Goal: Task Accomplishment & Management: Use online tool/utility

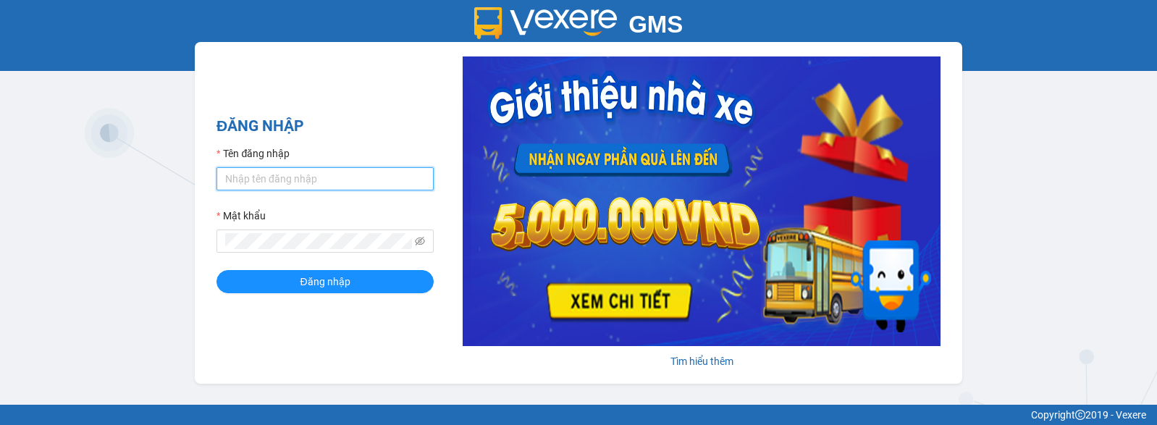
click at [329, 185] on input "Tên đăng nhập" at bounding box center [324, 178] width 217 height 23
type input "duongthuhuong.apq"
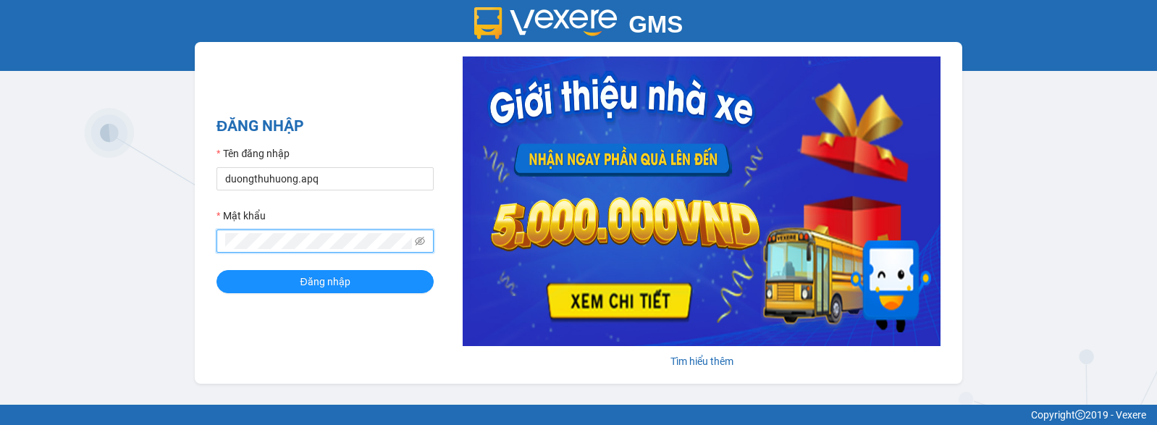
click at [216, 270] on button "Đăng nhập" at bounding box center [324, 281] width 217 height 23
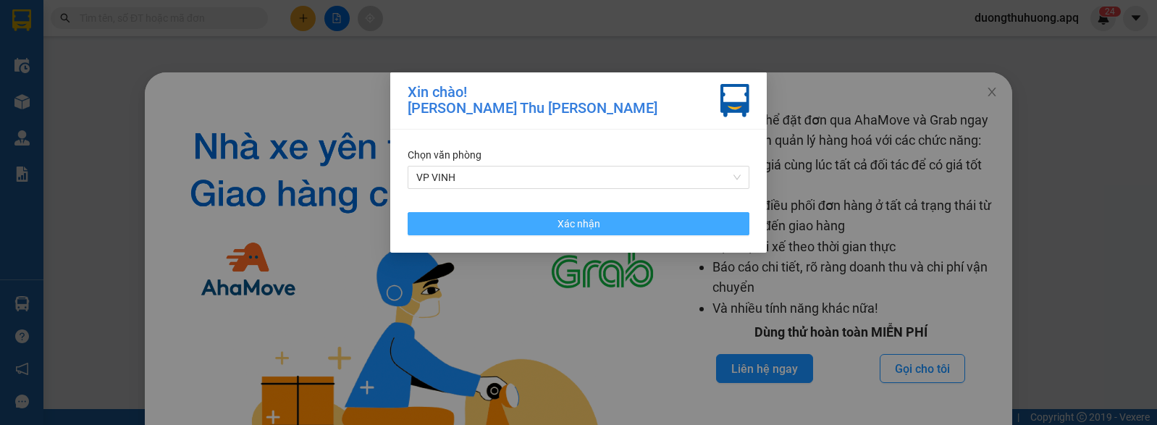
click at [606, 224] on button "Xác nhận" at bounding box center [579, 223] width 342 height 23
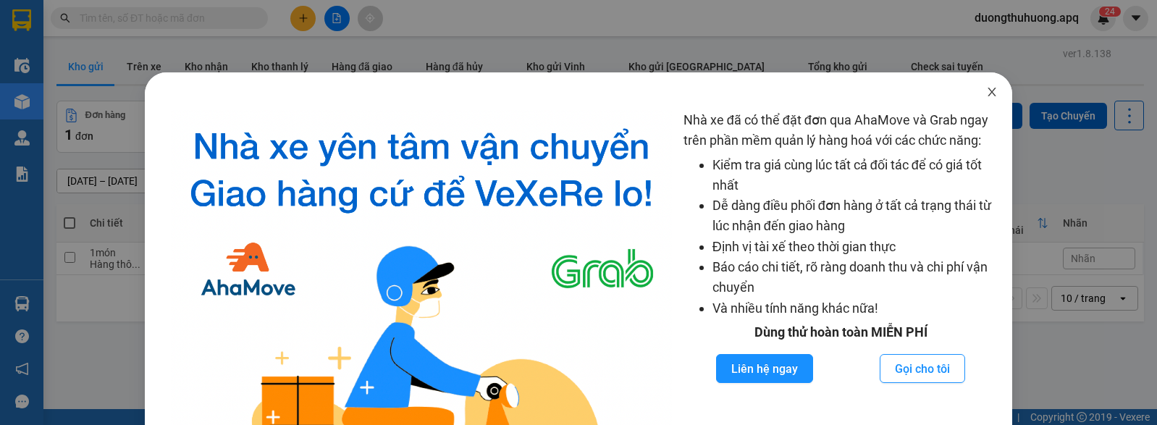
click at [988, 92] on icon "close" at bounding box center [992, 92] width 8 height 9
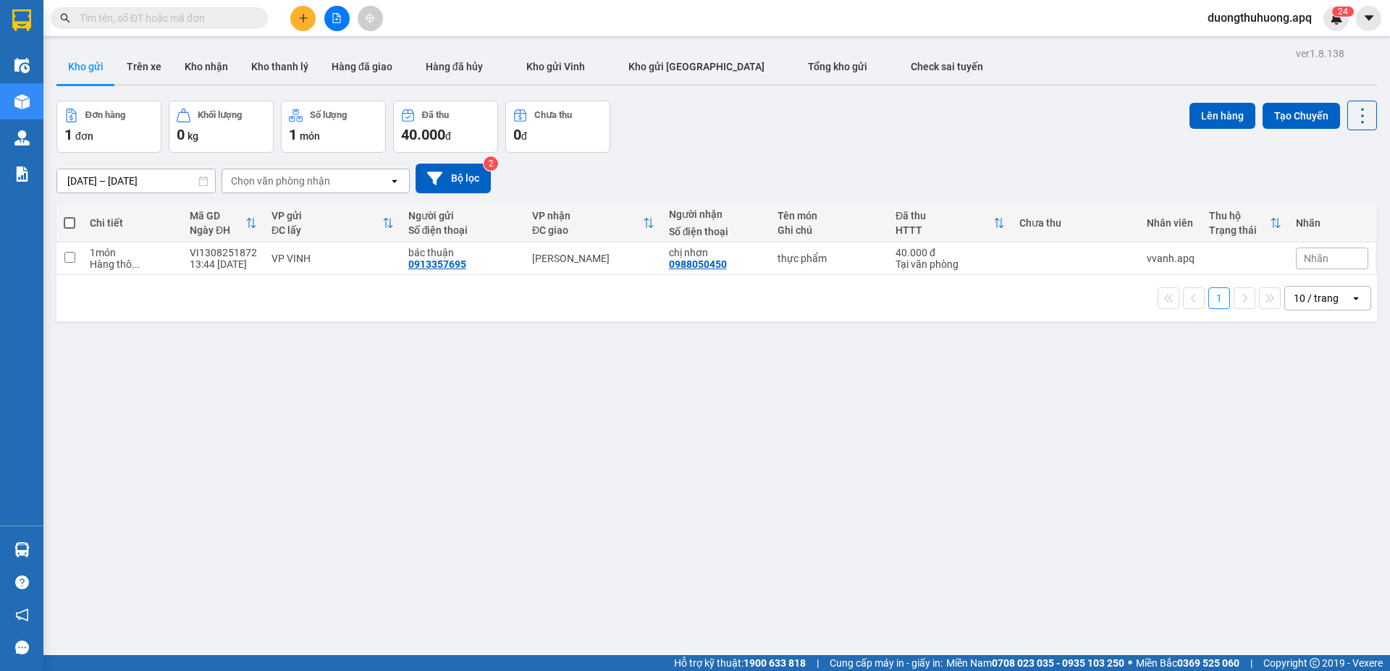
click at [649, 374] on div "ver 1.8.138 Kho gửi Trên xe Kho nhận Kho thanh lý Hàng đã giao Hàng đã hủy Kho …" at bounding box center [717, 378] width 1332 height 671
click at [634, 417] on div "ver 1.8.138 Kho gửi Trên xe Kho nhận Kho thanh lý Hàng đã giao Hàng đã hủy Kho …" at bounding box center [717, 378] width 1332 height 671
click at [215, 20] on input "text" at bounding box center [165, 18] width 171 height 16
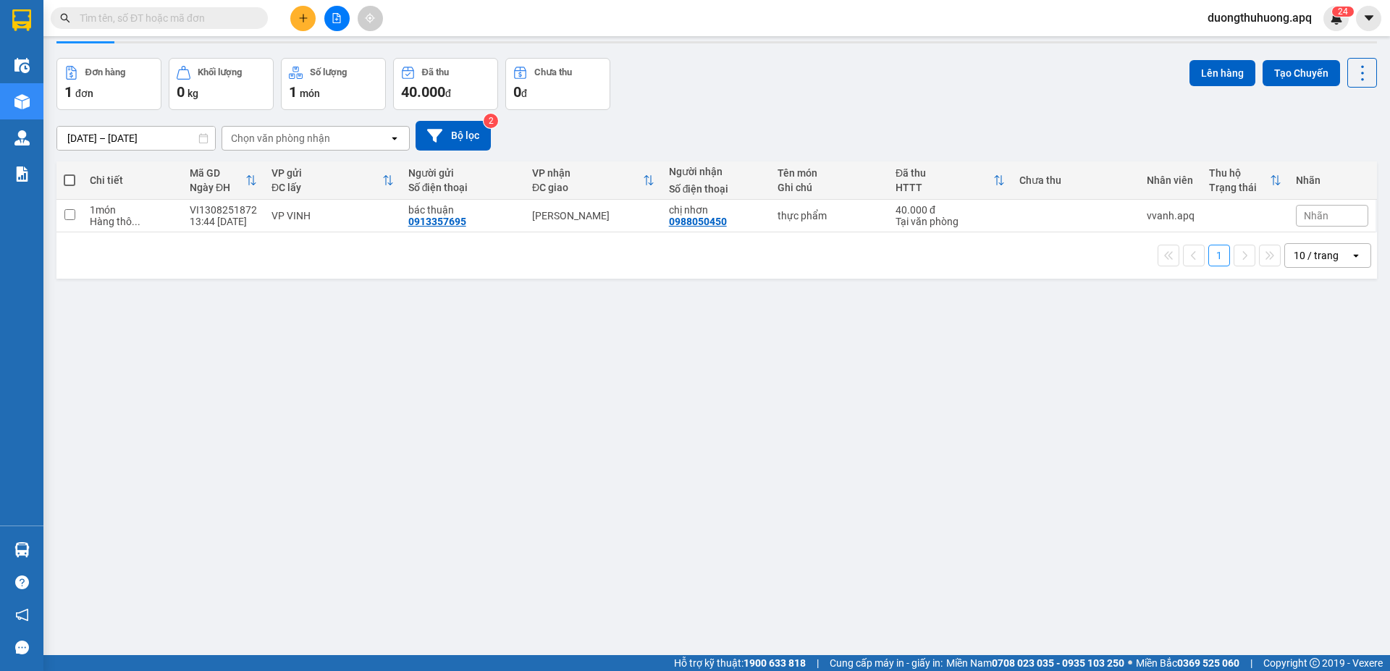
scroll to position [67, 0]
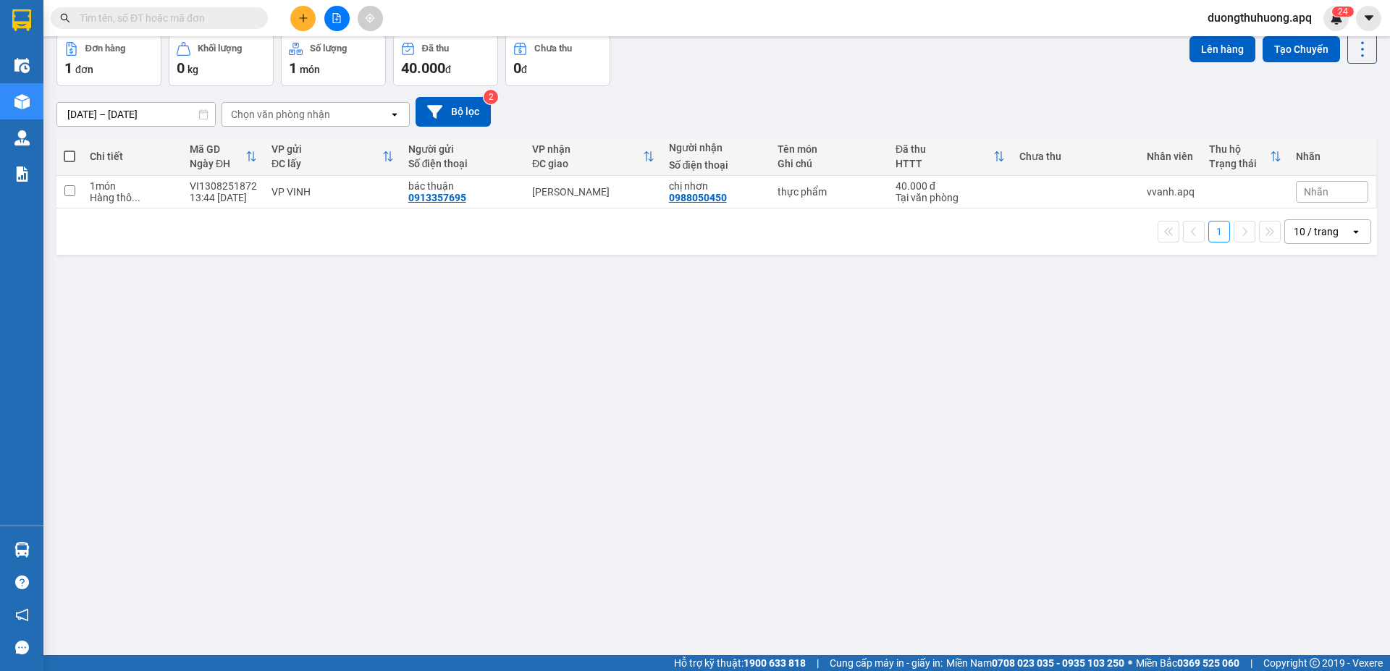
click at [607, 424] on div "ver 1.8.138 Kho gửi Trên xe Kho nhận Kho thanh lý Hàng đã giao Hàng đã hủy Kho …" at bounding box center [717, 312] width 1332 height 671
click at [476, 424] on div "ver 1.8.138 Kho gửi Trên xe Kho nhận Kho thanh lý Hàng đã giao Hàng đã hủy Kho …" at bounding box center [717, 312] width 1332 height 671
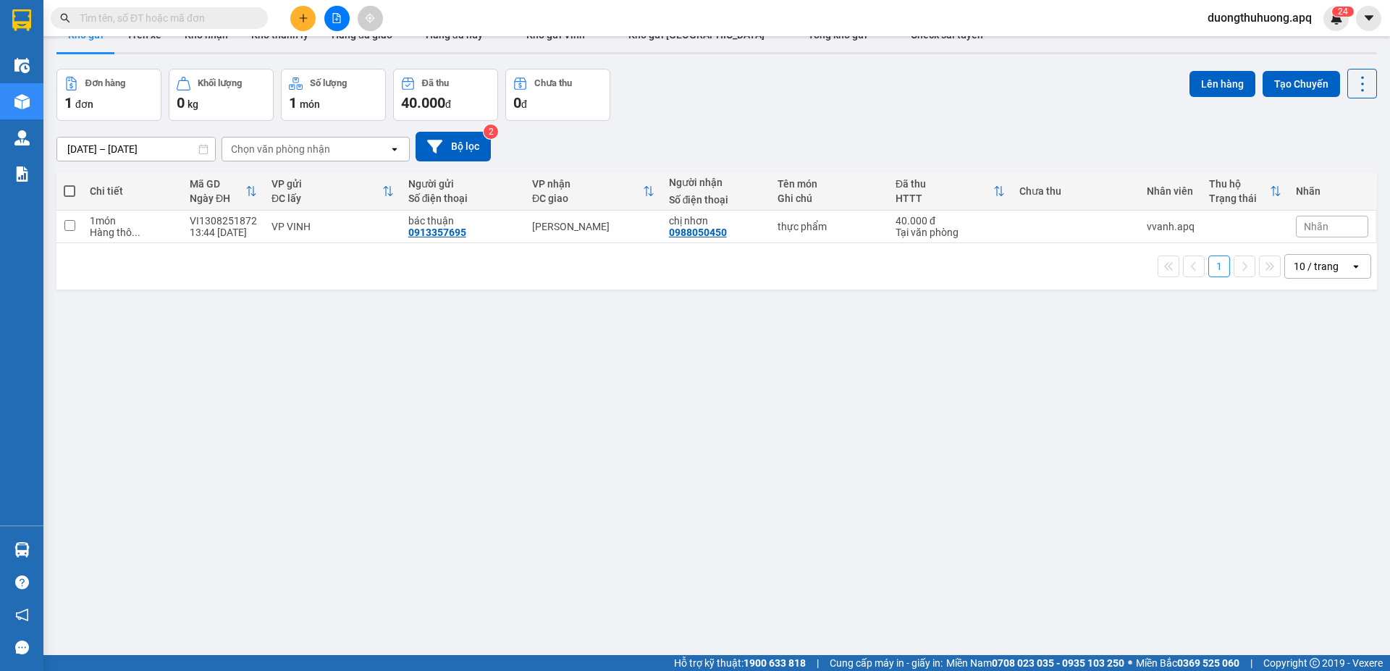
scroll to position [0, 0]
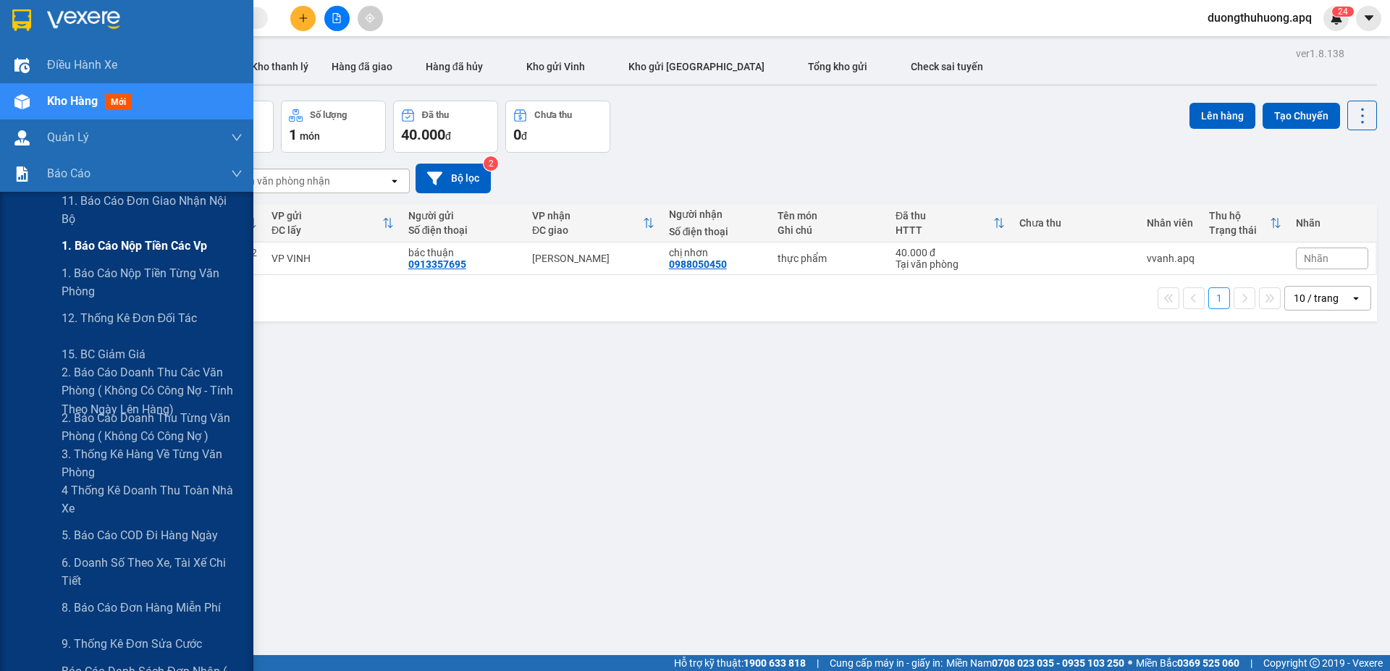
click at [126, 250] on span "1. Báo cáo nộp tiền các vp" at bounding box center [135, 246] width 146 height 18
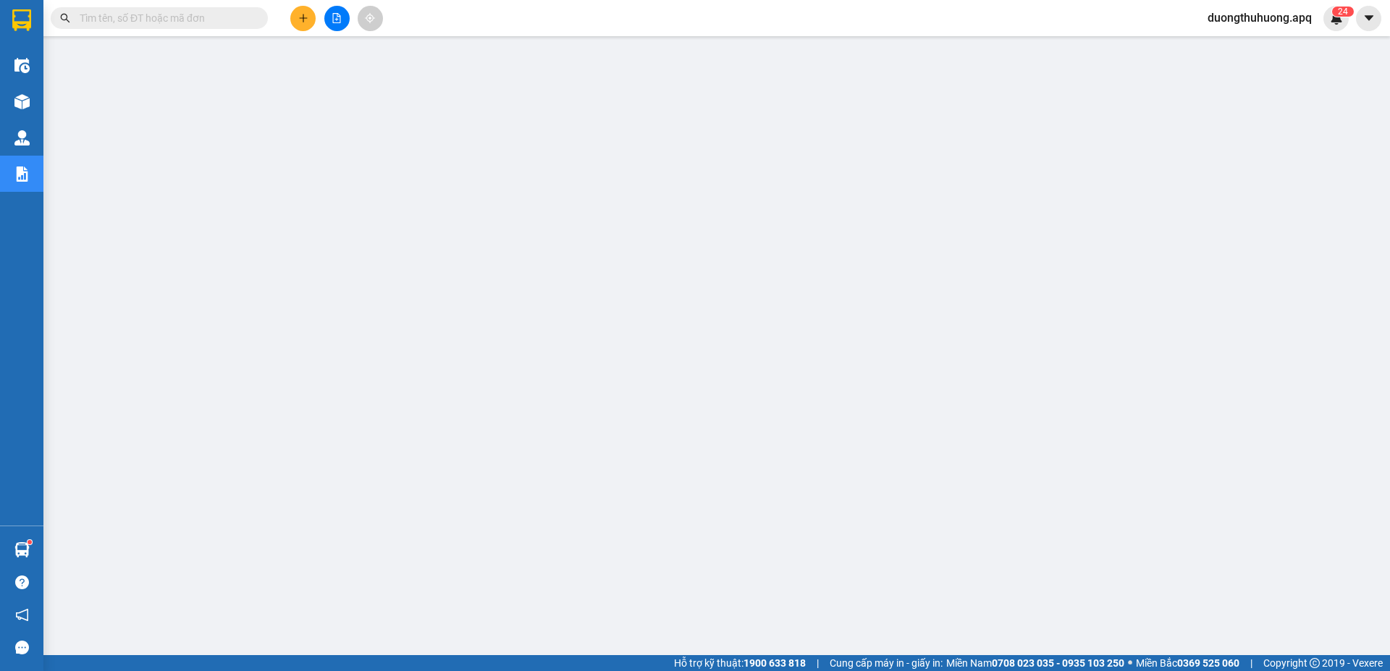
click at [199, 22] on input "text" at bounding box center [165, 18] width 171 height 16
click at [213, 23] on input "text" at bounding box center [165, 18] width 171 height 16
click at [225, 16] on input "text" at bounding box center [165, 18] width 171 height 16
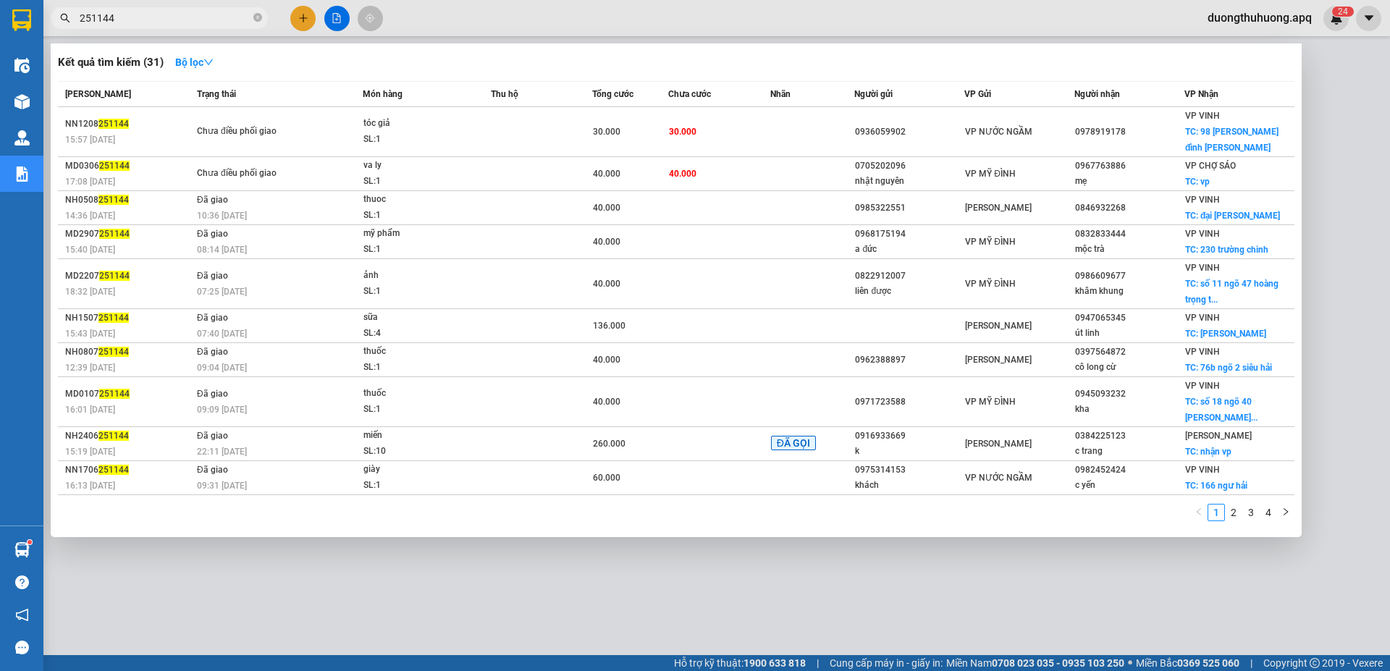
type input "251144"
drag, startPoint x: 261, startPoint y: 15, endPoint x: 261, endPoint y: 24, distance: 8.7
click at [261, 15] on icon "close-circle" at bounding box center [257, 17] width 9 height 9
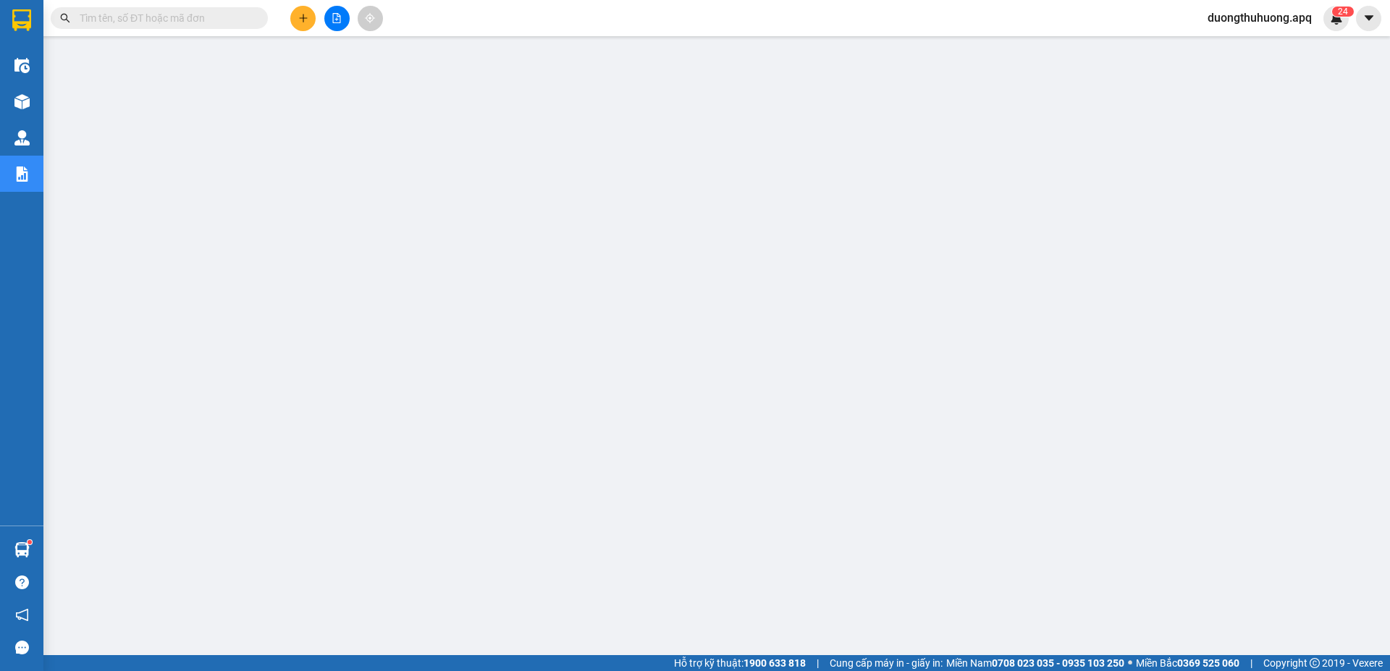
click at [182, 17] on input "text" at bounding box center [165, 18] width 171 height 16
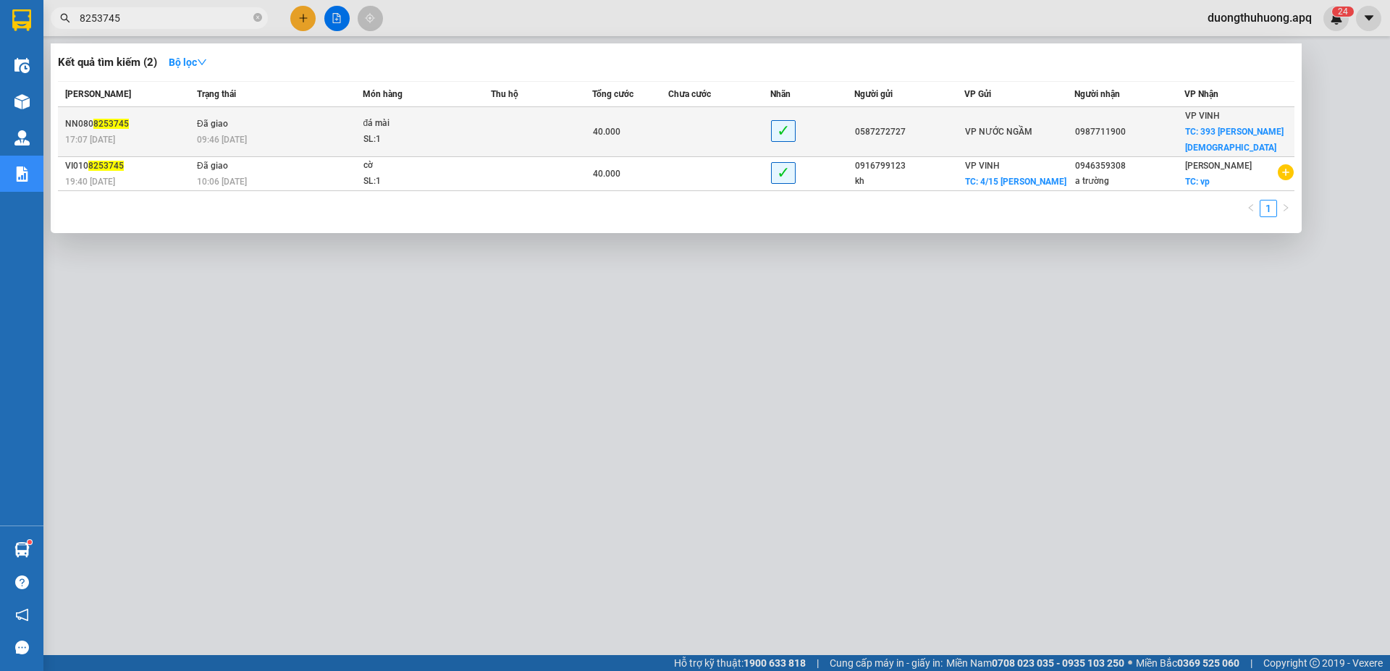
type input "8253745"
click at [264, 132] on div "09:46 - 13/08" at bounding box center [279, 140] width 165 height 16
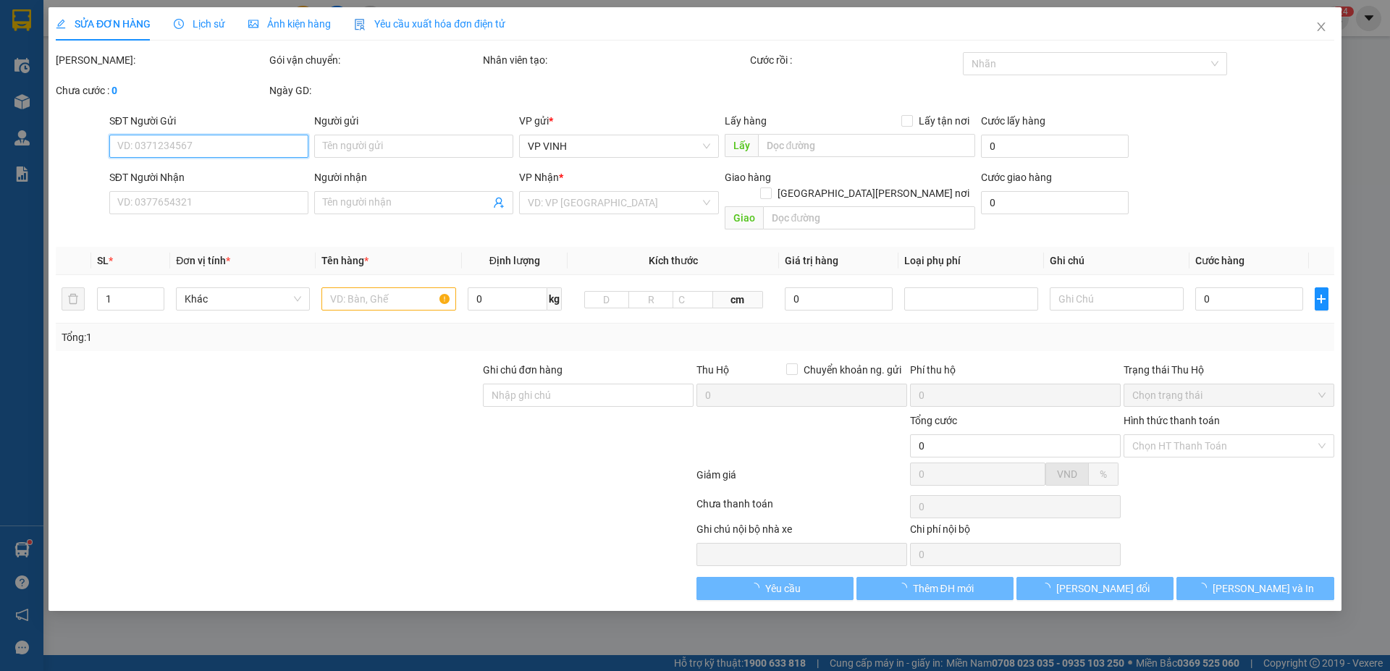
type input "0587272727"
type input "0987711900"
checkbox input "true"
type input "393 phạm hồng thái"
type input "40.000"
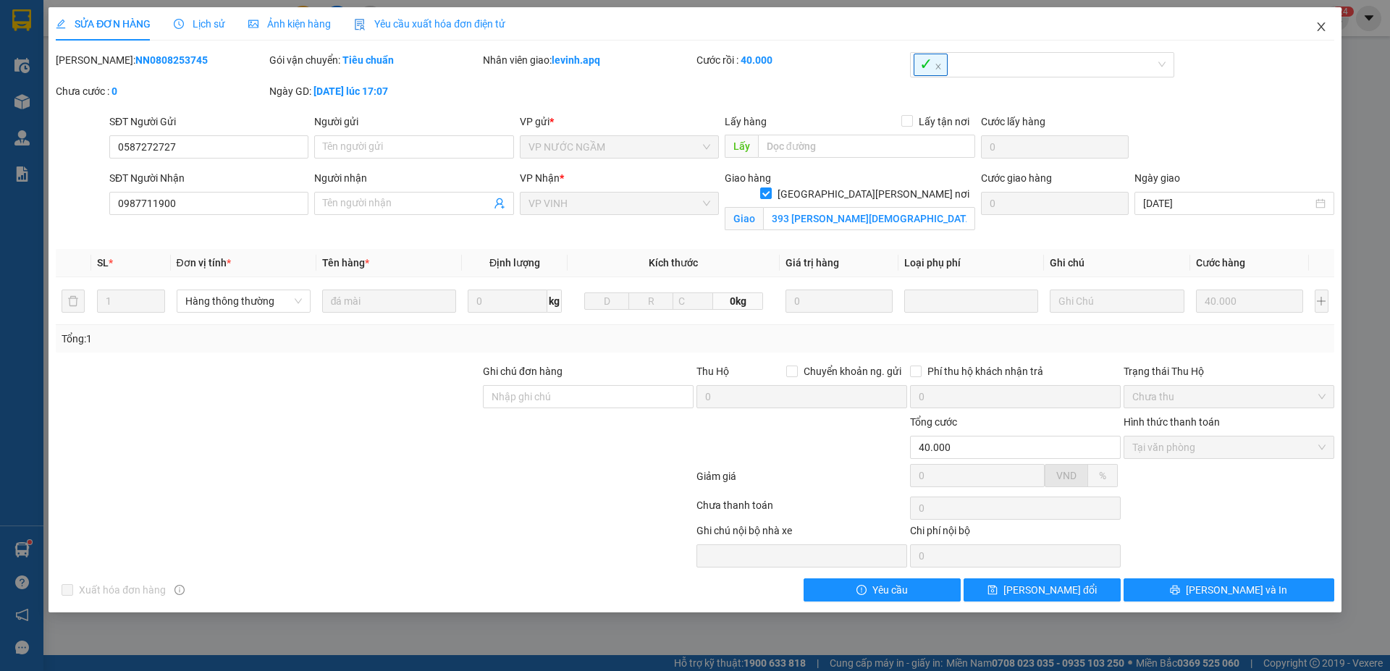
click at [1319, 25] on icon "close" at bounding box center [1321, 26] width 8 height 9
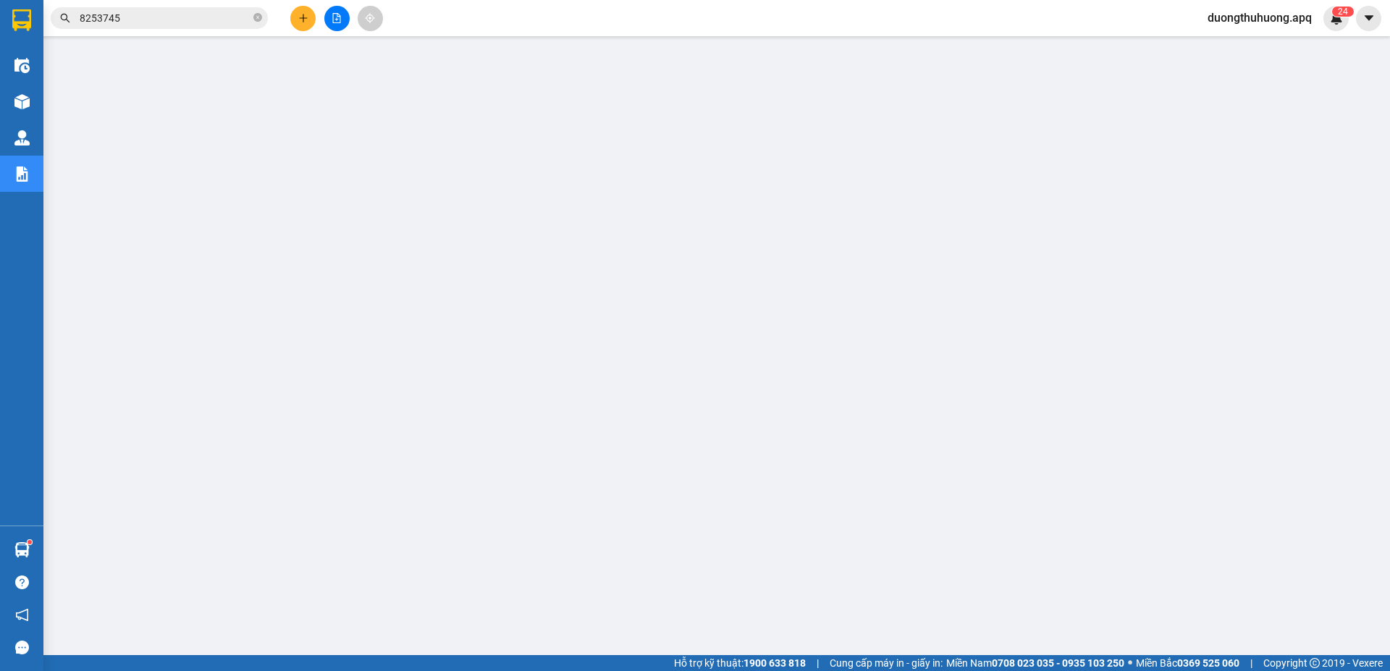
click at [214, 17] on input "8253745" at bounding box center [165, 18] width 171 height 16
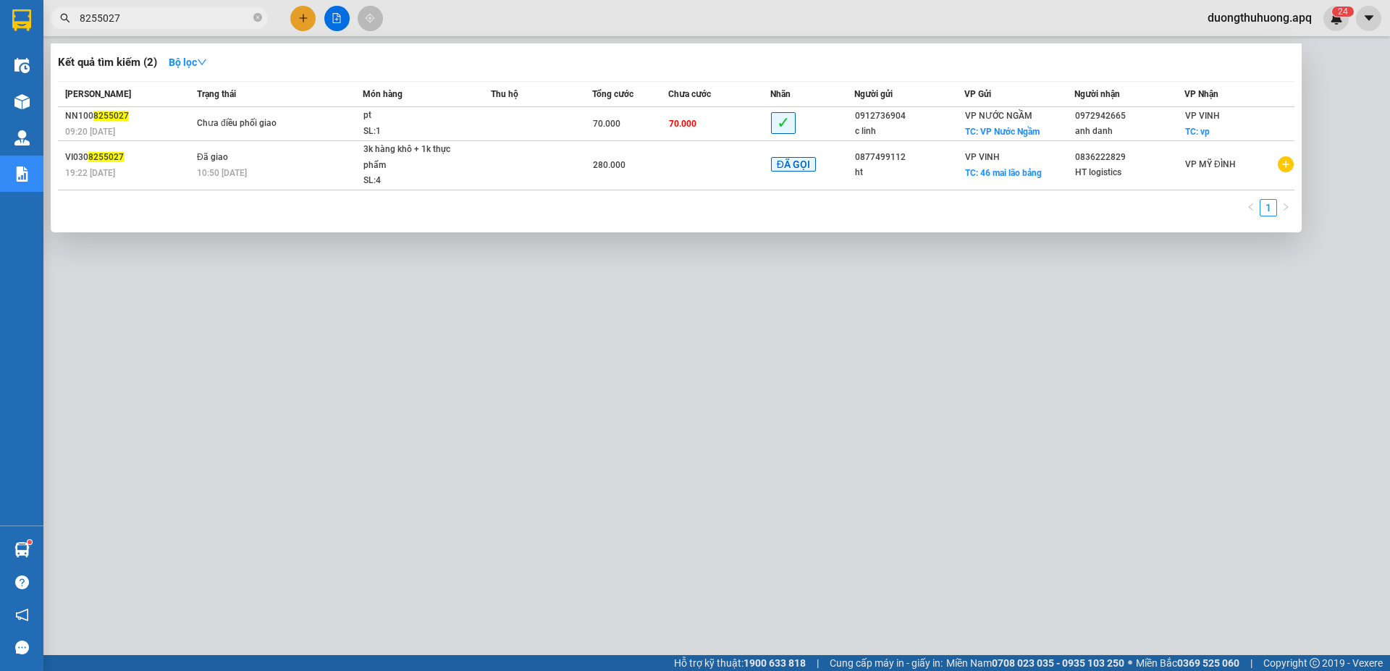
type input "8255027"
click at [629, 512] on div at bounding box center [695, 335] width 1390 height 671
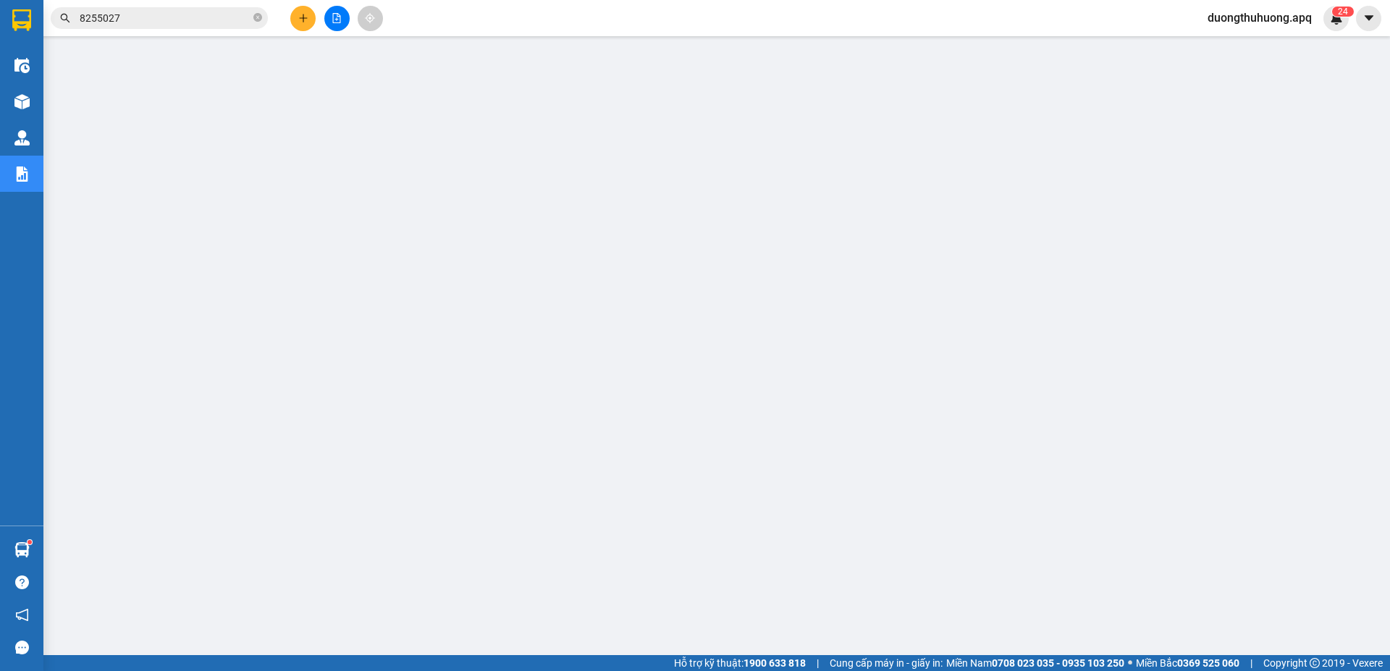
drag, startPoint x: 255, startPoint y: 19, endPoint x: 179, endPoint y: 17, distance: 76.0
click at [254, 19] on icon "close-circle" at bounding box center [257, 17] width 9 height 9
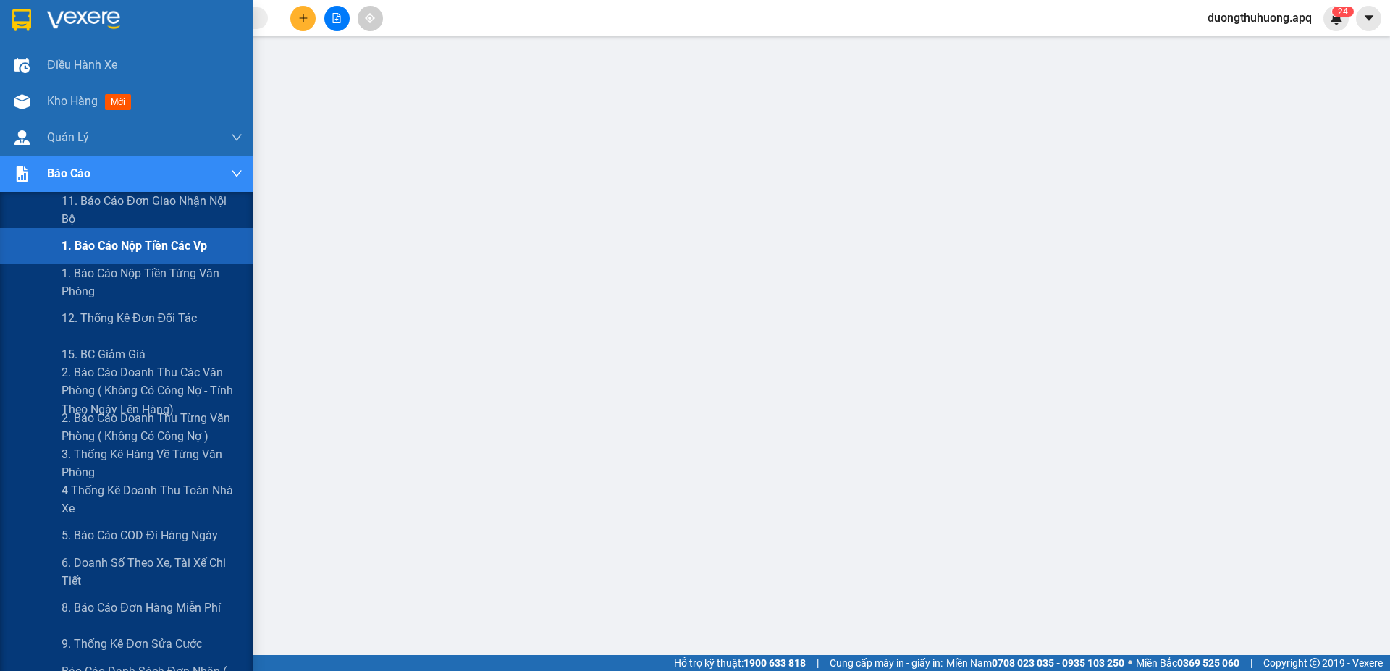
click at [134, 248] on span "1. Báo cáo nộp tiền các vp" at bounding box center [135, 246] width 146 height 18
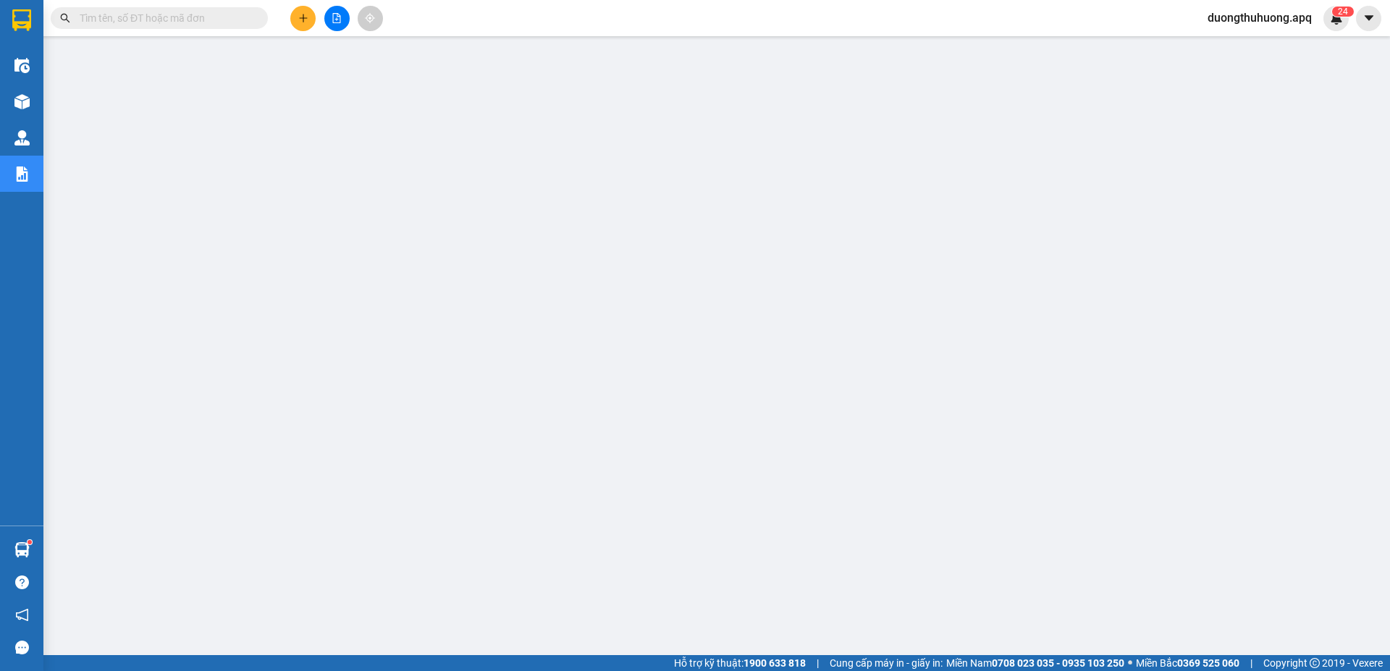
click at [1264, 17] on span "duongthuhuong.apq" at bounding box center [1259, 18] width 127 height 18
click at [1242, 48] on span "Đăng xuất" at bounding box center [1264, 45] width 101 height 16
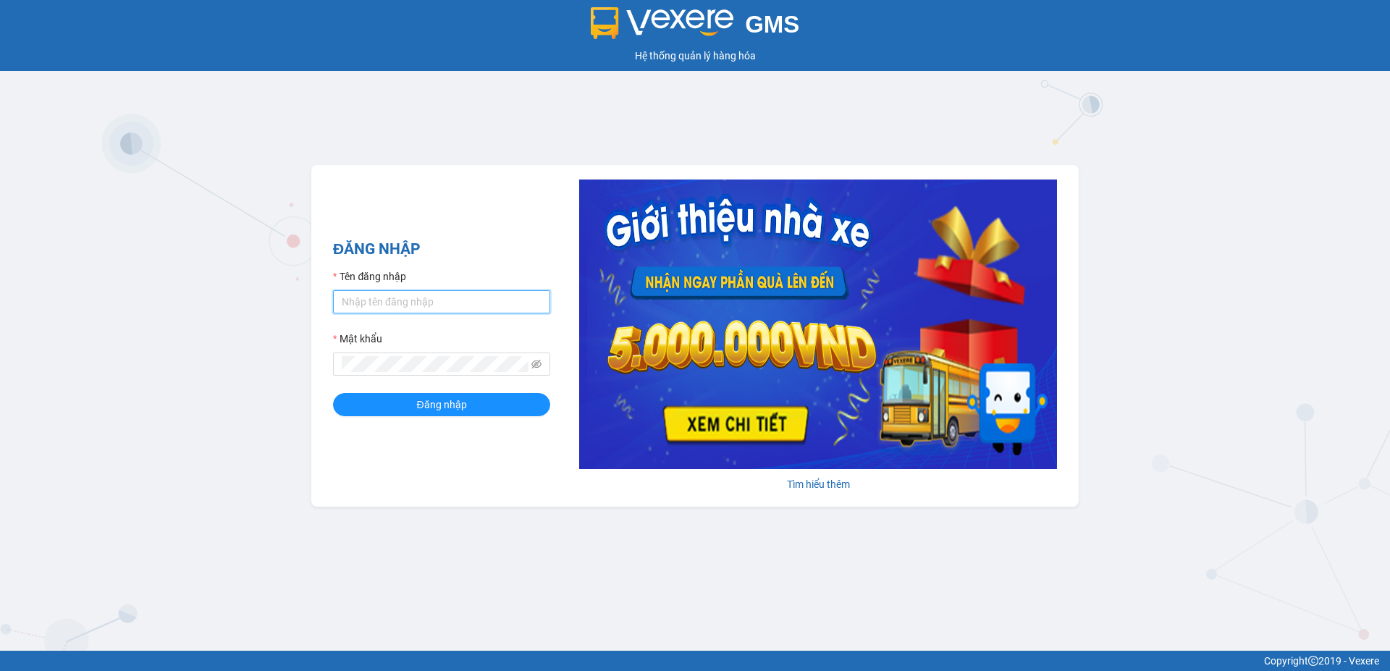
click at [432, 307] on input "Tên đăng nhập" at bounding box center [441, 301] width 217 height 23
type input "lecuong.apq"
click at [333, 393] on button "Đăng nhập" at bounding box center [441, 404] width 217 height 23
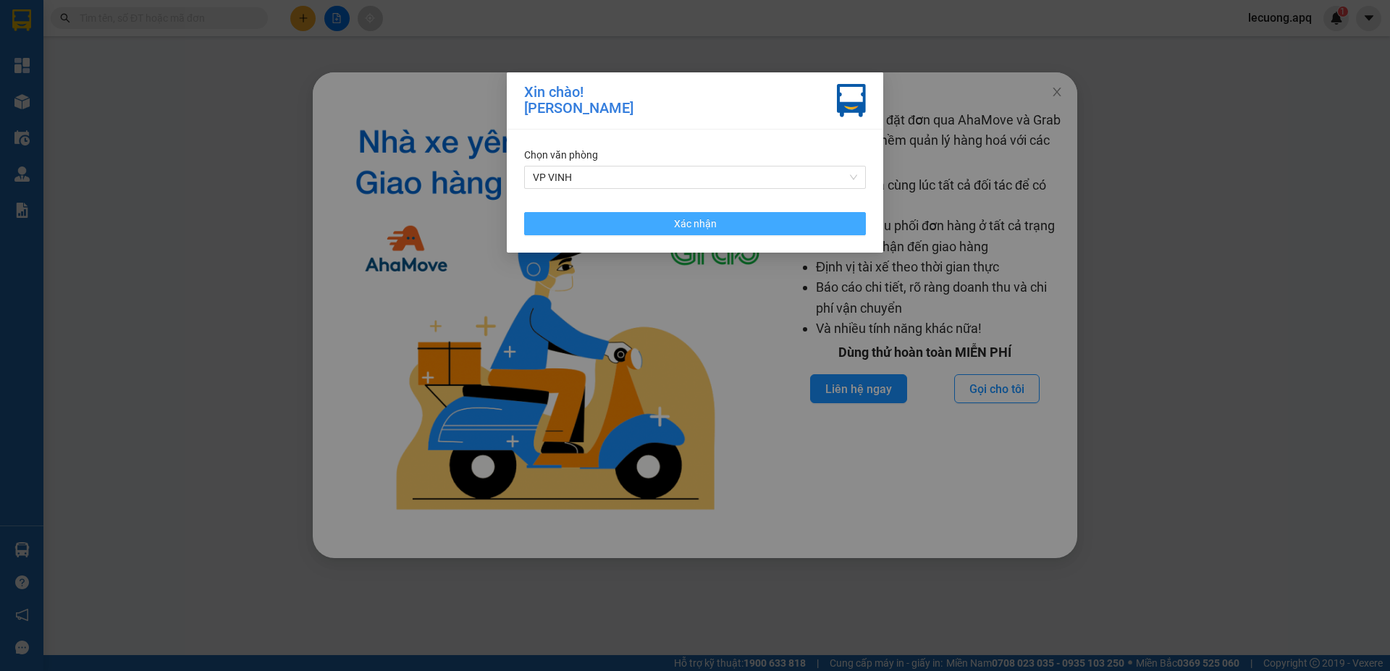
click at [752, 225] on button "Xác nhận" at bounding box center [695, 223] width 342 height 23
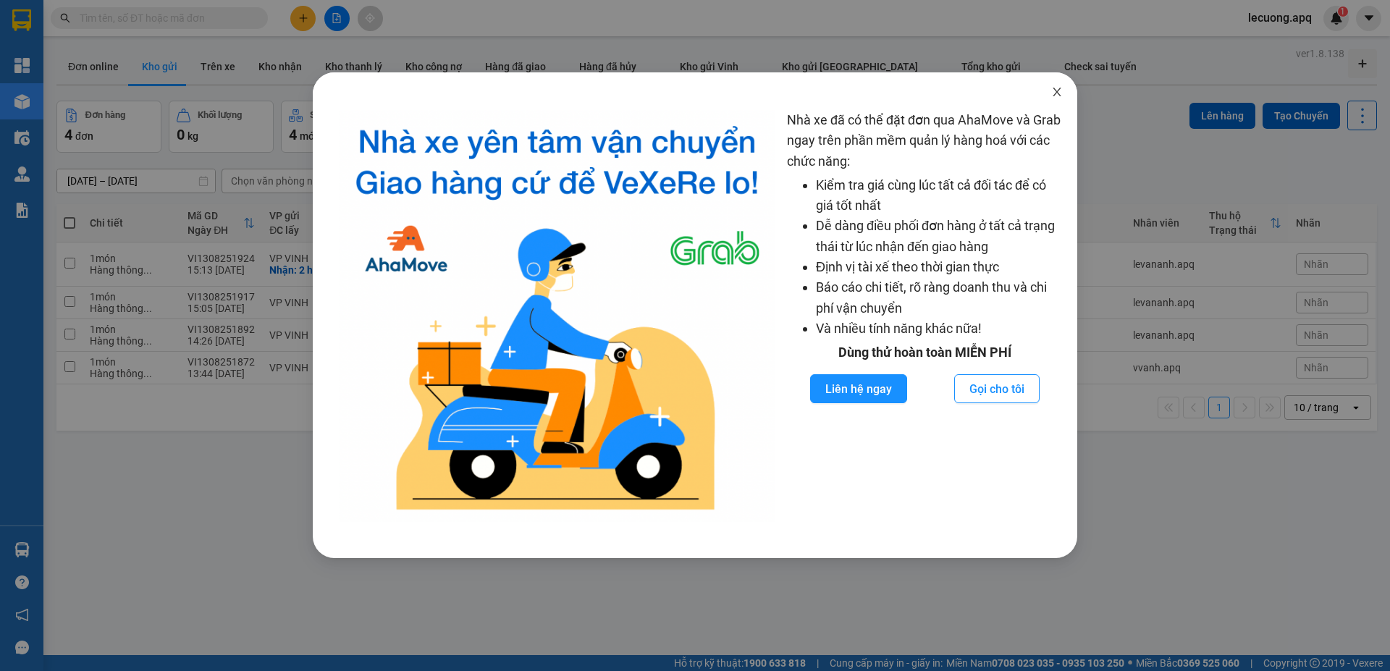
drag, startPoint x: 1057, startPoint y: 89, endPoint x: 1215, endPoint y: 46, distance: 164.2
click at [1060, 90] on icon "close" at bounding box center [1057, 92] width 12 height 12
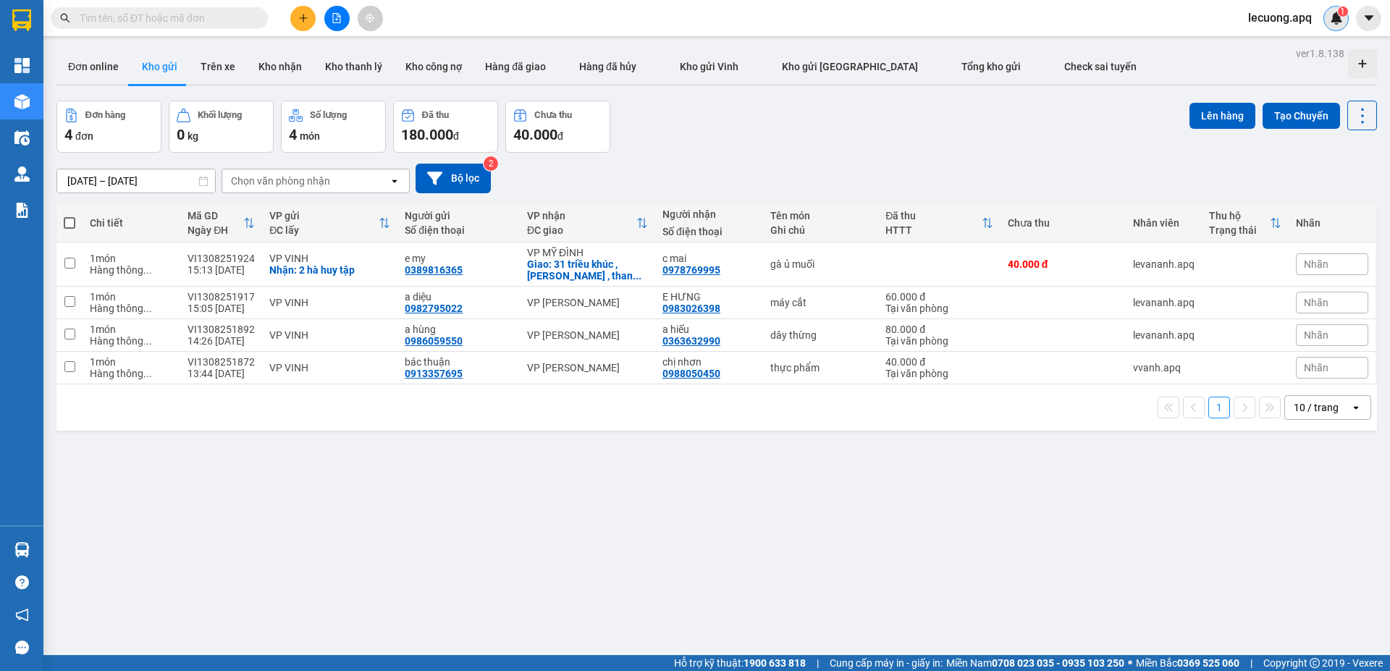
click at [1336, 18] on img at bounding box center [1336, 18] width 13 height 13
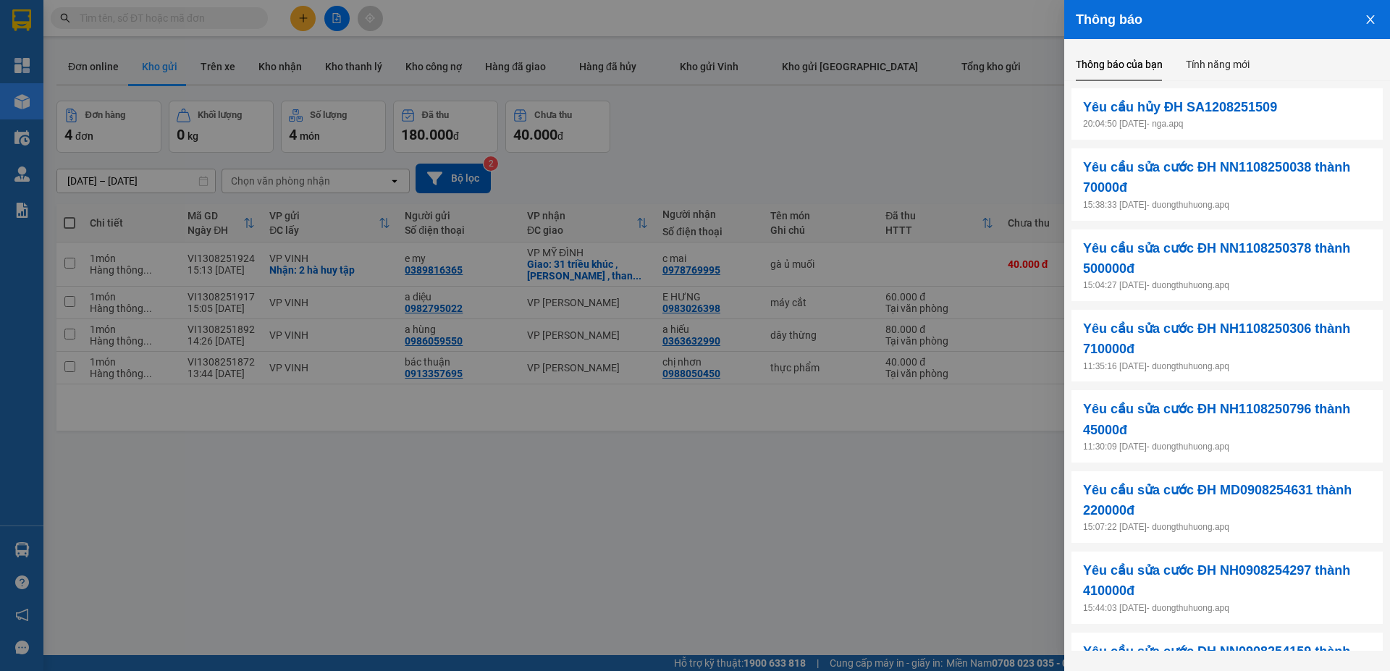
click at [1372, 19] on icon "close" at bounding box center [1371, 20] width 12 height 12
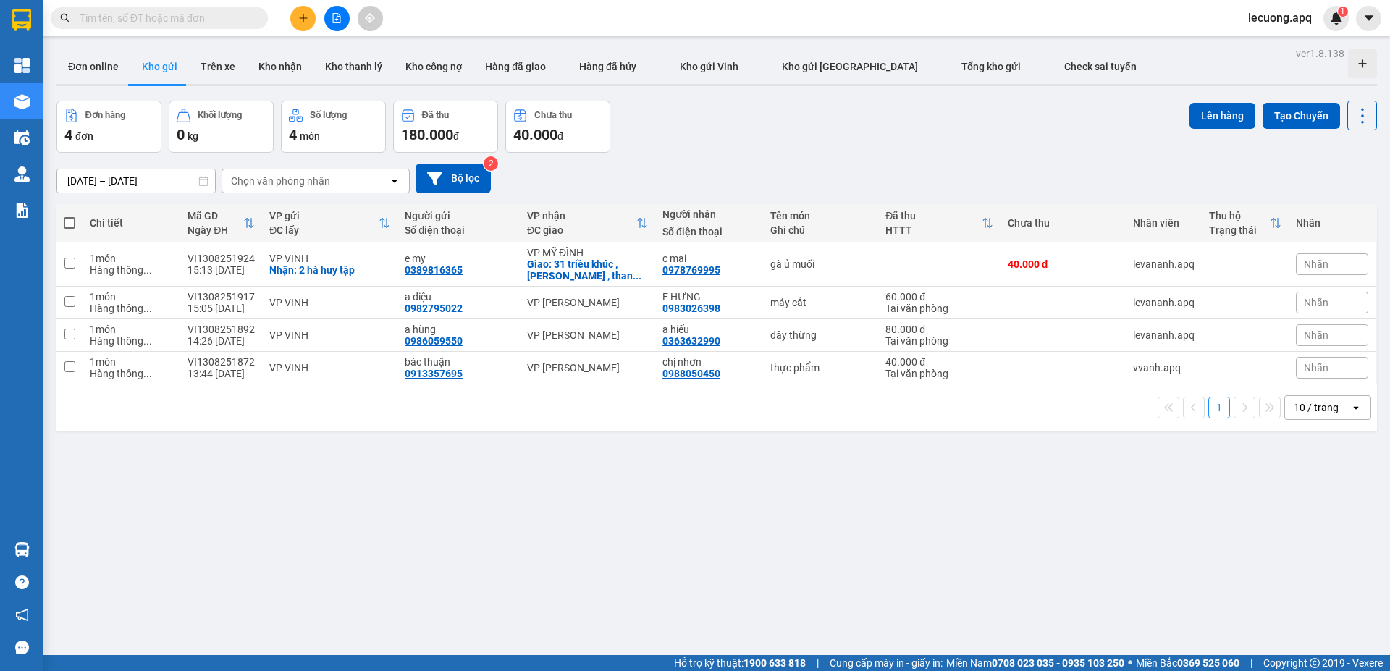
click at [1265, 20] on span "lecuong.apq" at bounding box center [1279, 18] width 87 height 18
click at [1265, 46] on span "Đăng xuất" at bounding box center [1288, 45] width 60 height 16
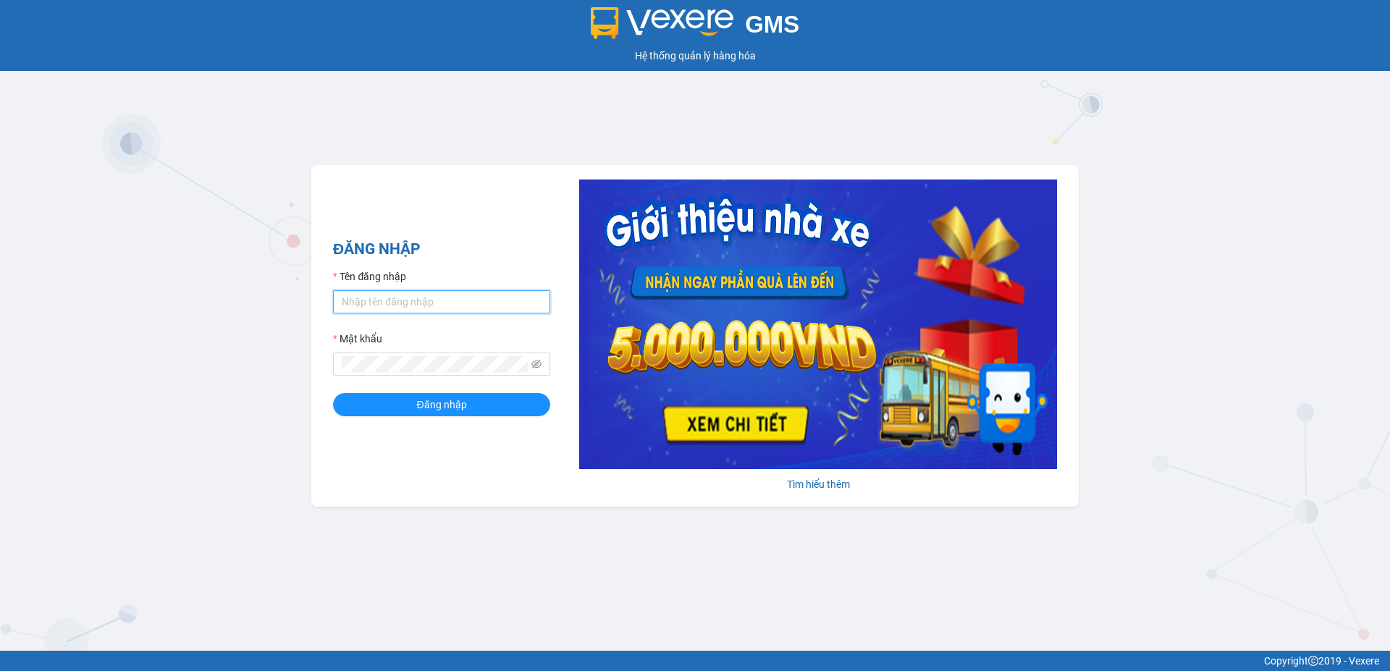
click at [481, 305] on input "Tên đăng nhập" at bounding box center [441, 301] width 217 height 23
type input "duongthuhuong.apq"
click at [333, 393] on button "Đăng nhập" at bounding box center [441, 404] width 217 height 23
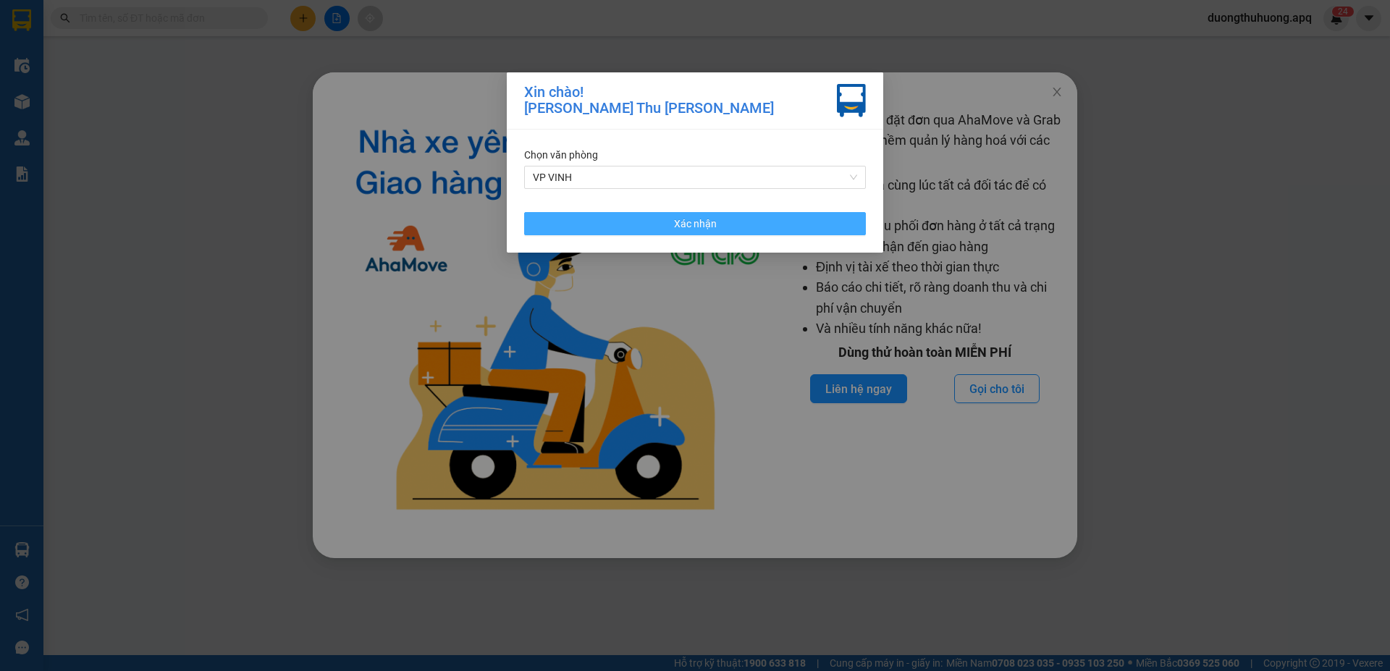
click at [748, 229] on button "Xác nhận" at bounding box center [695, 223] width 342 height 23
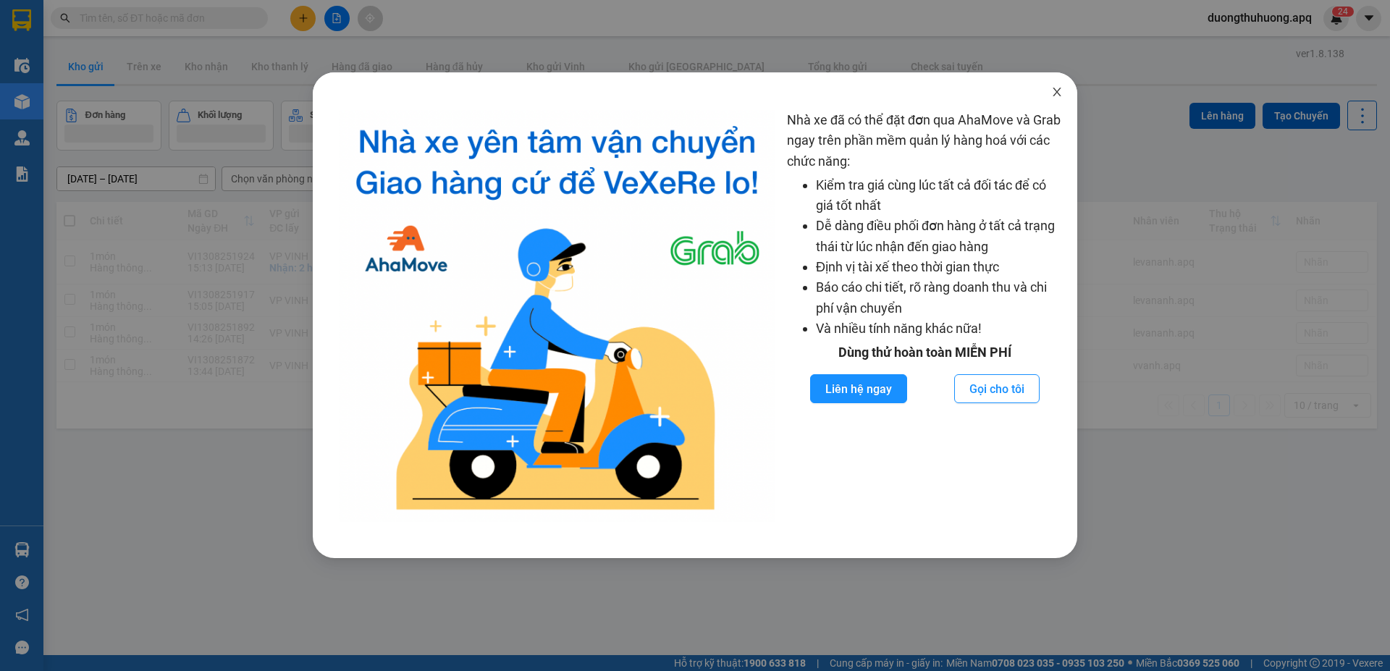
click at [1059, 94] on icon "close" at bounding box center [1057, 92] width 12 height 12
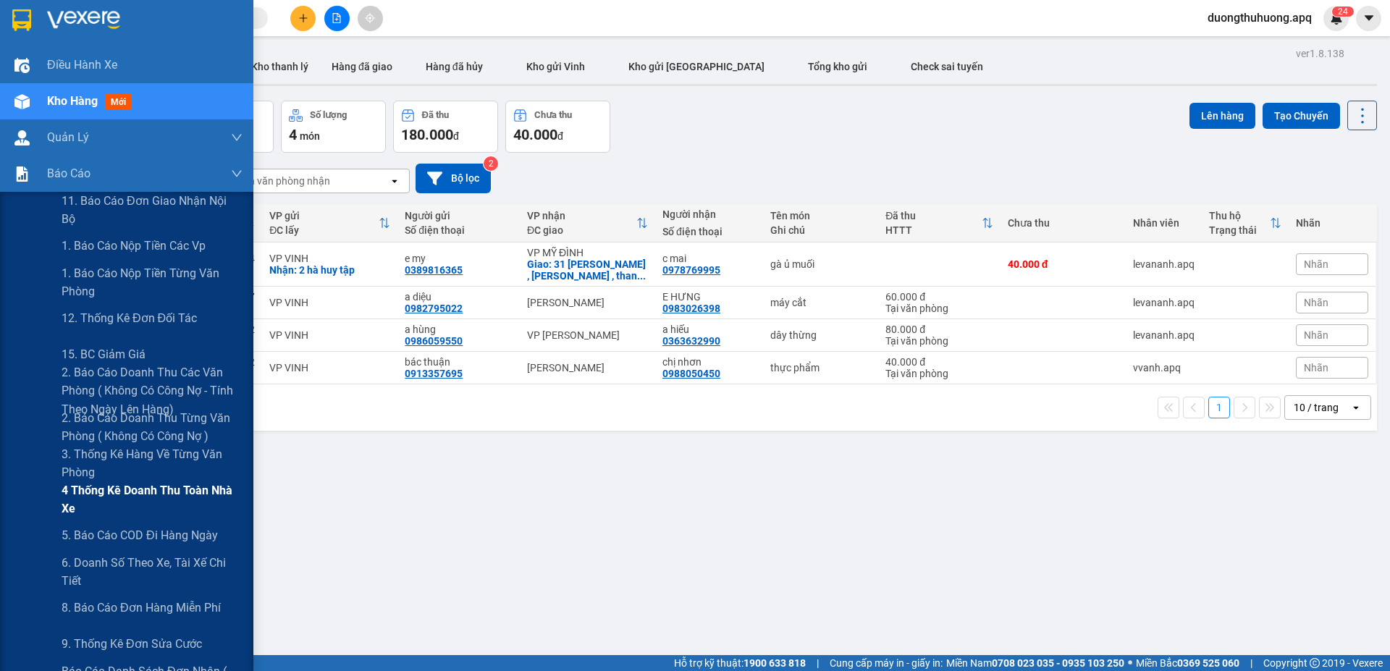
click at [121, 492] on span "4 Thống kê doanh thu toàn nhà xe" at bounding box center [152, 499] width 181 height 36
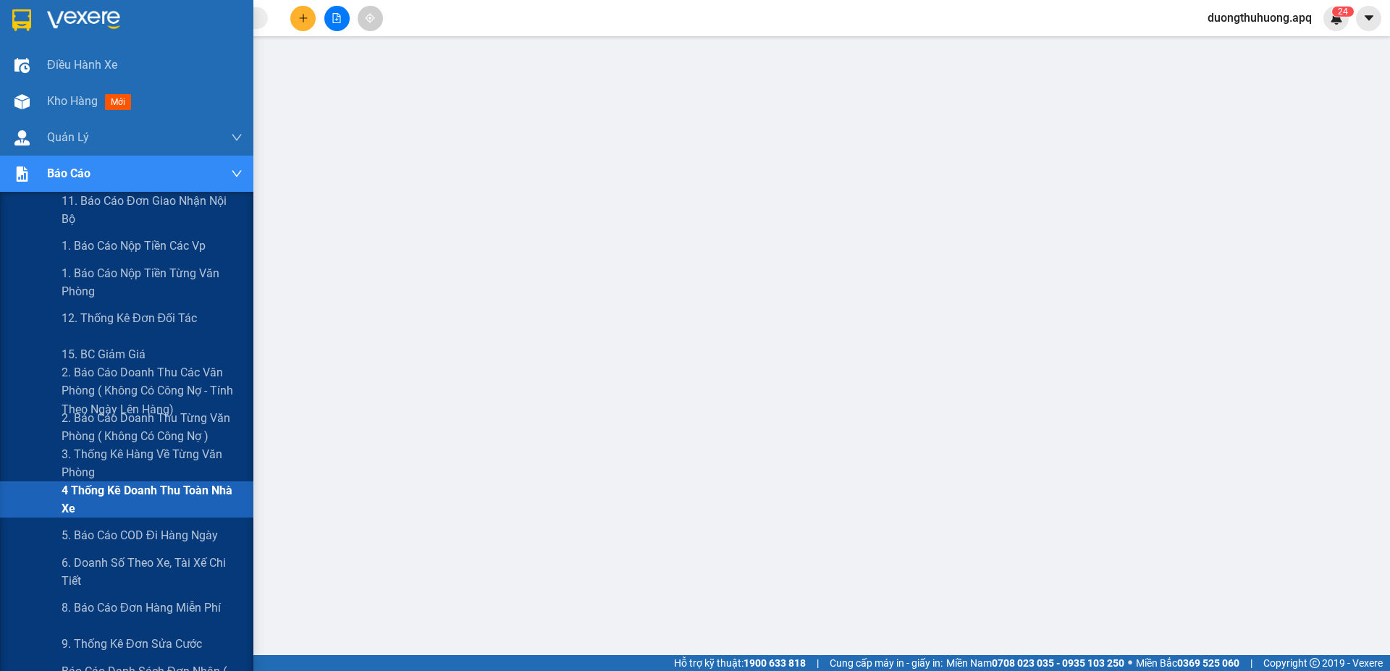
click at [135, 489] on span "4 Thống kê doanh thu toàn nhà xe" at bounding box center [152, 499] width 181 height 36
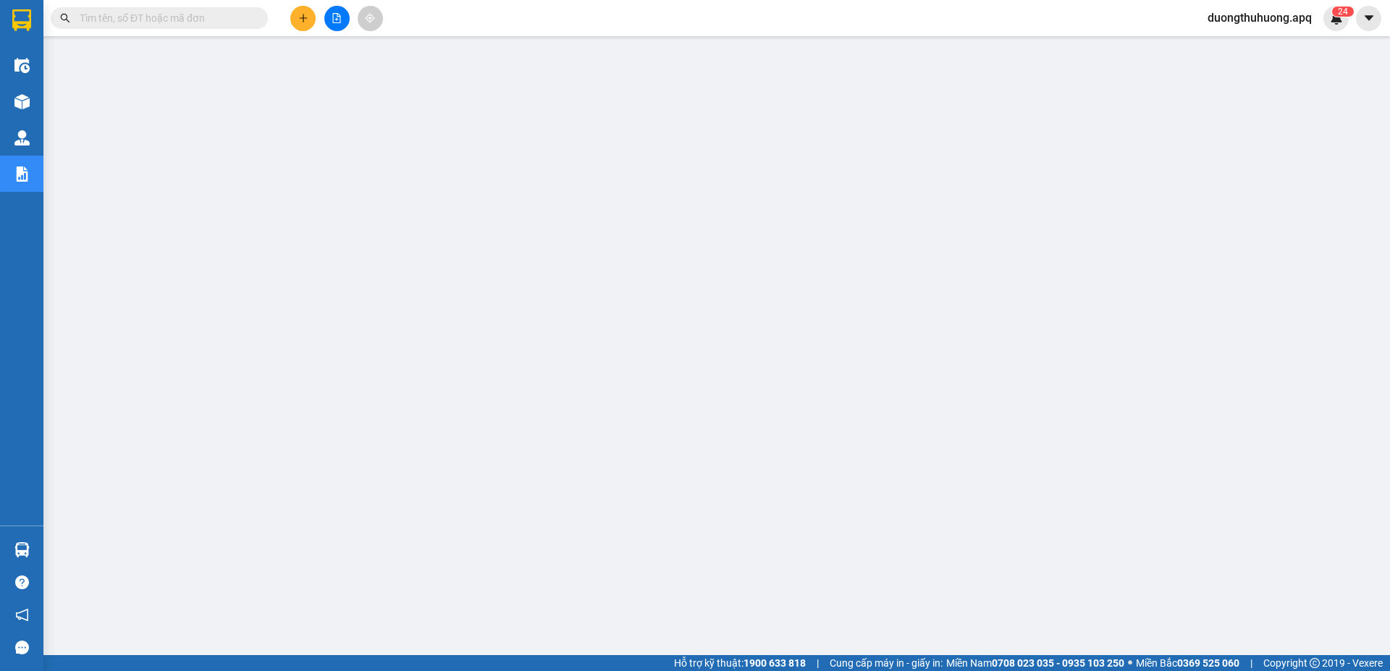
paste input "0961009595"
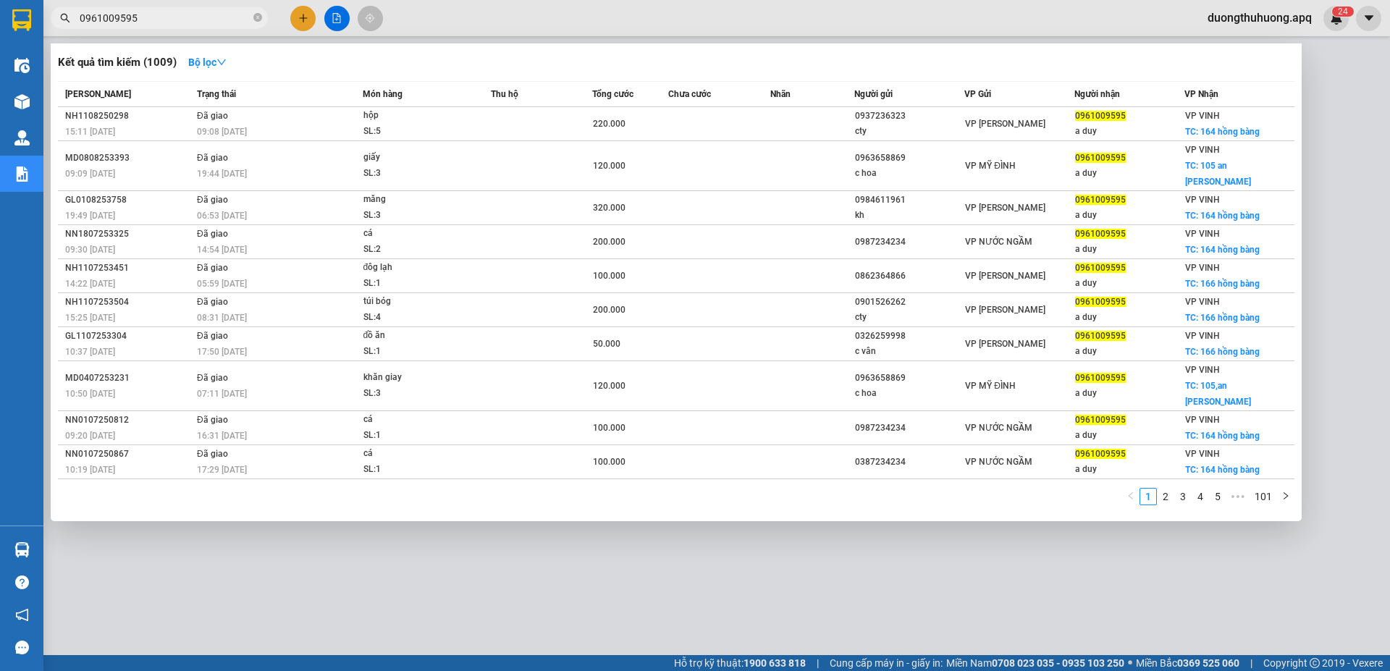
type input "0961009595"
click at [259, 14] on icon "close-circle" at bounding box center [257, 17] width 9 height 9
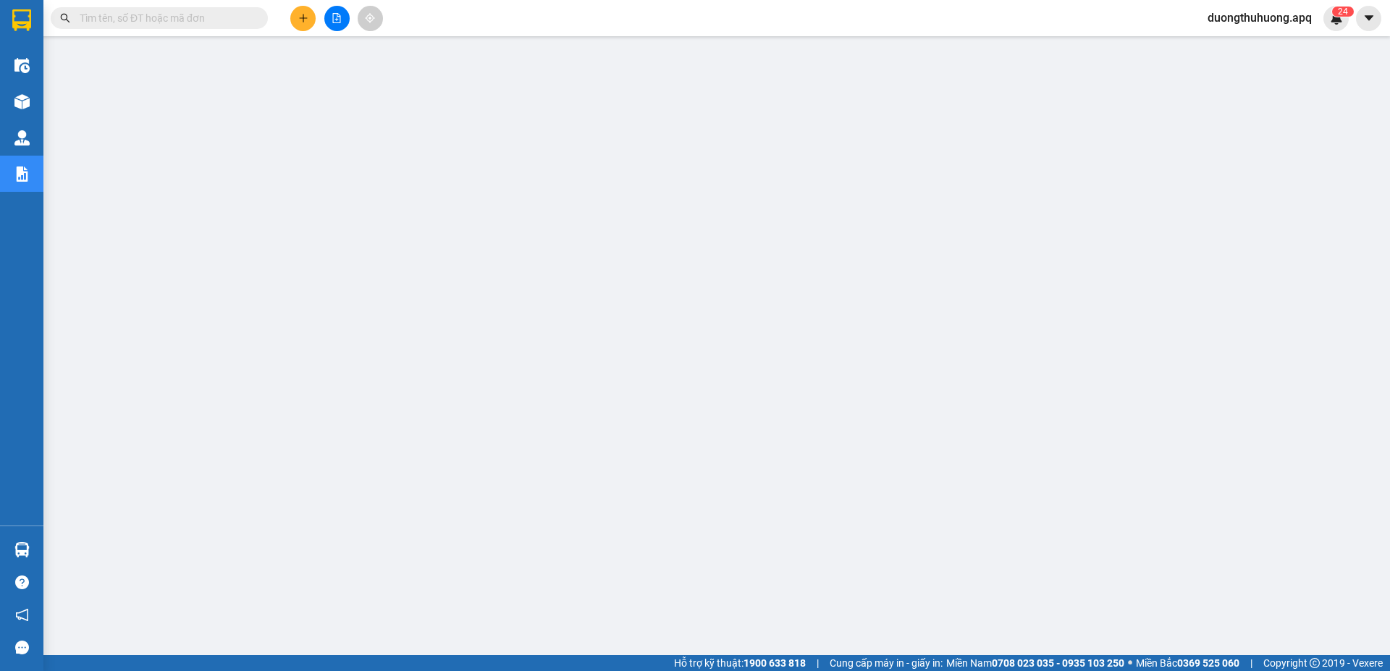
paste input "0985636629"
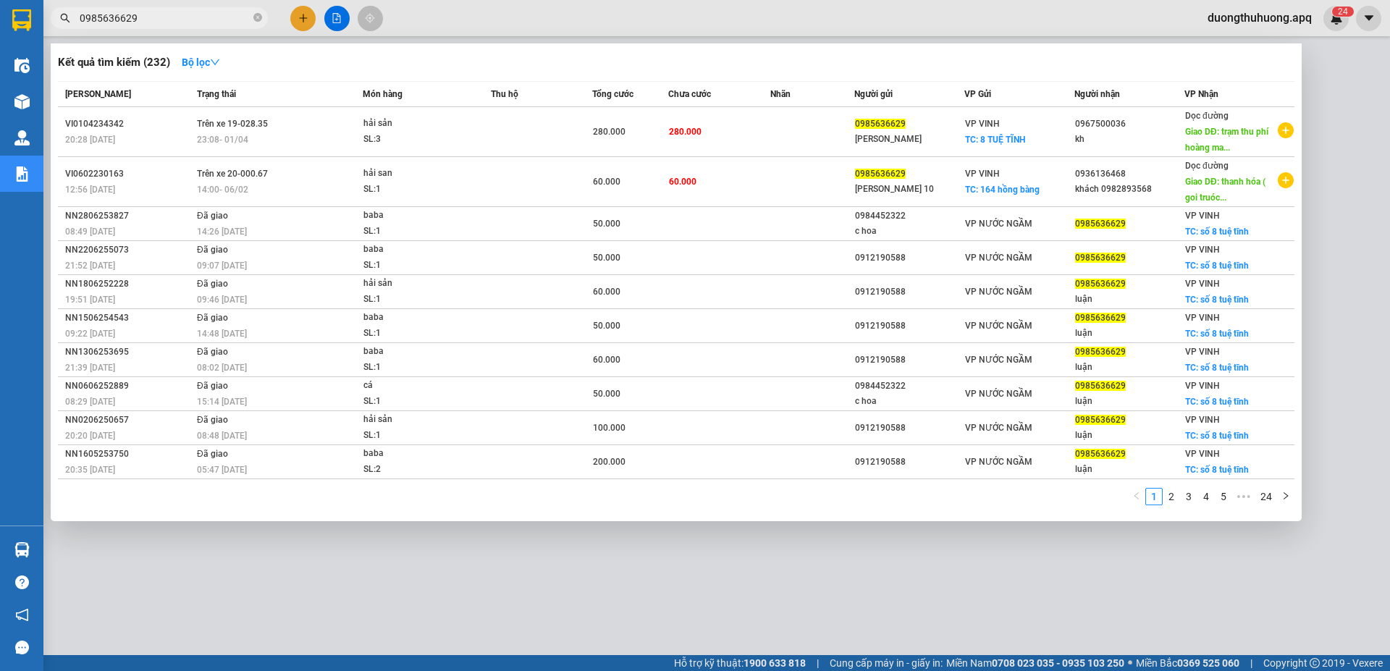
type input "0985636629"
click at [258, 15] on icon "close-circle" at bounding box center [257, 17] width 9 height 9
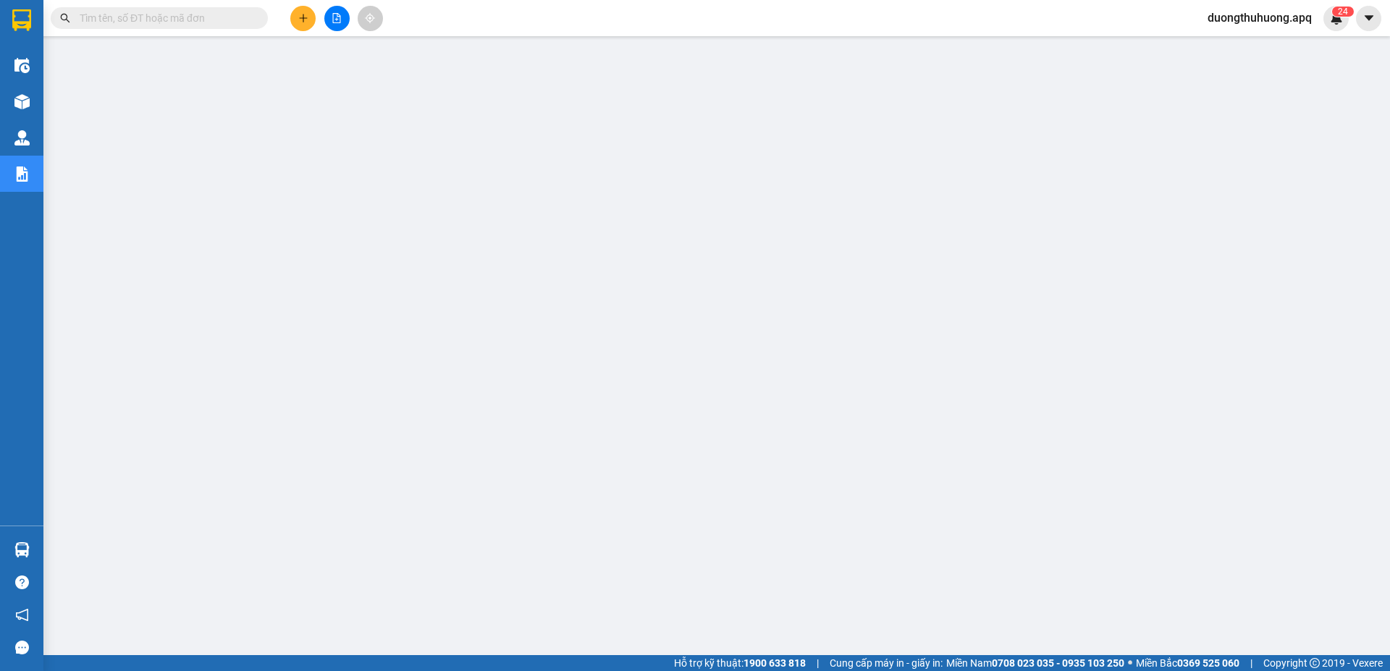
paste input "0989793333"
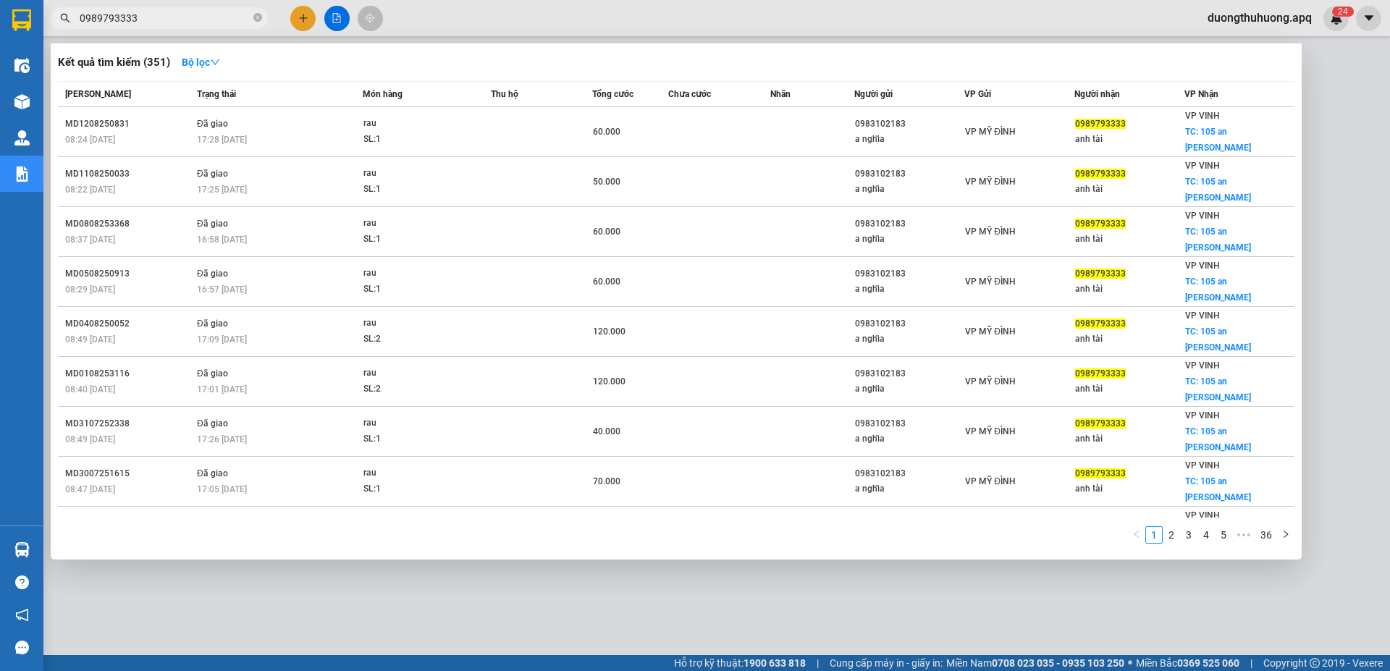
type input "0989793333"
drag, startPoint x: 256, startPoint y: 23, endPoint x: 247, endPoint y: 17, distance: 11.1
click at [256, 22] on span at bounding box center [257, 19] width 9 height 14
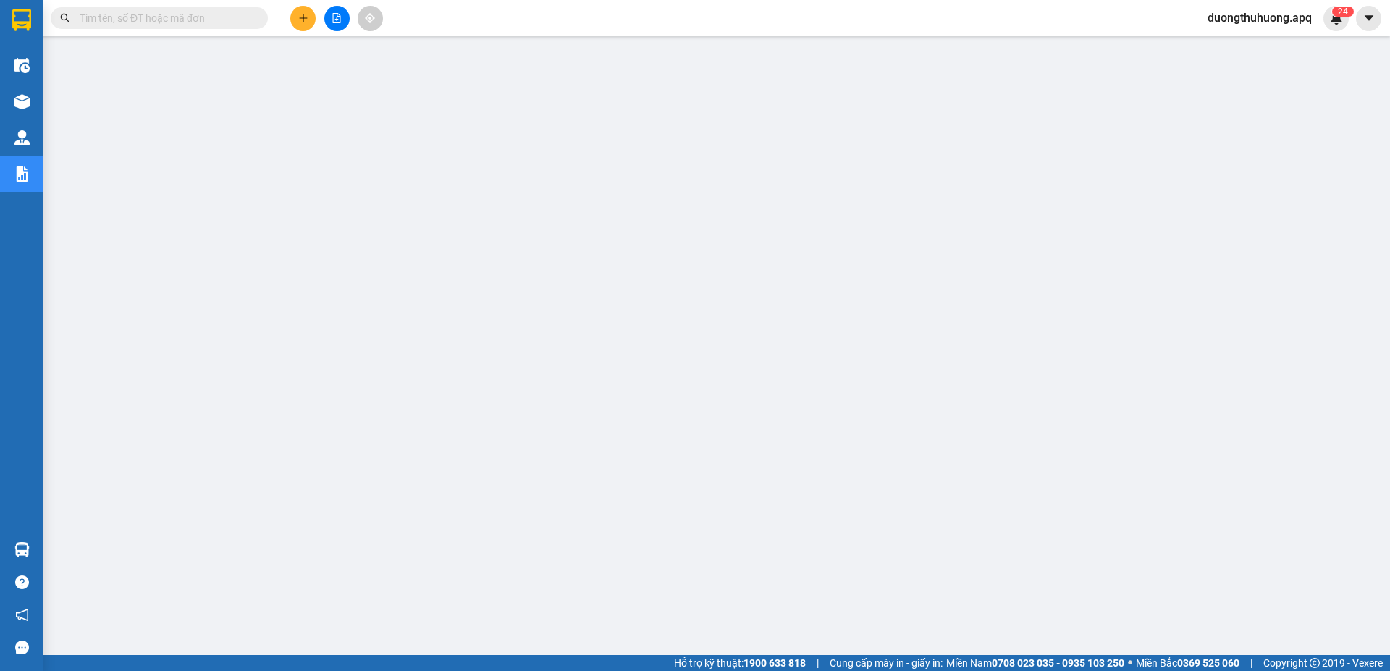
paste input "0983509595"
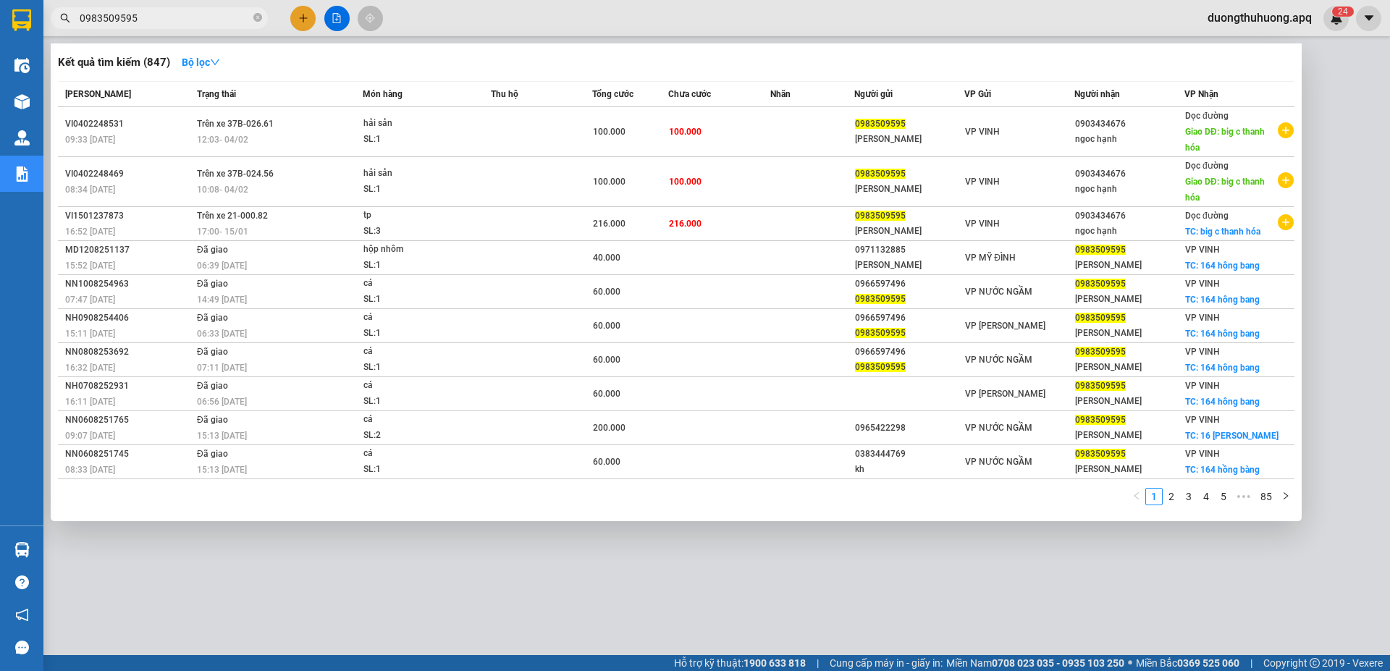
type input "0983509595"
click at [257, 21] on icon "close-circle" at bounding box center [257, 17] width 9 height 9
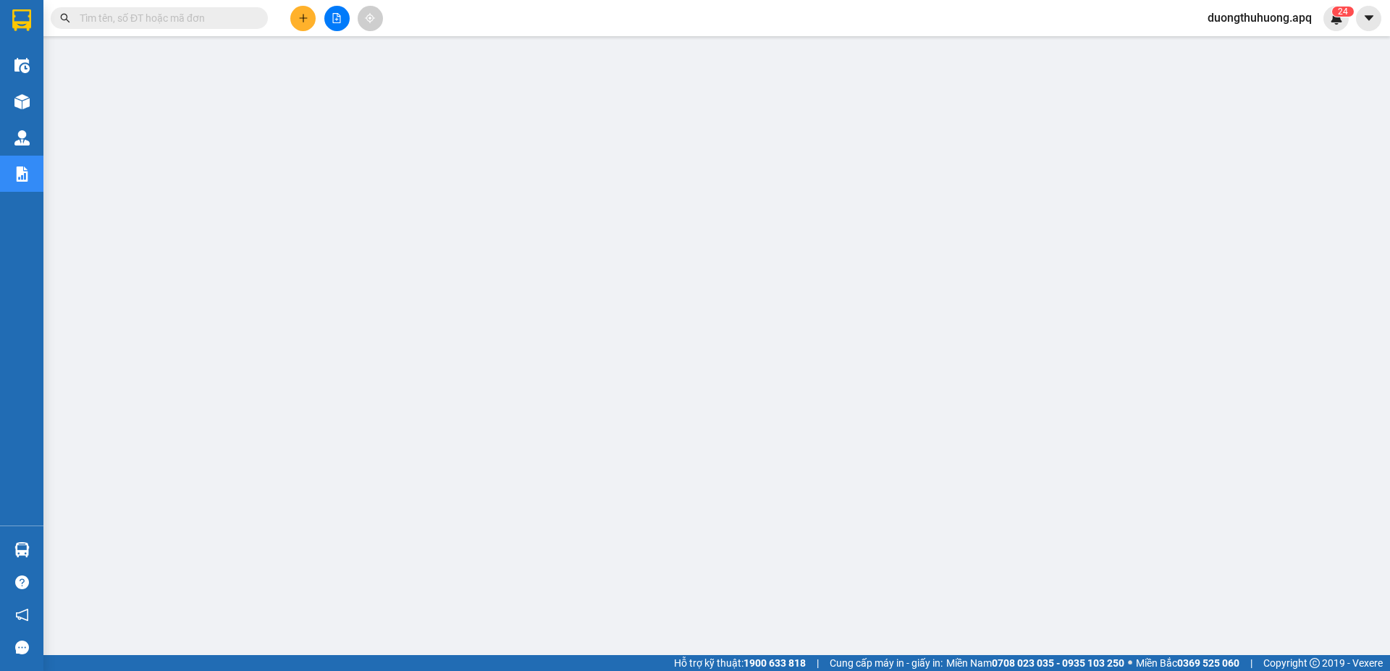
paste input "0979509595"
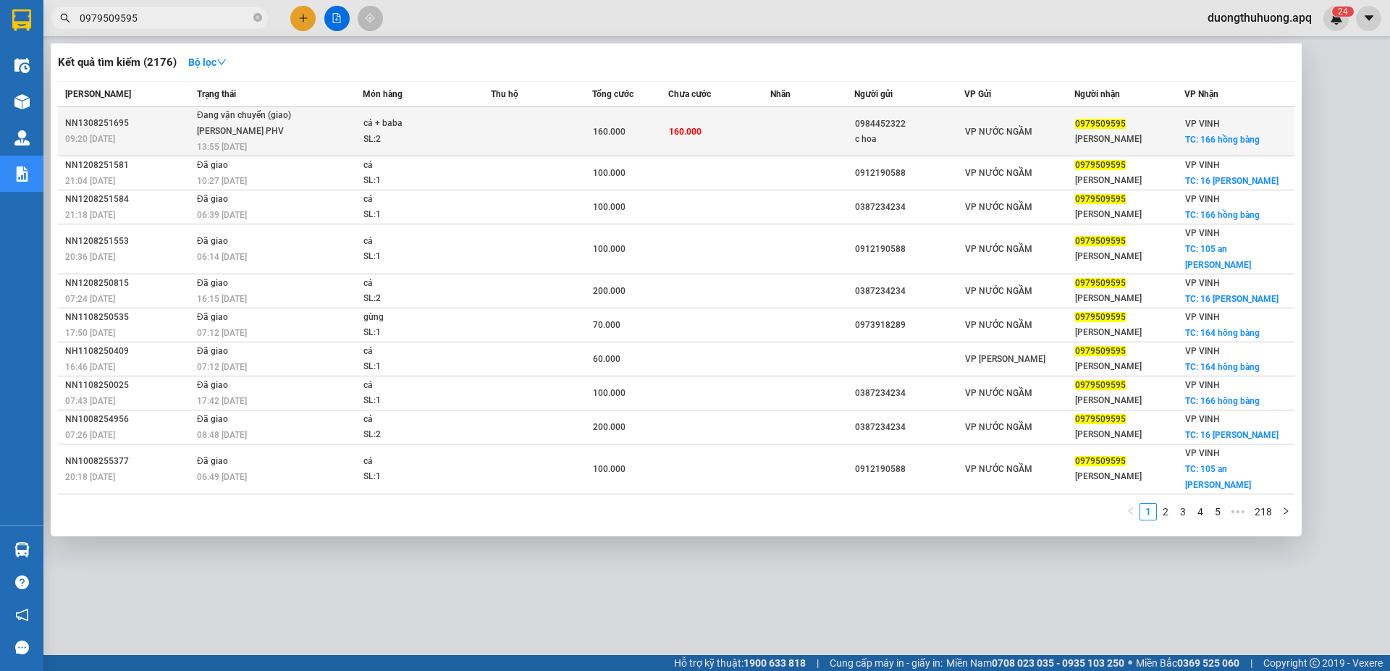
type input "0979509595"
click at [90, 125] on div "NN1308251695" at bounding box center [128, 123] width 127 height 15
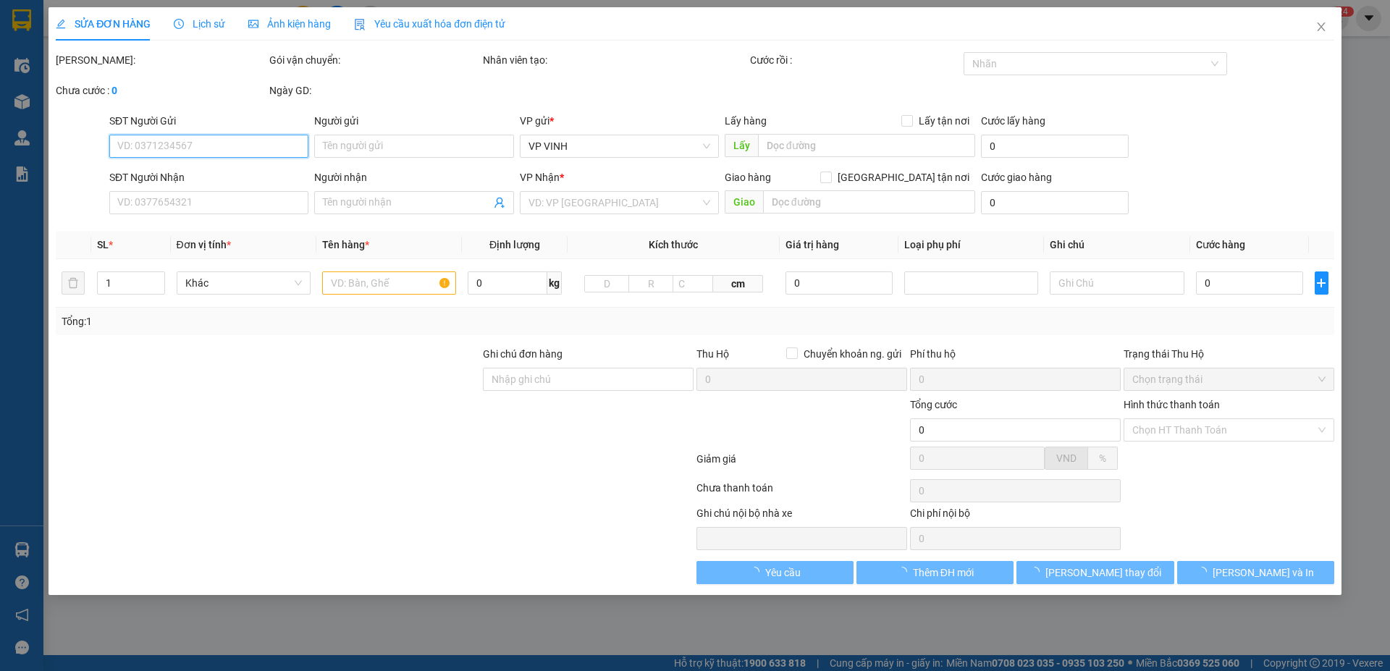
type input "0984452322"
type input "c hoa"
type input "0979509595"
type input "[PERSON_NAME]"
checkbox input "true"
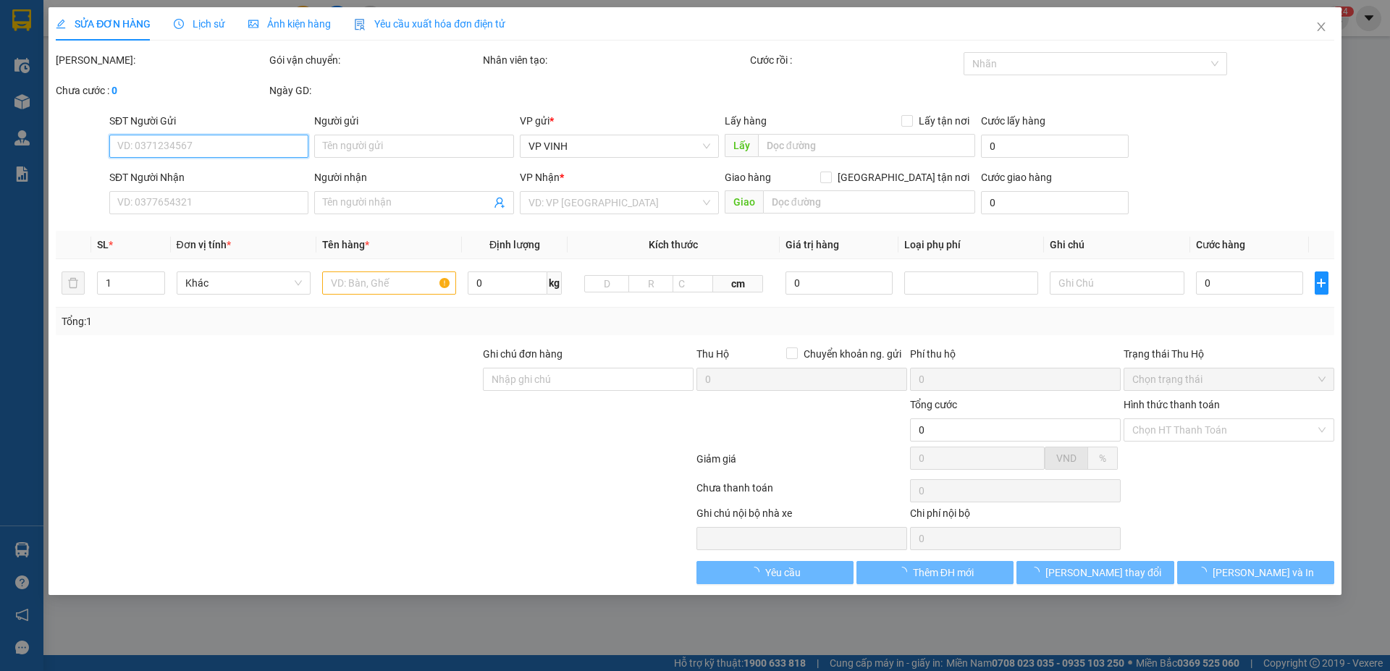
type input "166 hồng bàng"
type input "160.000"
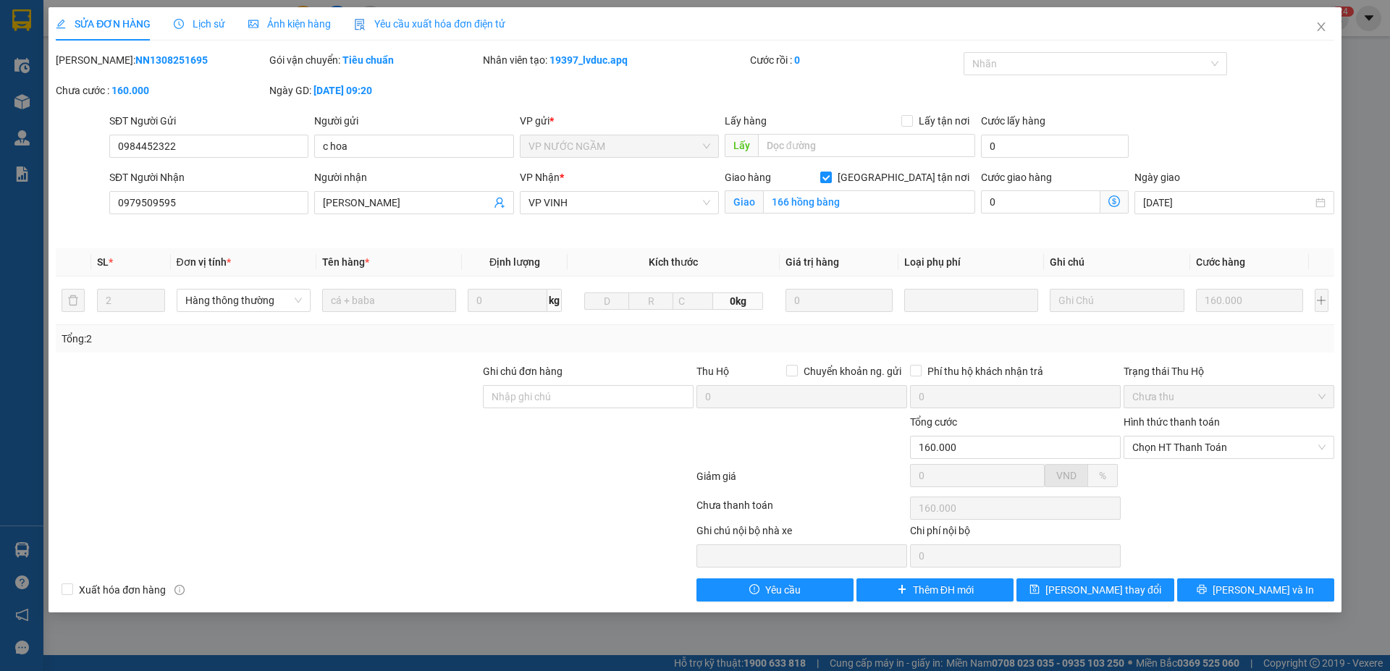
drag, startPoint x: 91, startPoint y: 64, endPoint x: 180, endPoint y: 56, distance: 89.4
click at [180, 56] on div "[PERSON_NAME]: NN1308251695" at bounding box center [161, 60] width 211 height 16
copy b "NN1308251695"
click at [1319, 26] on icon "close" at bounding box center [1321, 27] width 12 height 12
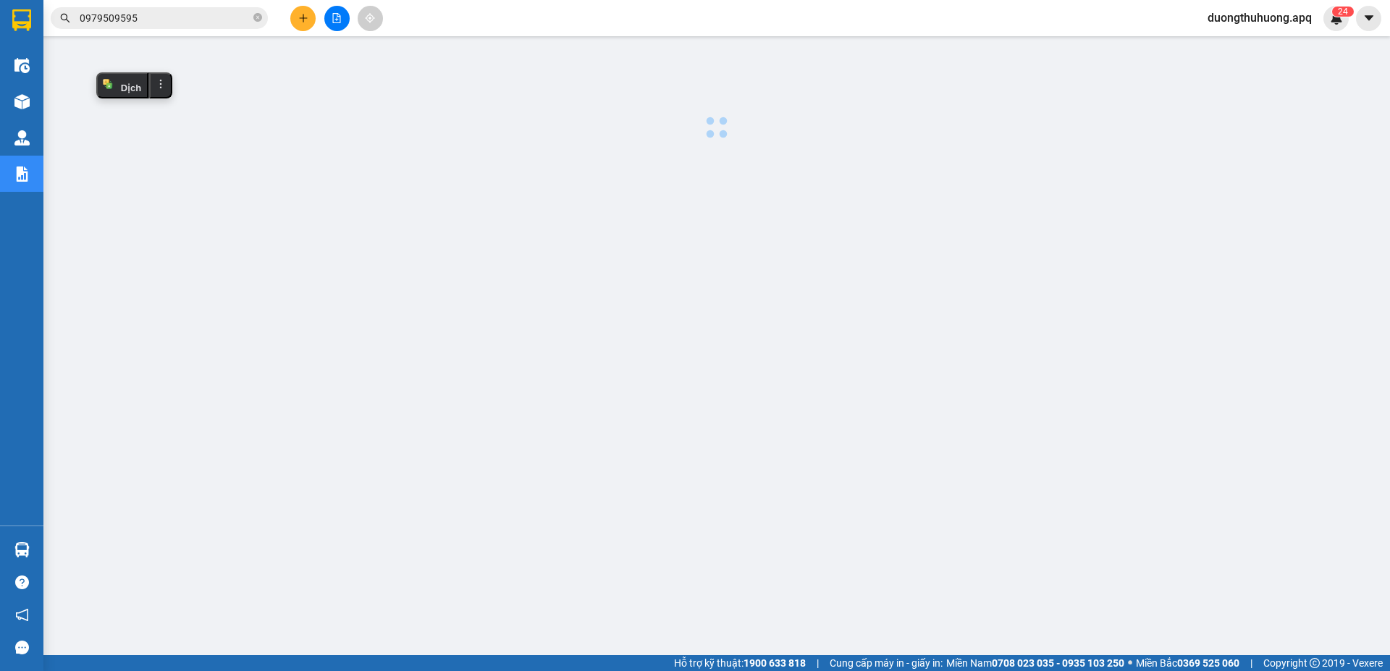
click at [207, 15] on input "0979509595" at bounding box center [165, 18] width 171 height 16
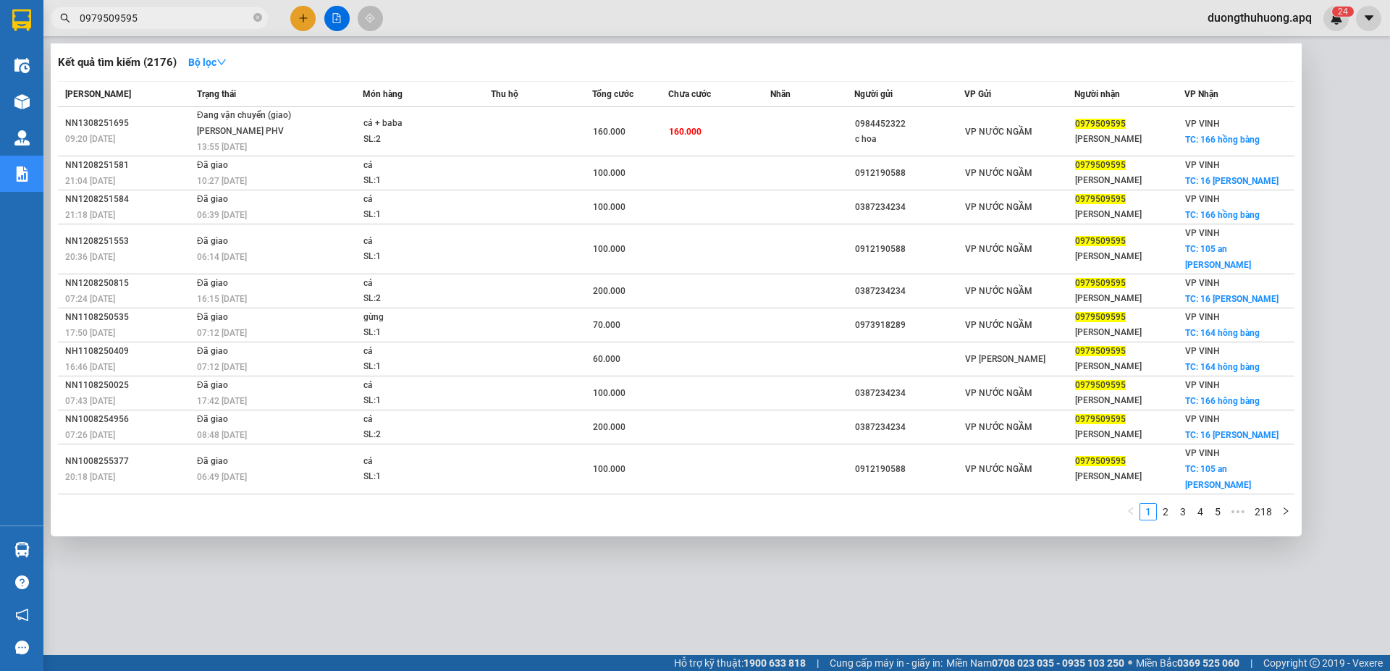
drag, startPoint x: 258, startPoint y: 17, endPoint x: 216, endPoint y: 17, distance: 41.3
click at [258, 17] on icon "close-circle" at bounding box center [257, 17] width 9 height 9
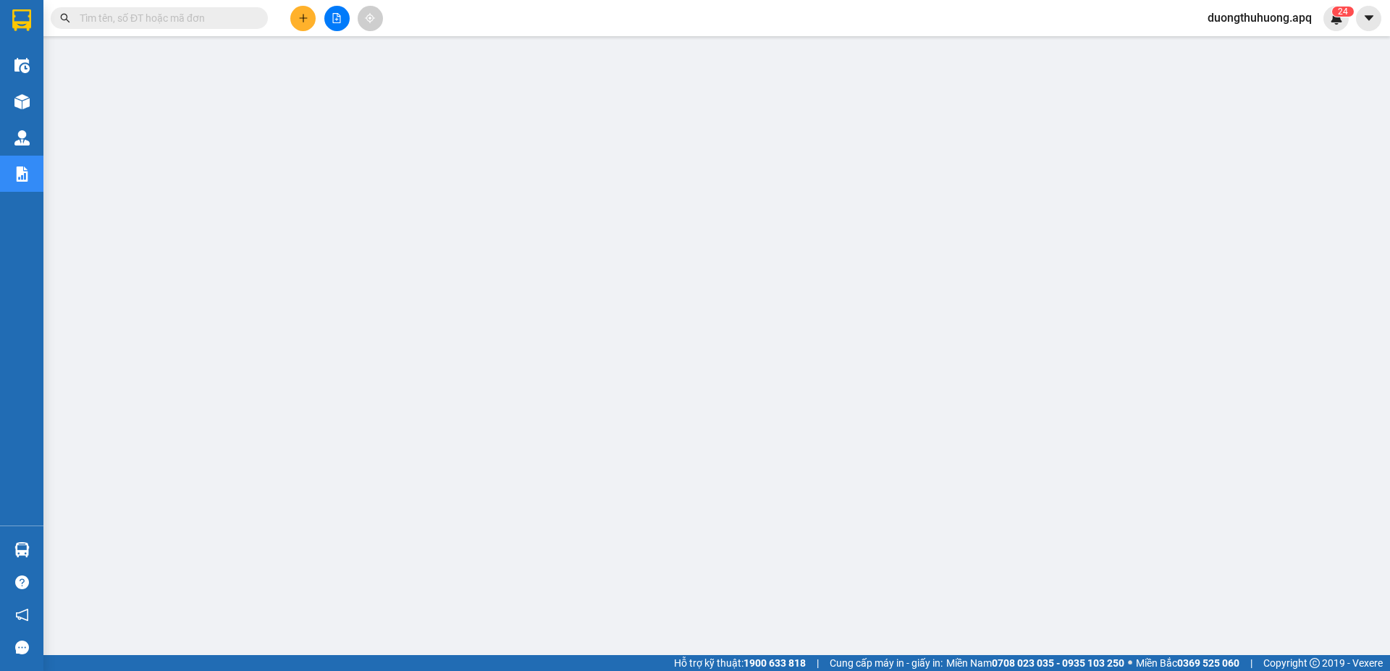
paste input "0971825555"
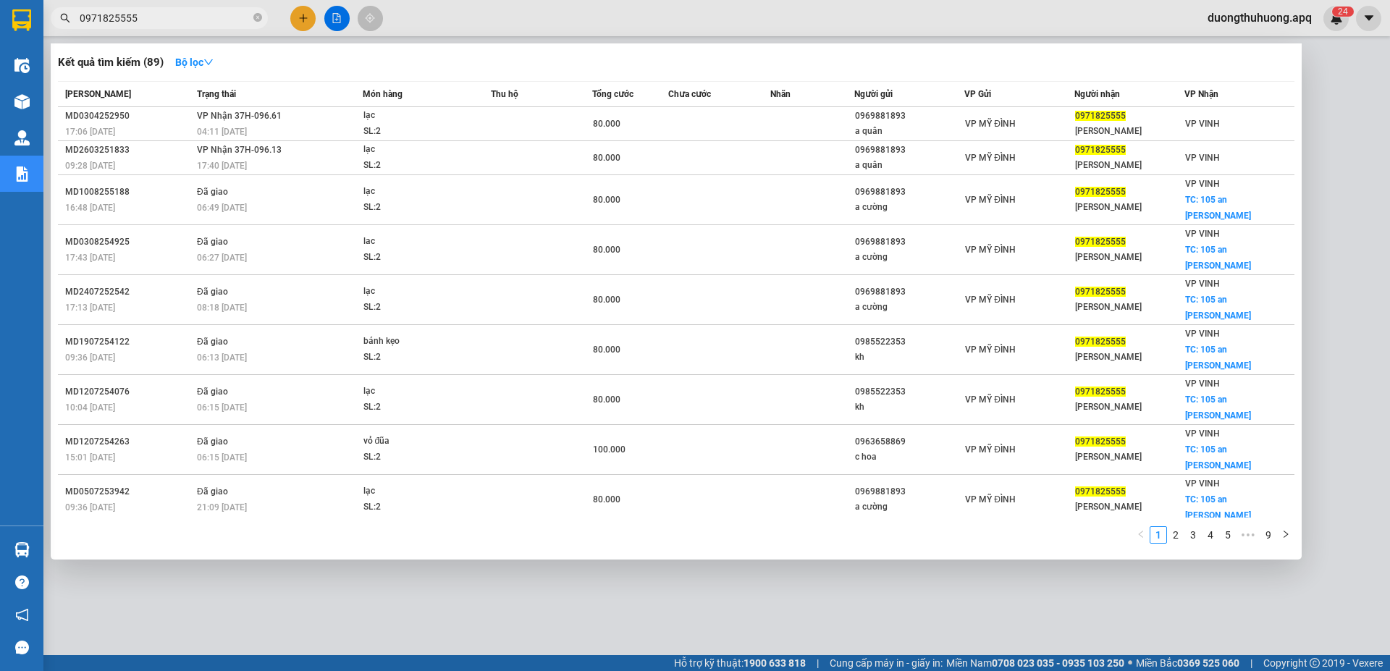
type input "0971825555"
click at [257, 16] on icon "close-circle" at bounding box center [257, 17] width 9 height 9
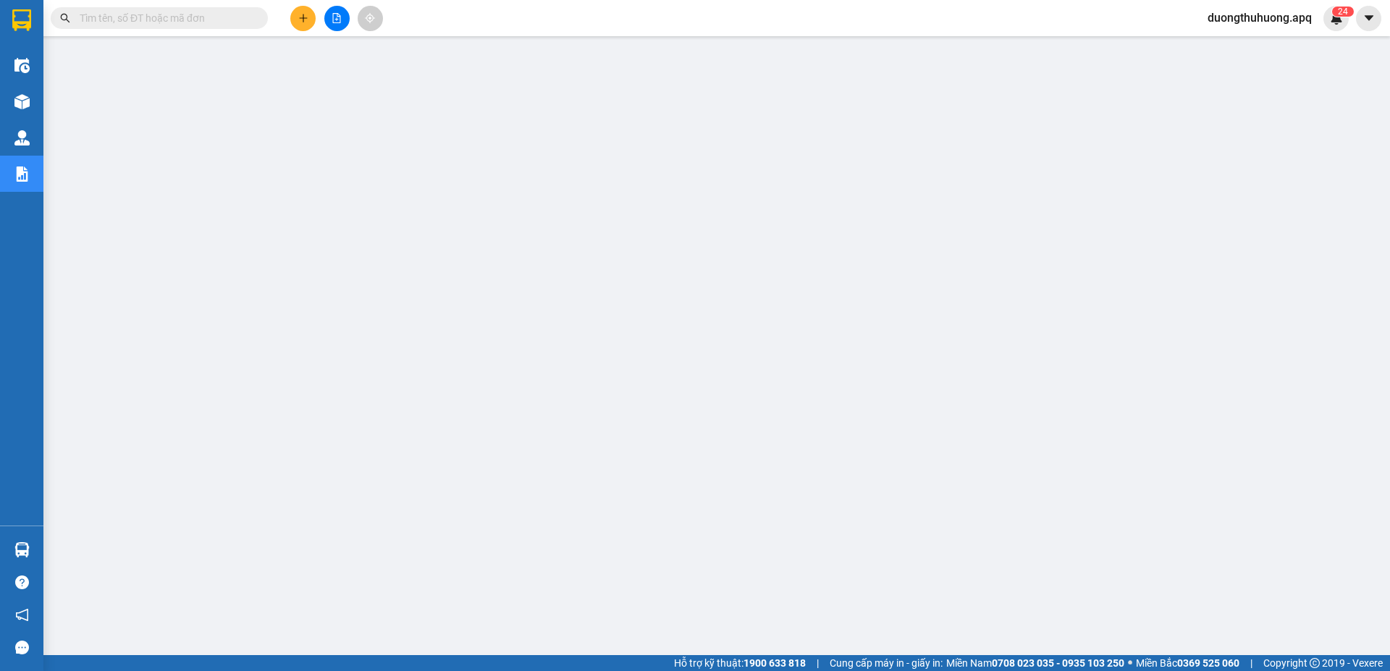
paste input "0978254459"
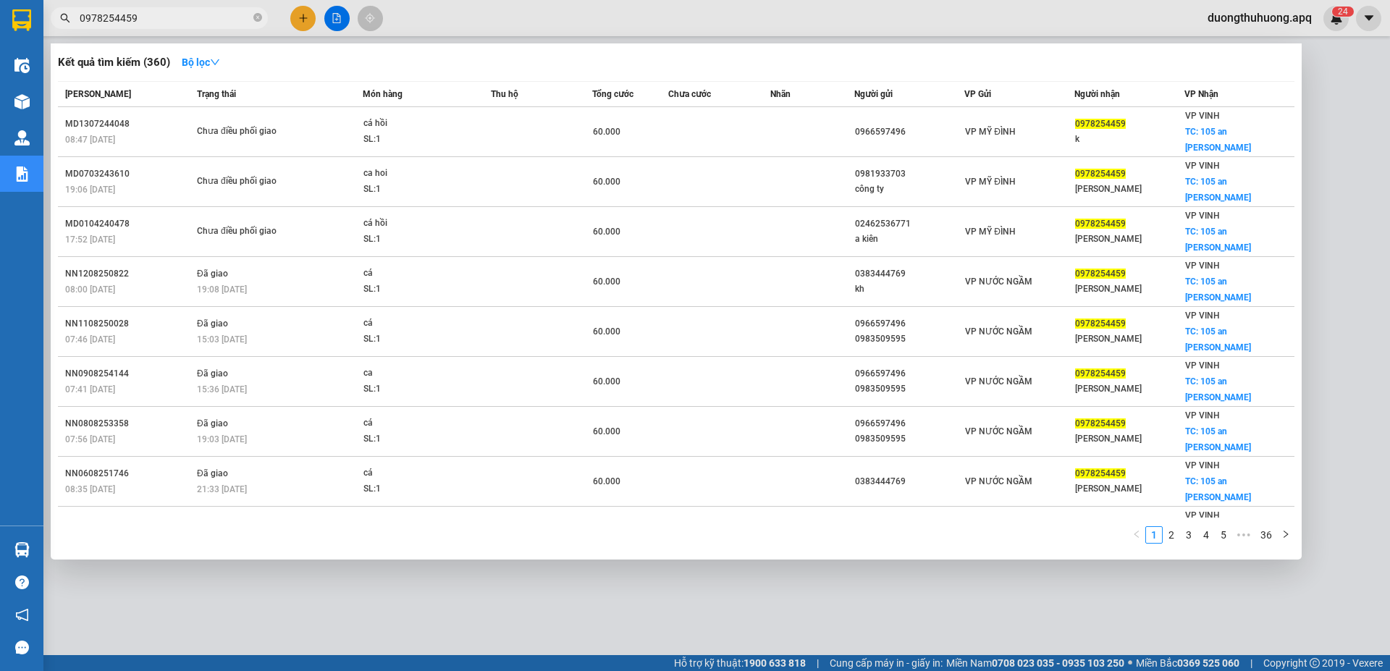
type input "0978254459"
click at [258, 17] on icon "close-circle" at bounding box center [257, 17] width 9 height 9
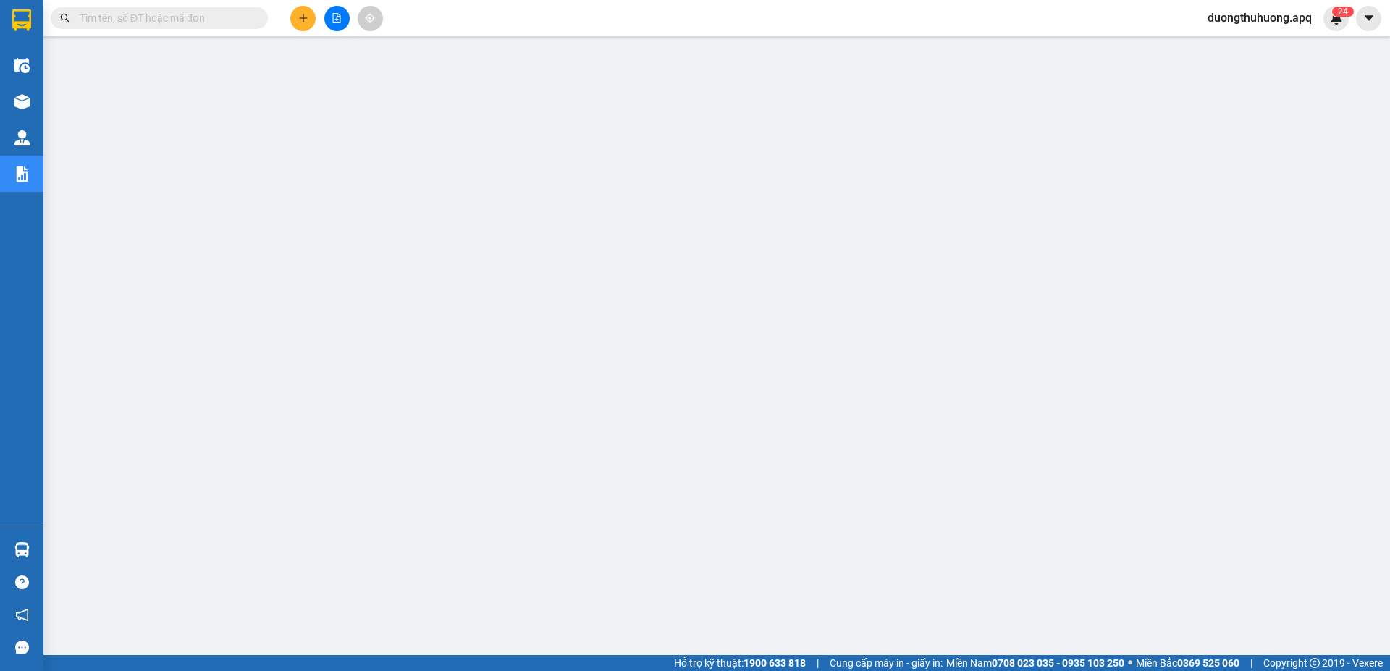
paste input "0983179595"
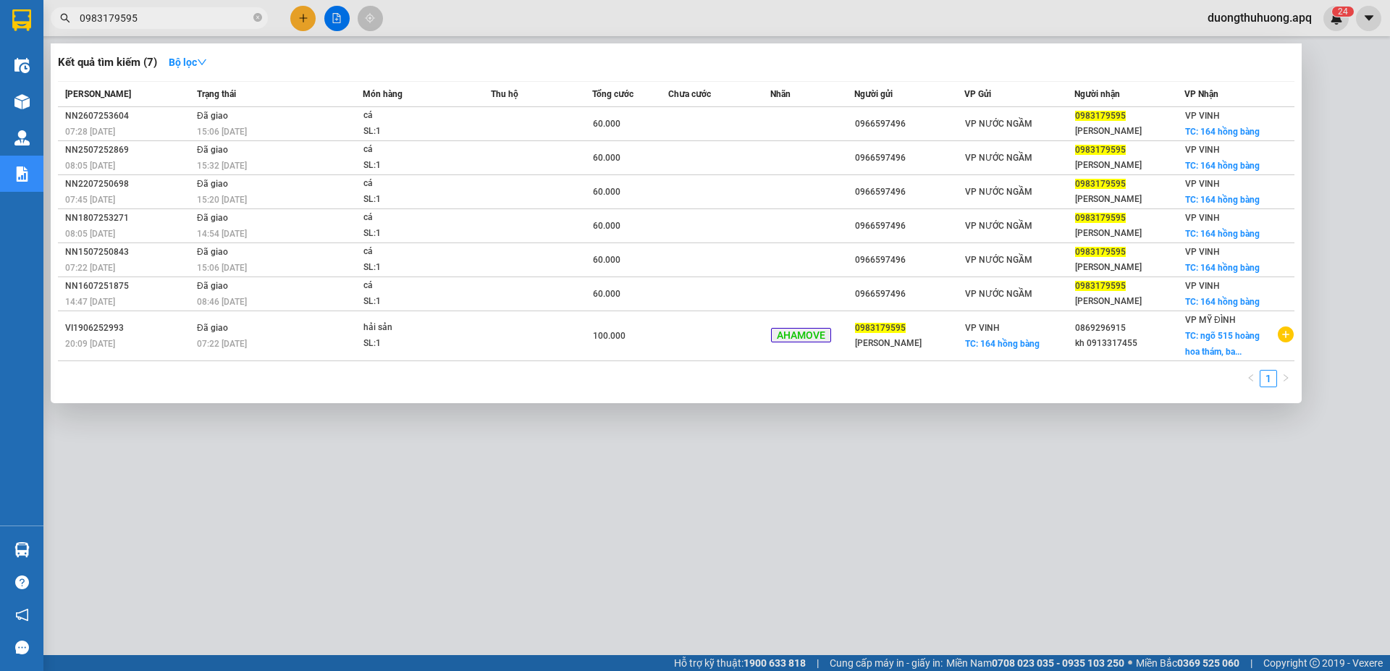
type input "0983179595"
drag, startPoint x: 260, startPoint y: 15, endPoint x: 214, endPoint y: 15, distance: 46.3
click at [255, 15] on icon "close-circle" at bounding box center [257, 17] width 9 height 9
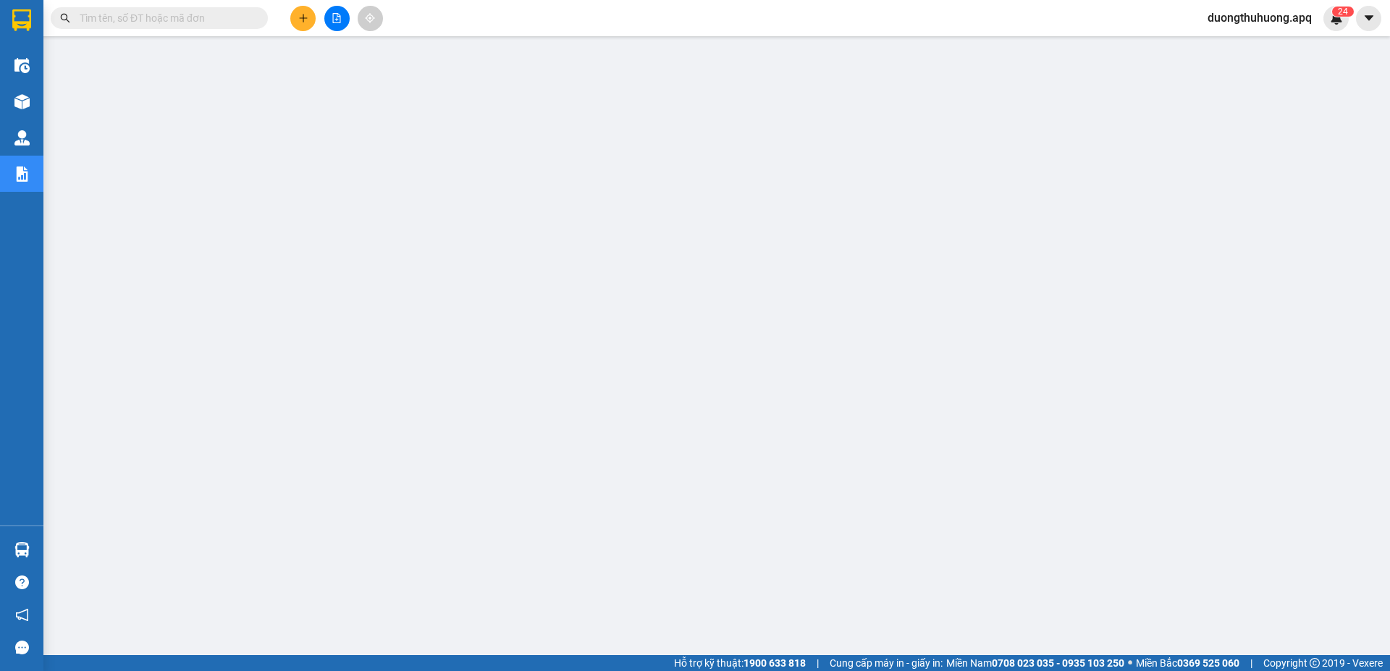
paste input "0817995995"
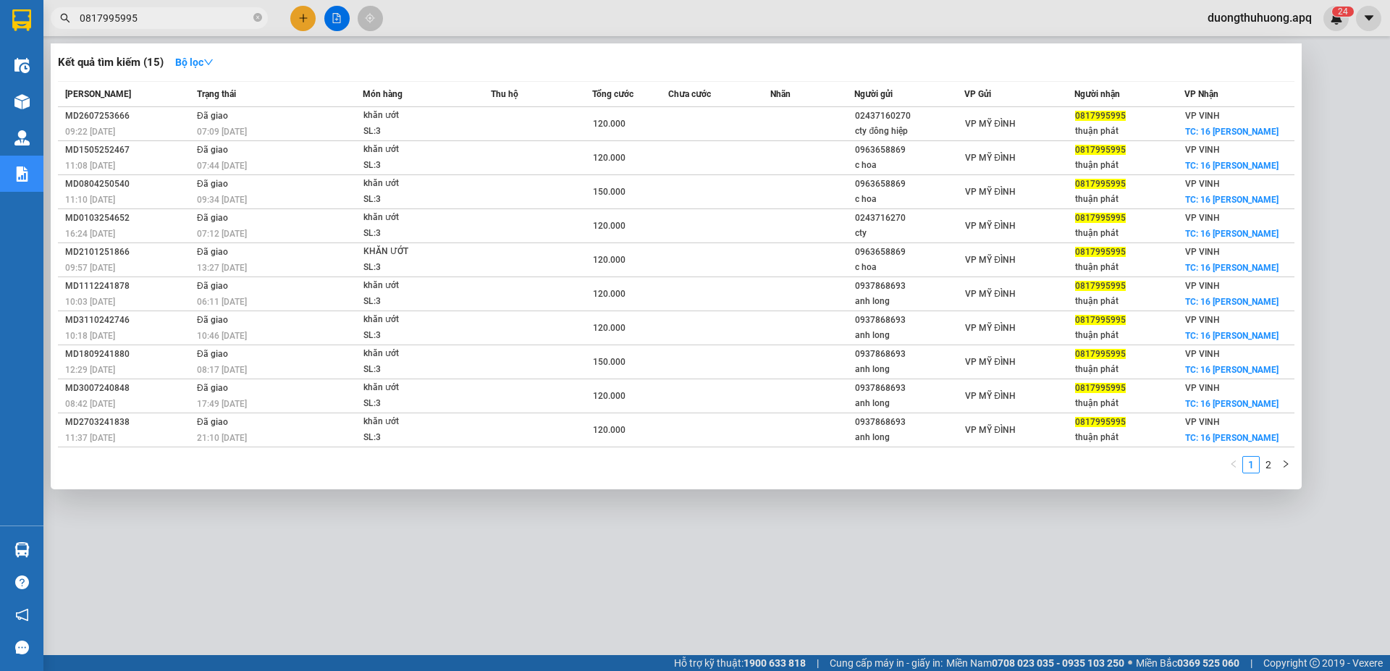
type input "0817995995"
click at [256, 14] on icon "close-circle" at bounding box center [257, 17] width 9 height 9
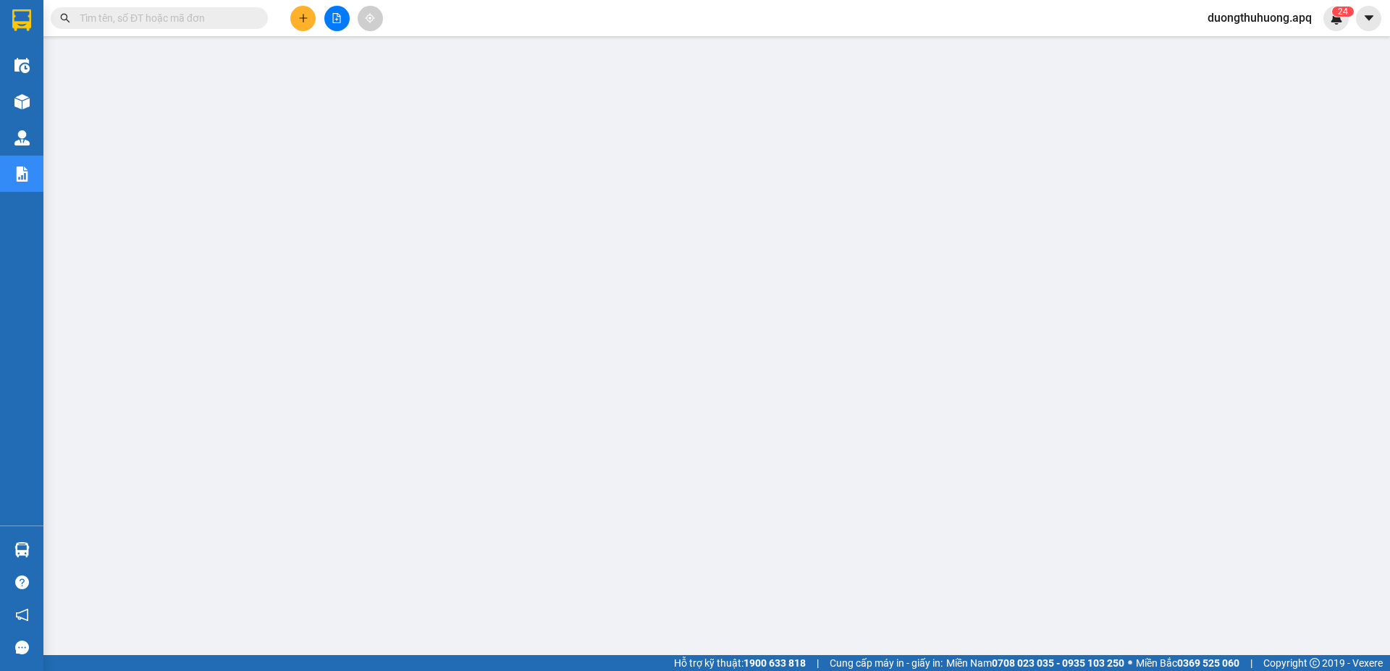
paste input "0931569595"
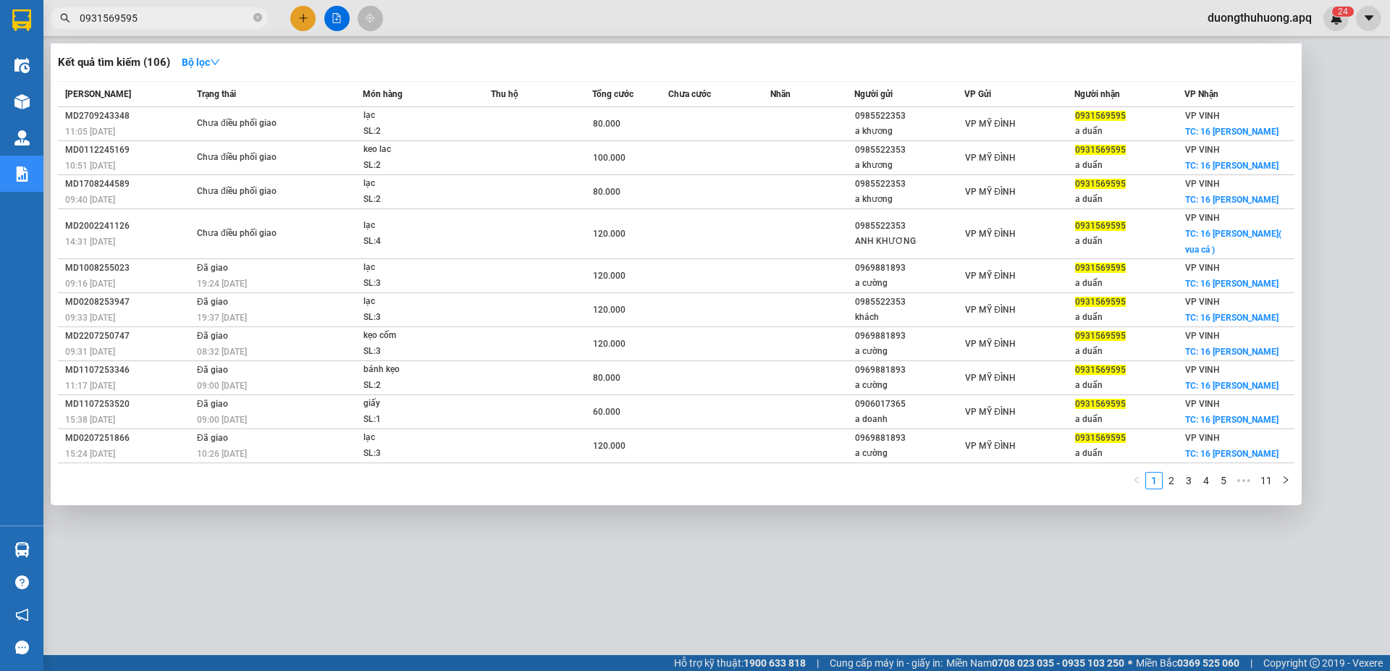
type input "0931569595"
click at [255, 17] on icon "close-circle" at bounding box center [257, 17] width 9 height 9
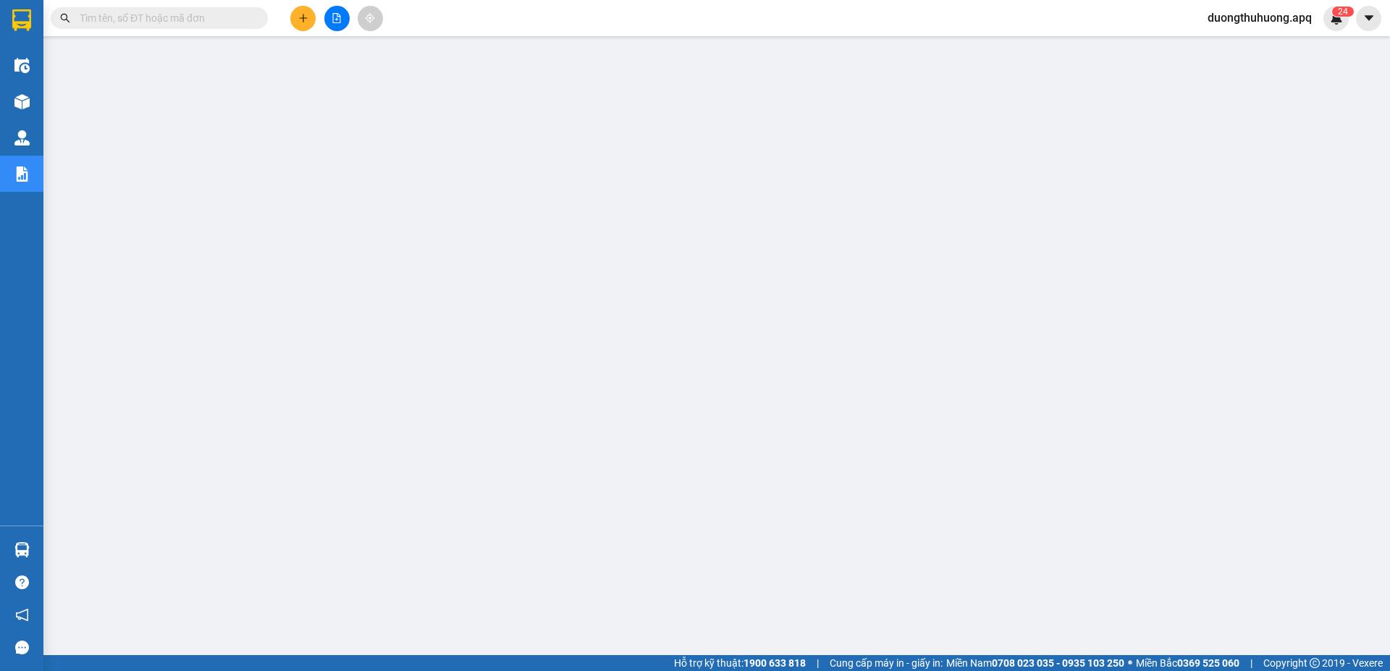
paste input "0833959595"
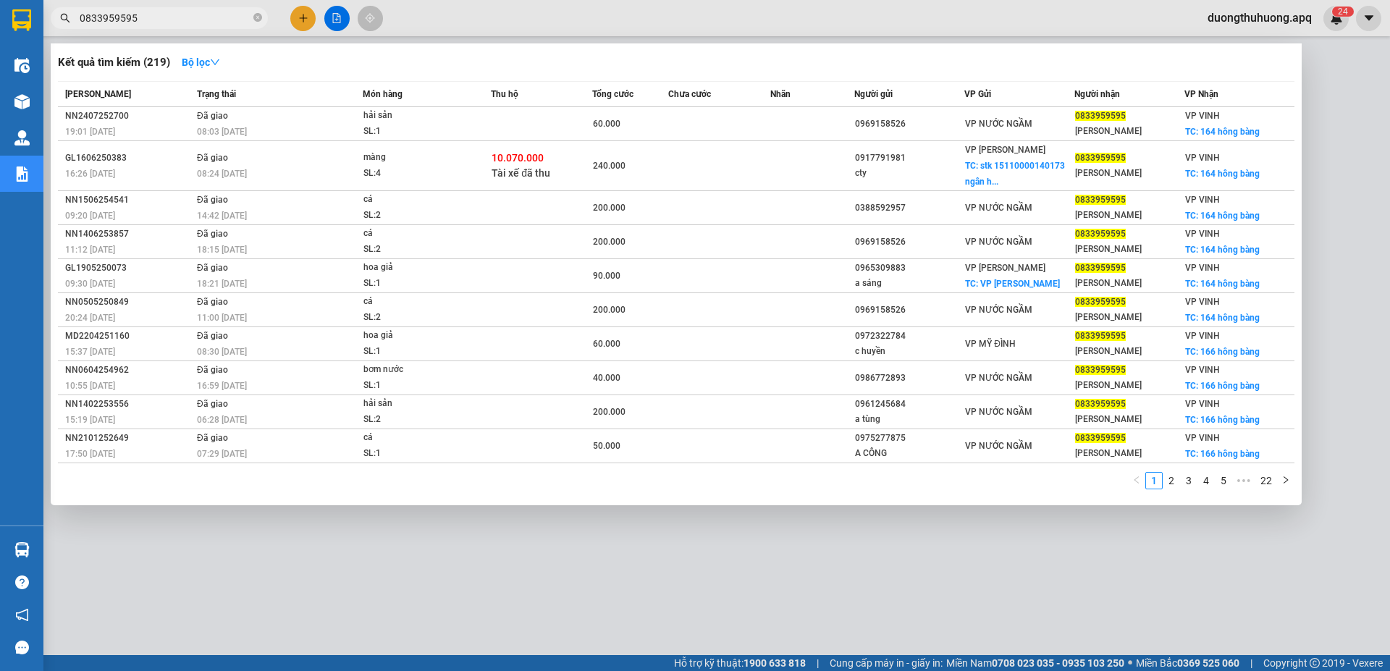
type input "0833959595"
click at [260, 17] on icon "close-circle" at bounding box center [257, 17] width 9 height 9
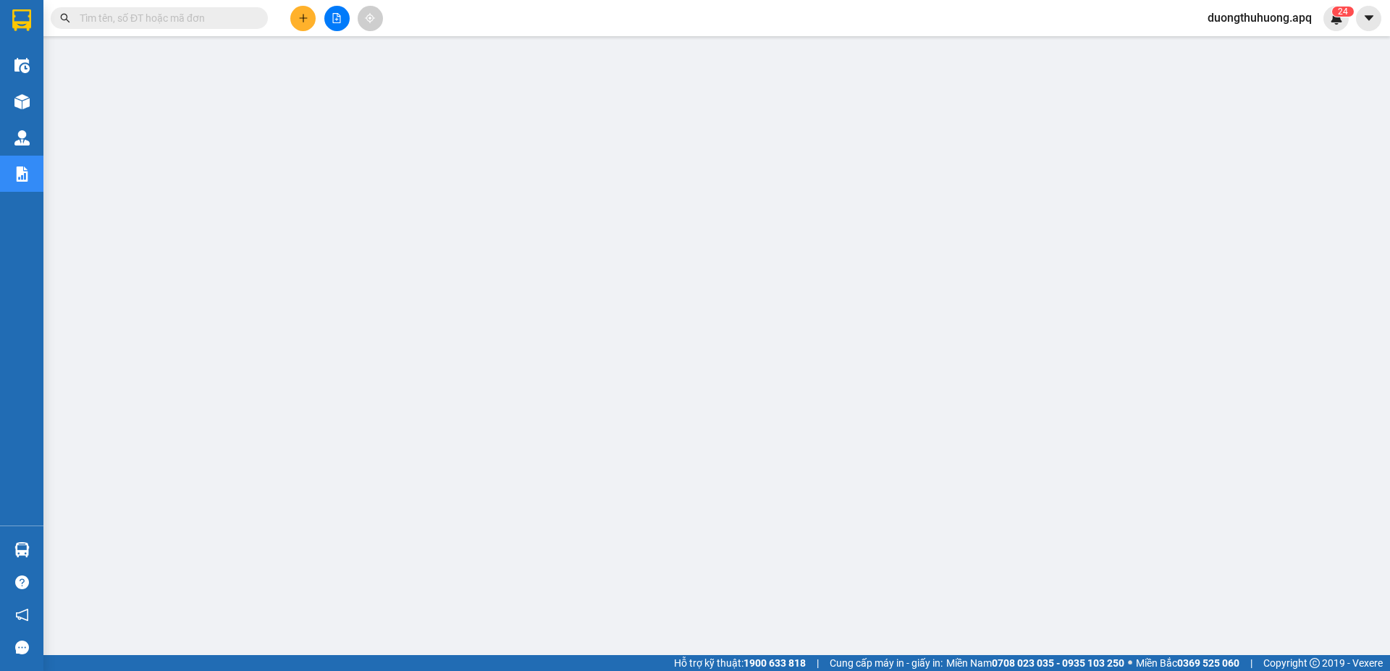
paste input "0705293464"
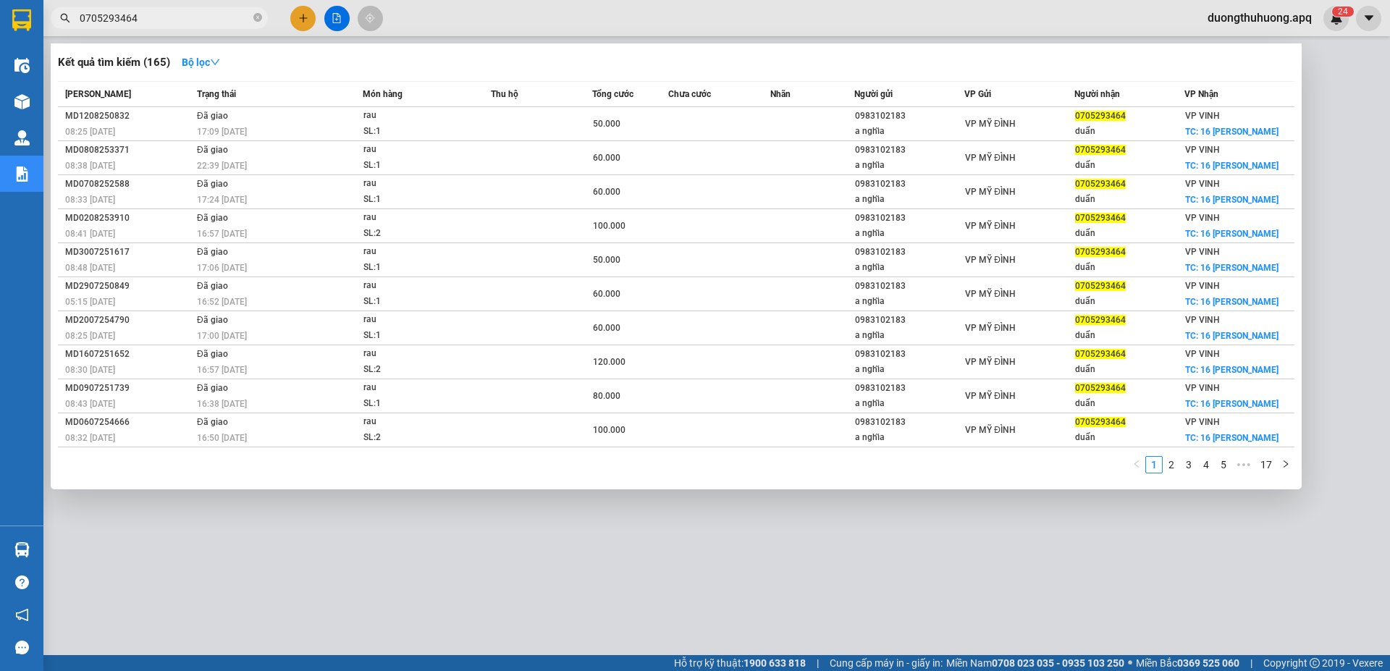
type input "0705293464"
click at [256, 19] on icon "close-circle" at bounding box center [257, 17] width 9 height 9
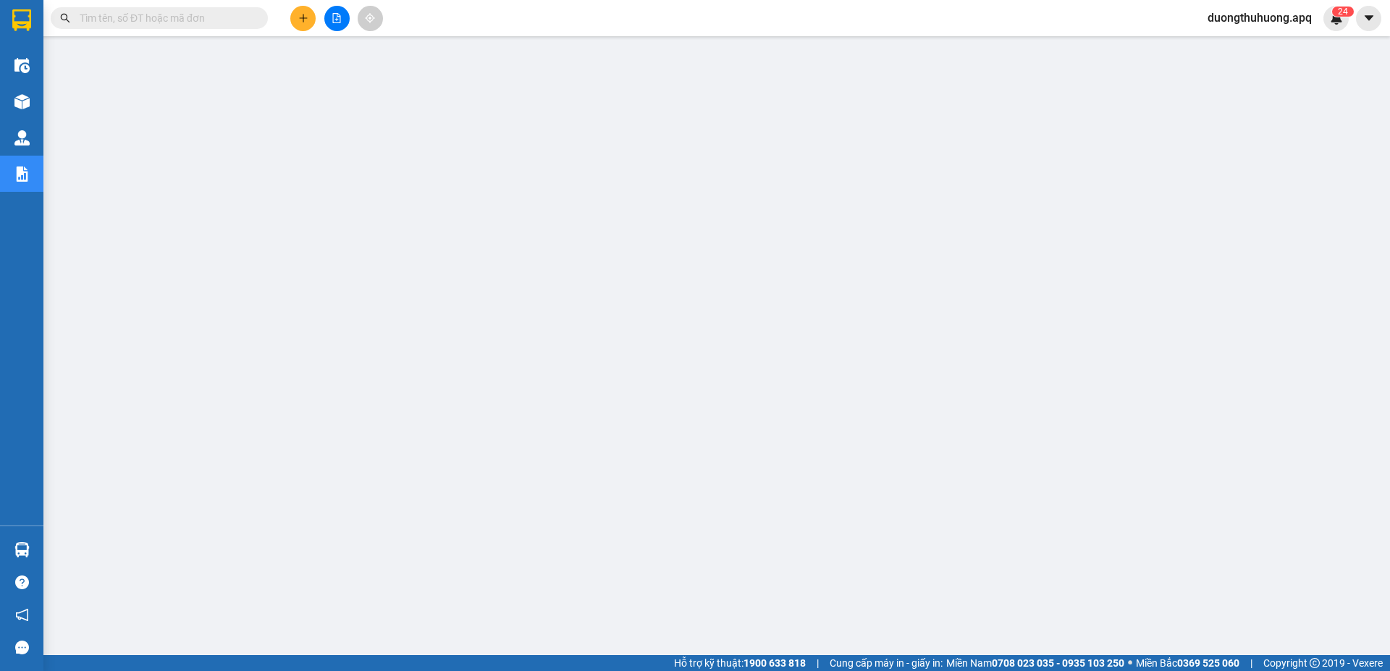
paste input "0966019712"
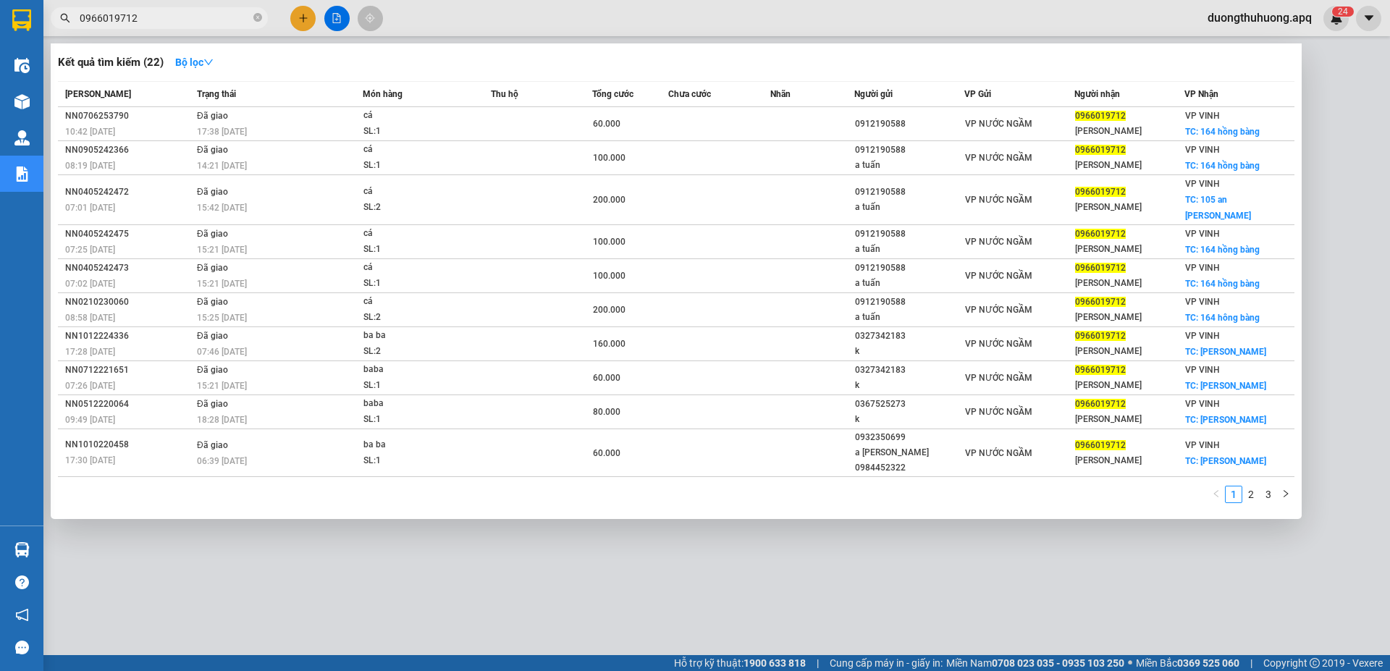
type input "0966019712"
click at [255, 17] on icon "close-circle" at bounding box center [257, 17] width 9 height 9
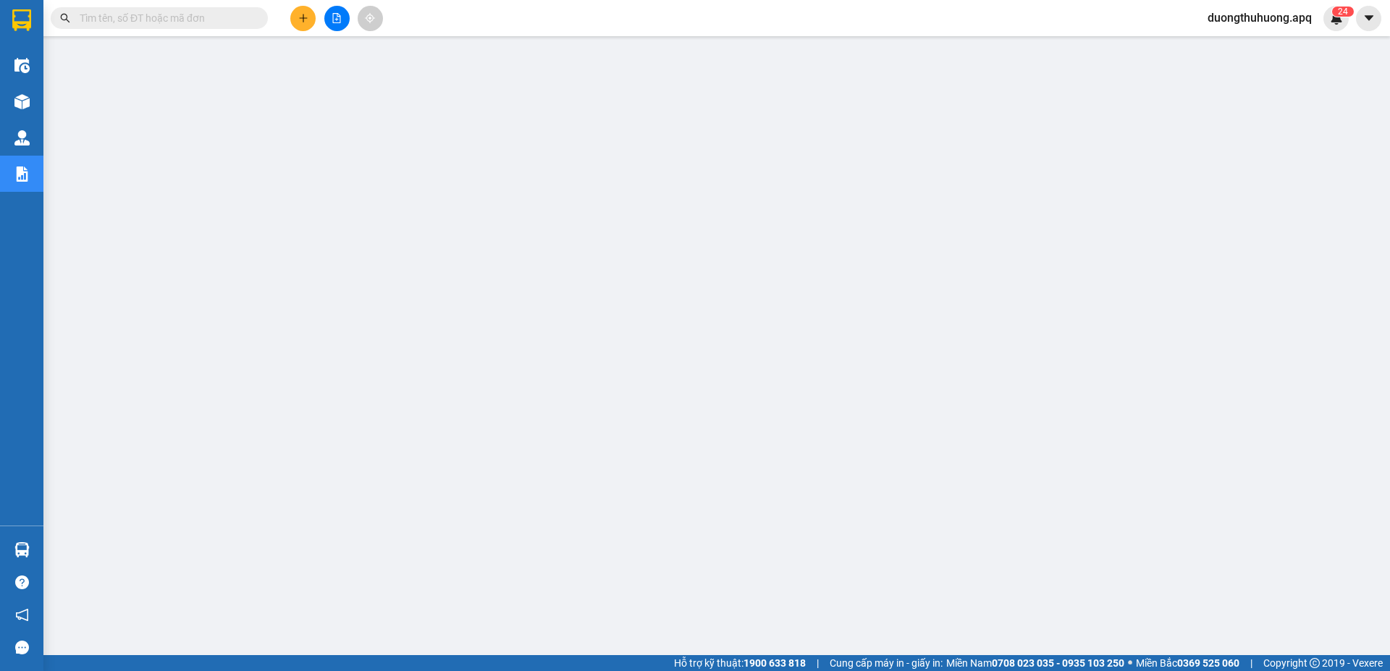
paste input "0966597496"
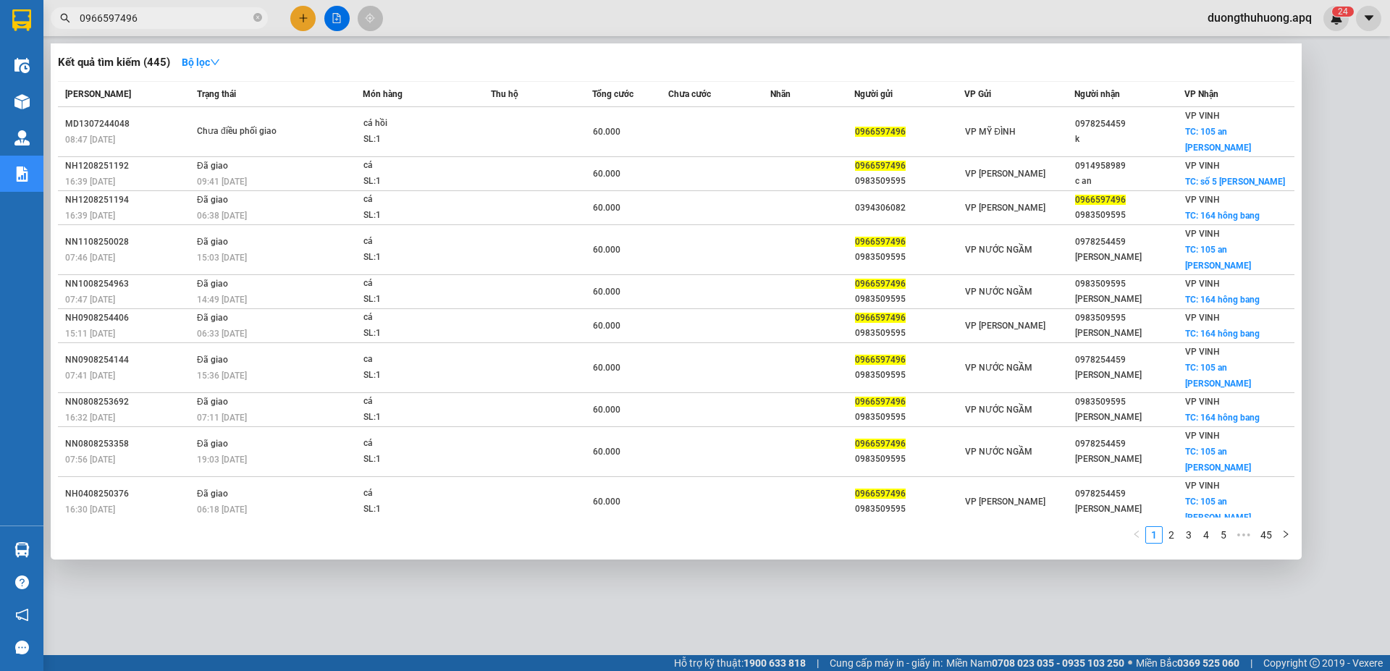
type input "0966597496"
click at [261, 17] on icon "close-circle" at bounding box center [257, 17] width 9 height 9
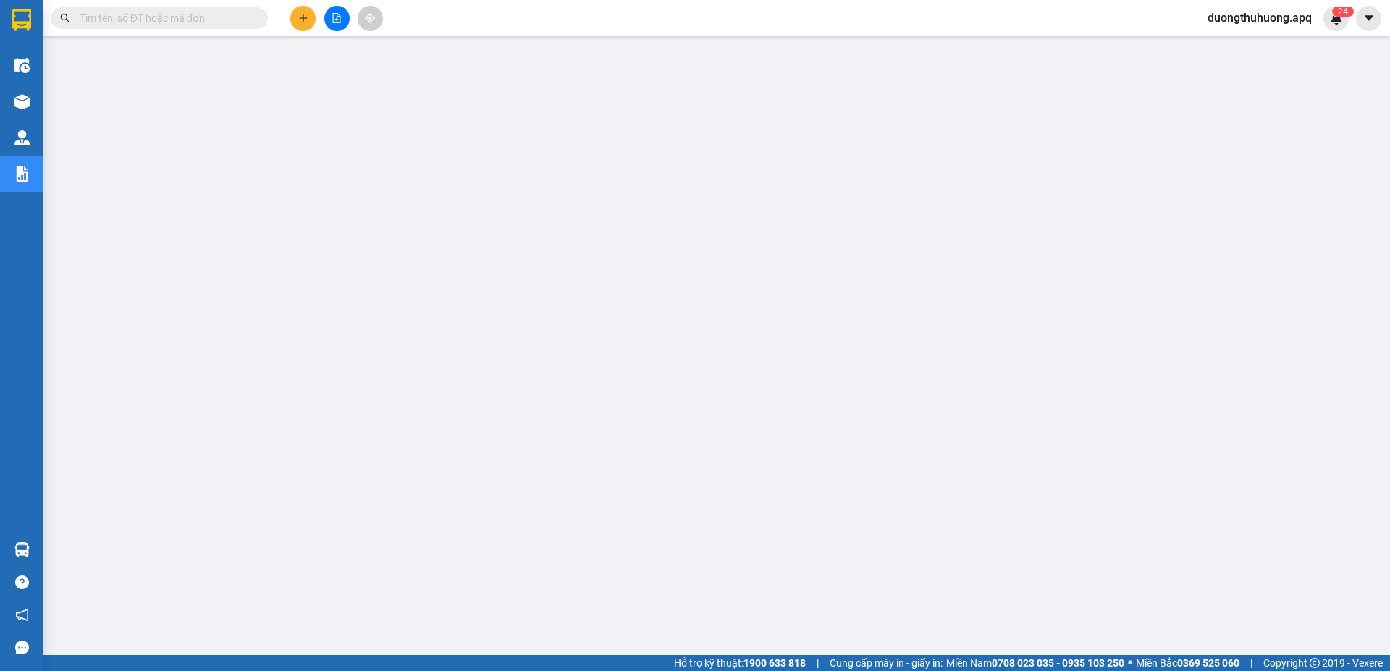
click at [196, 18] on input "text" at bounding box center [165, 18] width 171 height 16
paste input "0917782228"
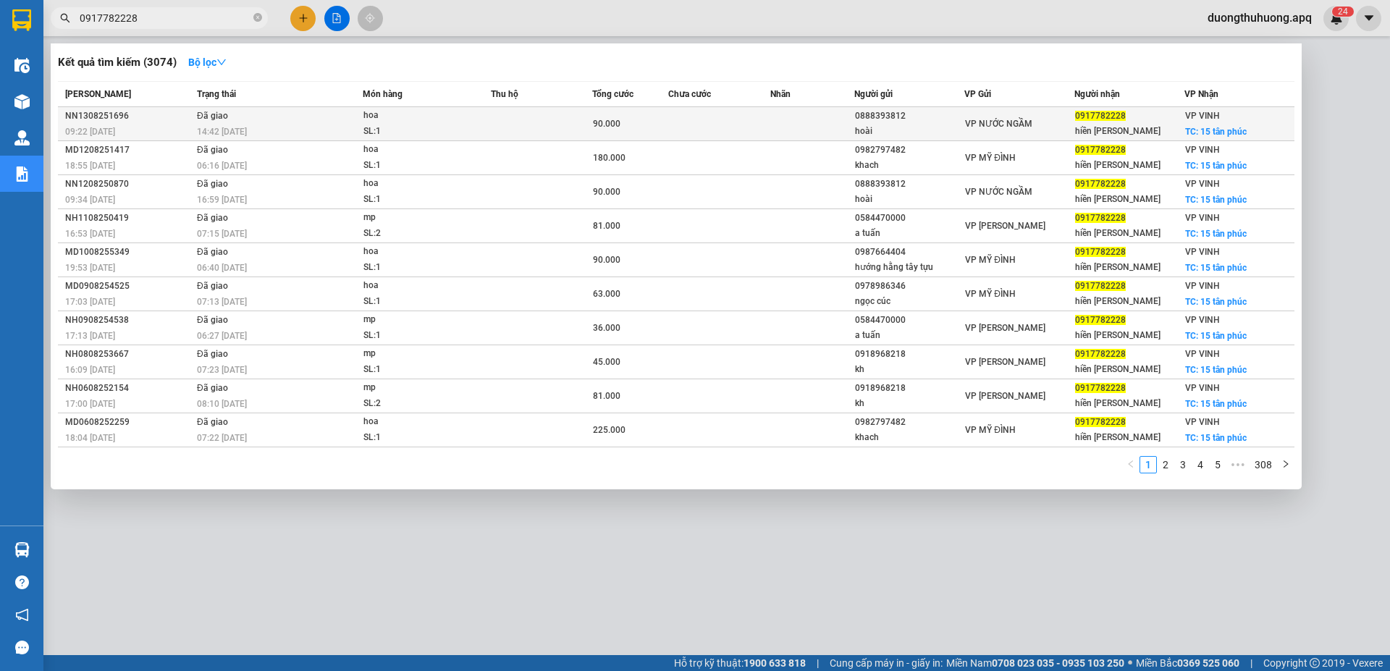
type input "0917782228"
click at [98, 112] on div "NN1308251696" at bounding box center [128, 116] width 127 height 15
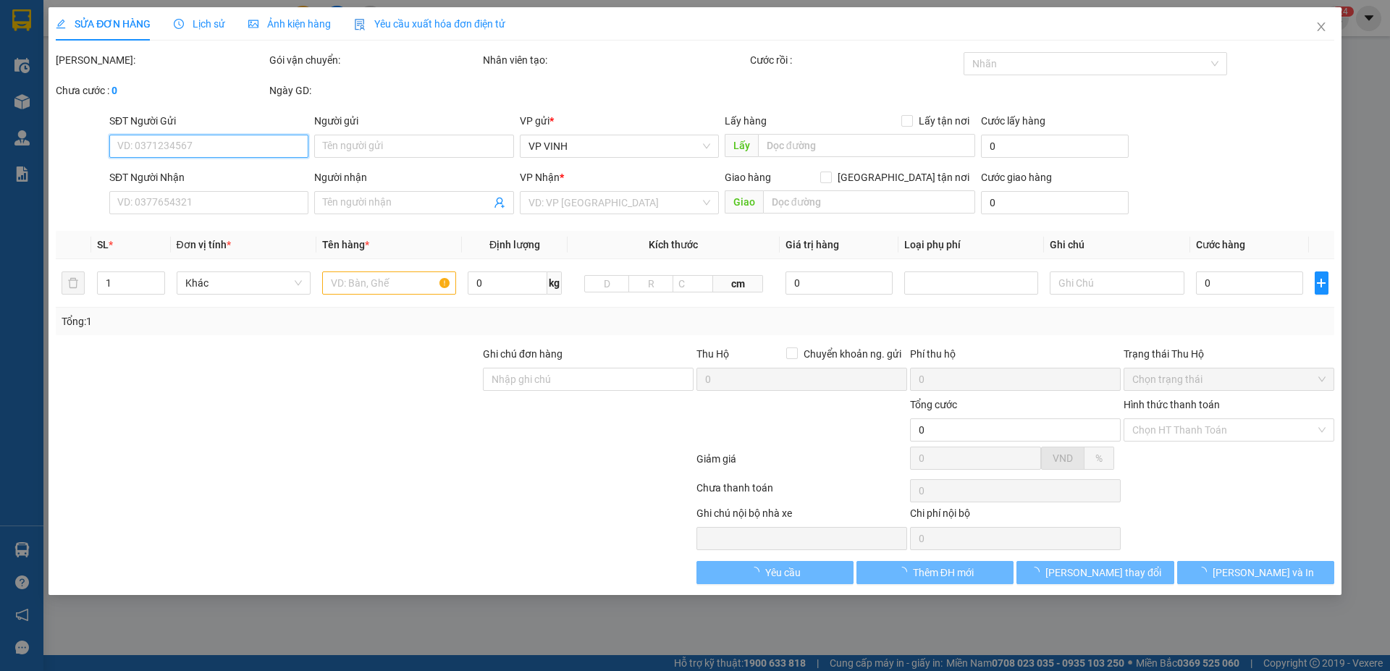
type input "0888393812"
type input "hoài"
type input "0917782228"
type input "hiền [PERSON_NAME]"
checkbox input "true"
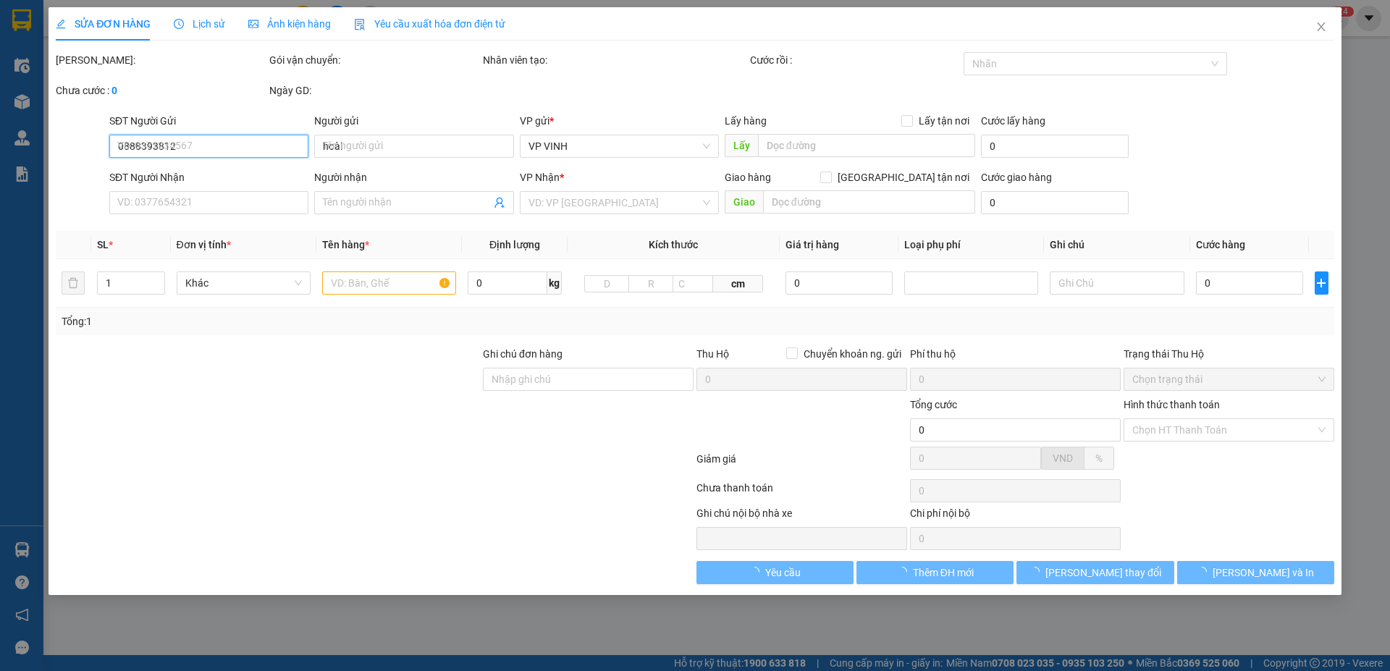
type input "15 tân phúc"
type input "90.000"
type input "10"
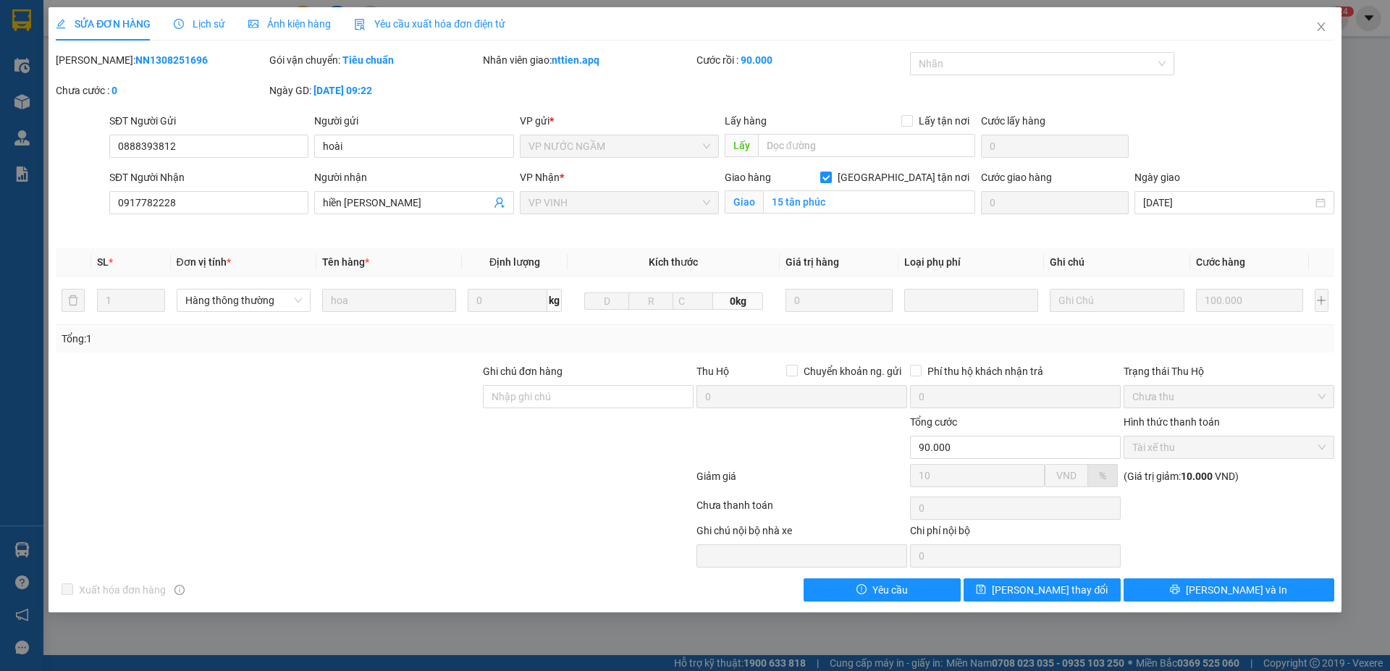
drag, startPoint x: 93, startPoint y: 60, endPoint x: 150, endPoint y: 56, distance: 57.3
click at [193, 56] on div "[PERSON_NAME]: NN1308251696" at bounding box center [161, 60] width 211 height 16
copy b "NN1308251696"
click at [1320, 26] on icon "close" at bounding box center [1321, 26] width 8 height 9
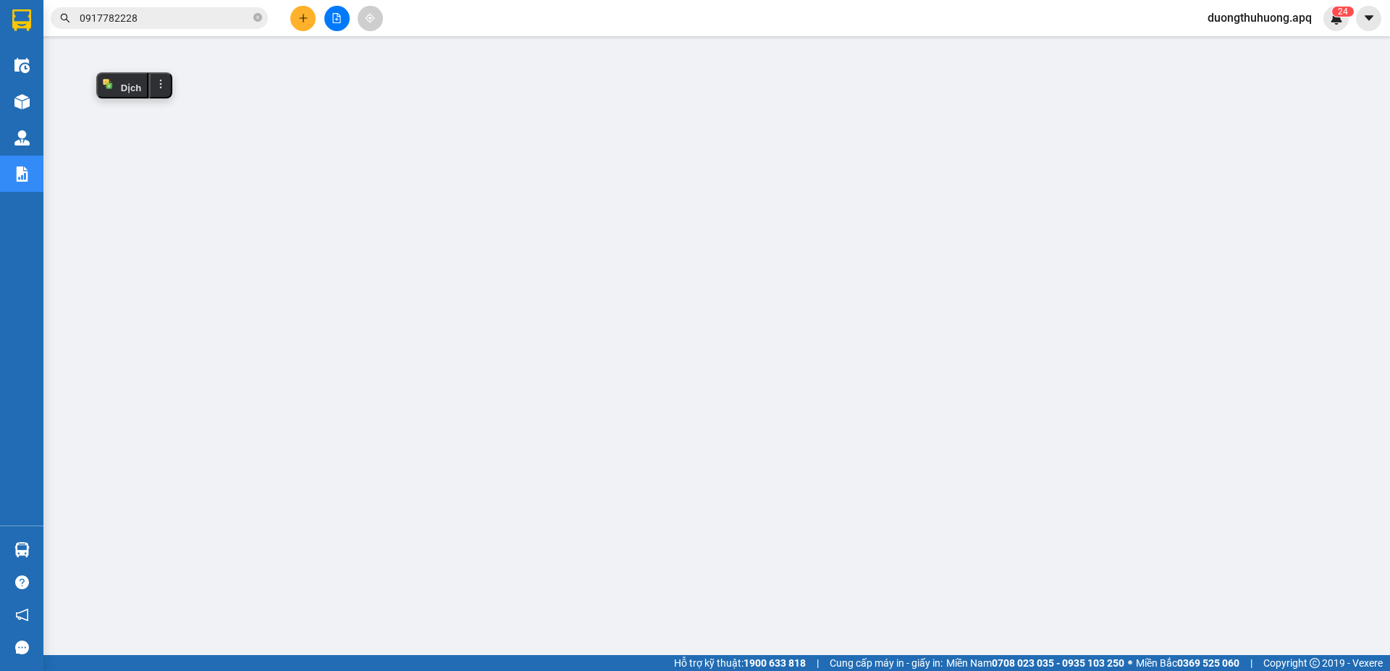
click at [157, 17] on input "0917782228" at bounding box center [165, 18] width 171 height 16
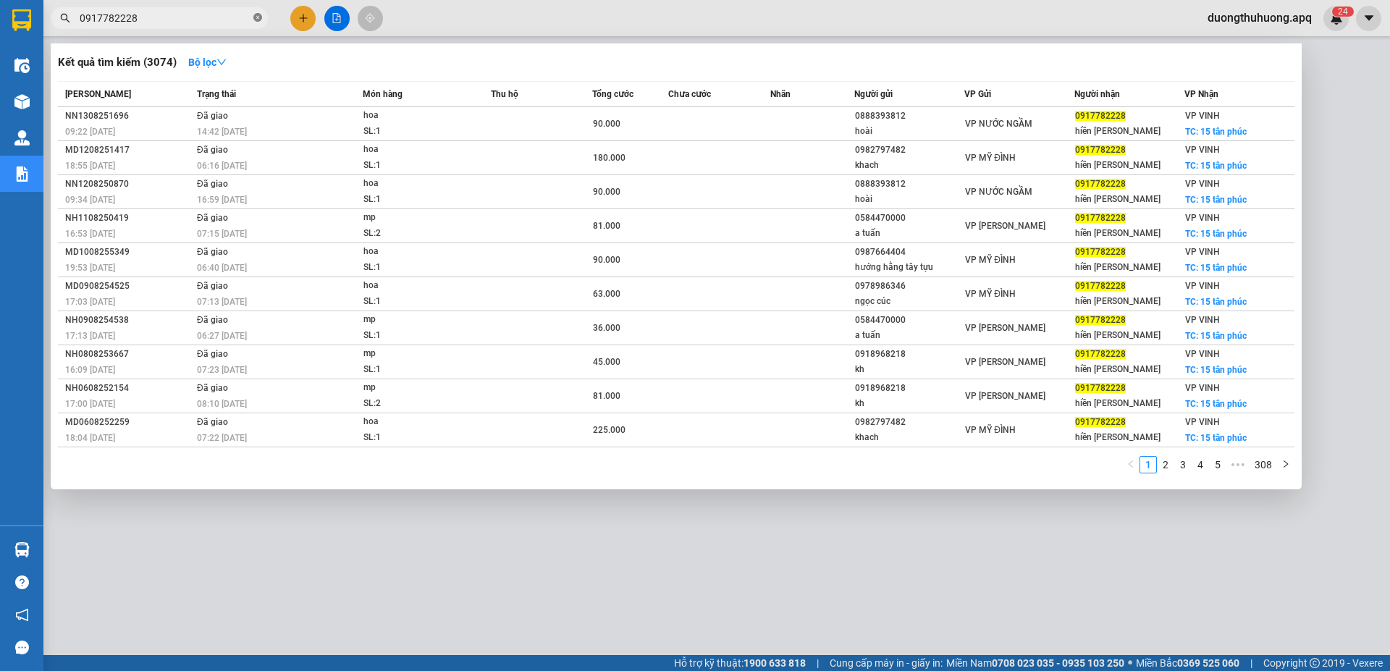
drag, startPoint x: 257, startPoint y: 16, endPoint x: 184, endPoint y: 19, distance: 73.2
click at [255, 17] on icon "close-circle" at bounding box center [257, 17] width 9 height 9
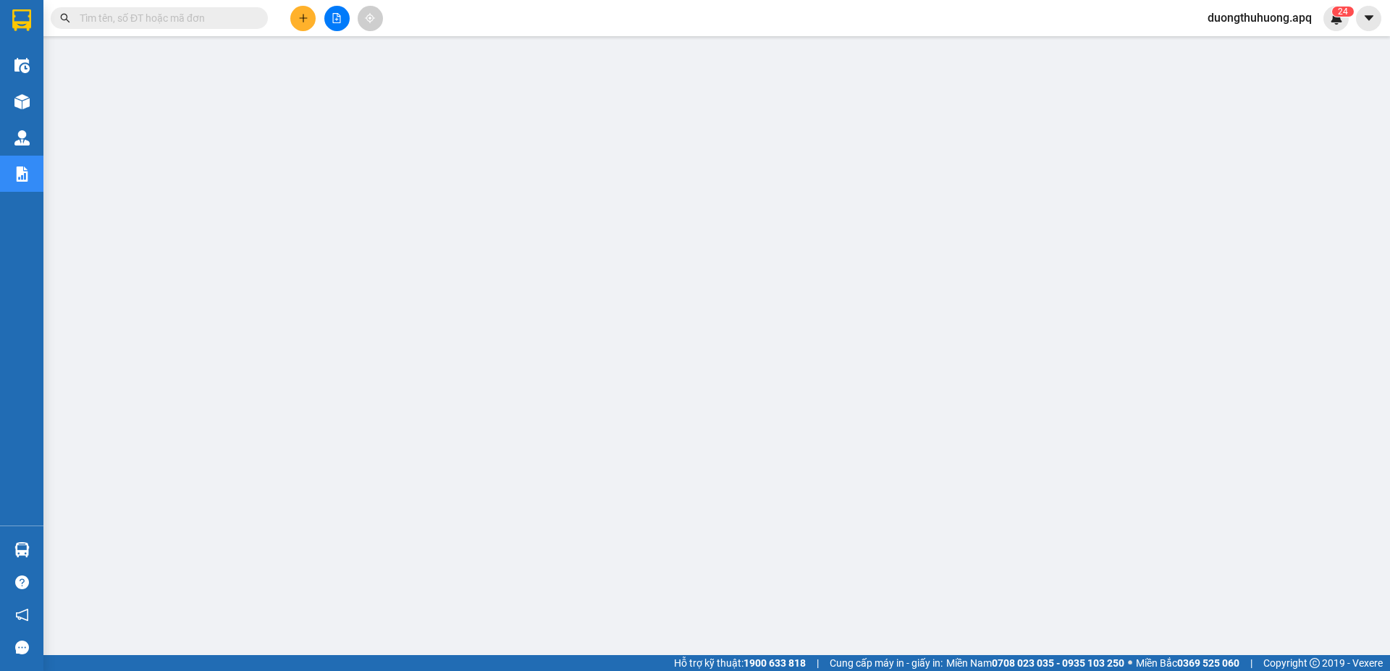
paste input "0942271988"
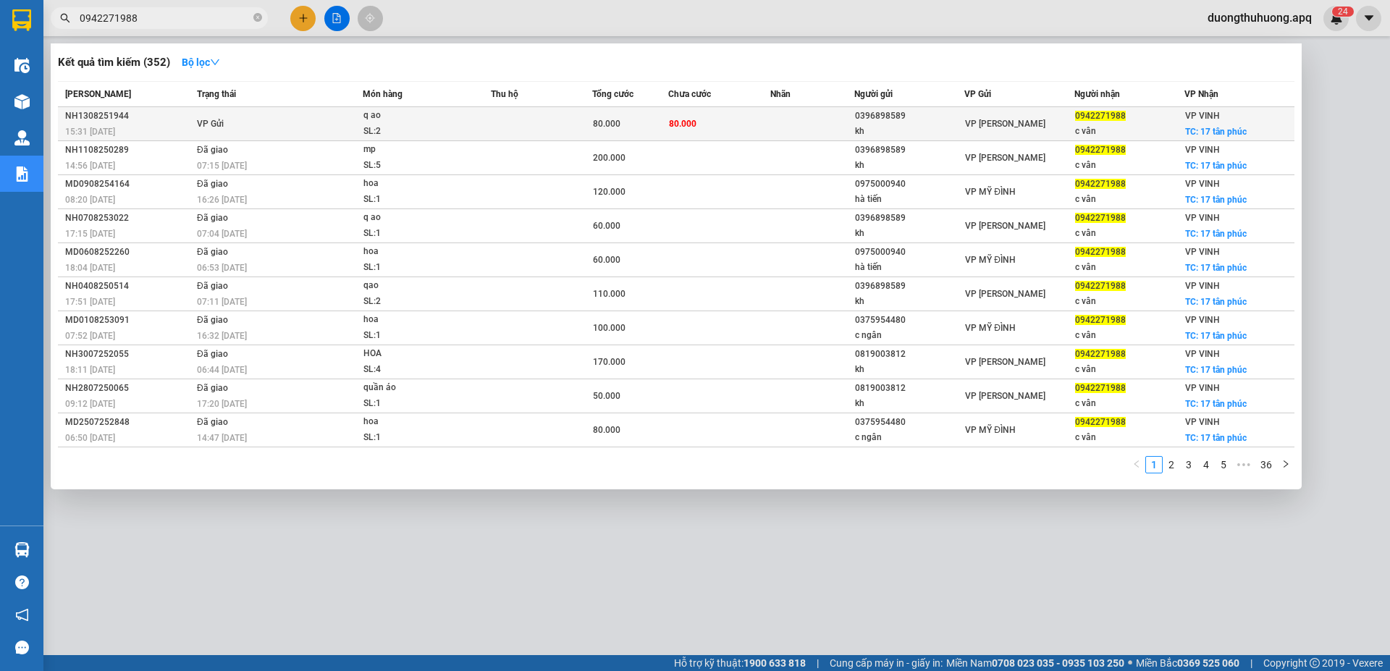
type input "0942271988"
click at [100, 111] on div "NH1308251944" at bounding box center [128, 116] width 127 height 15
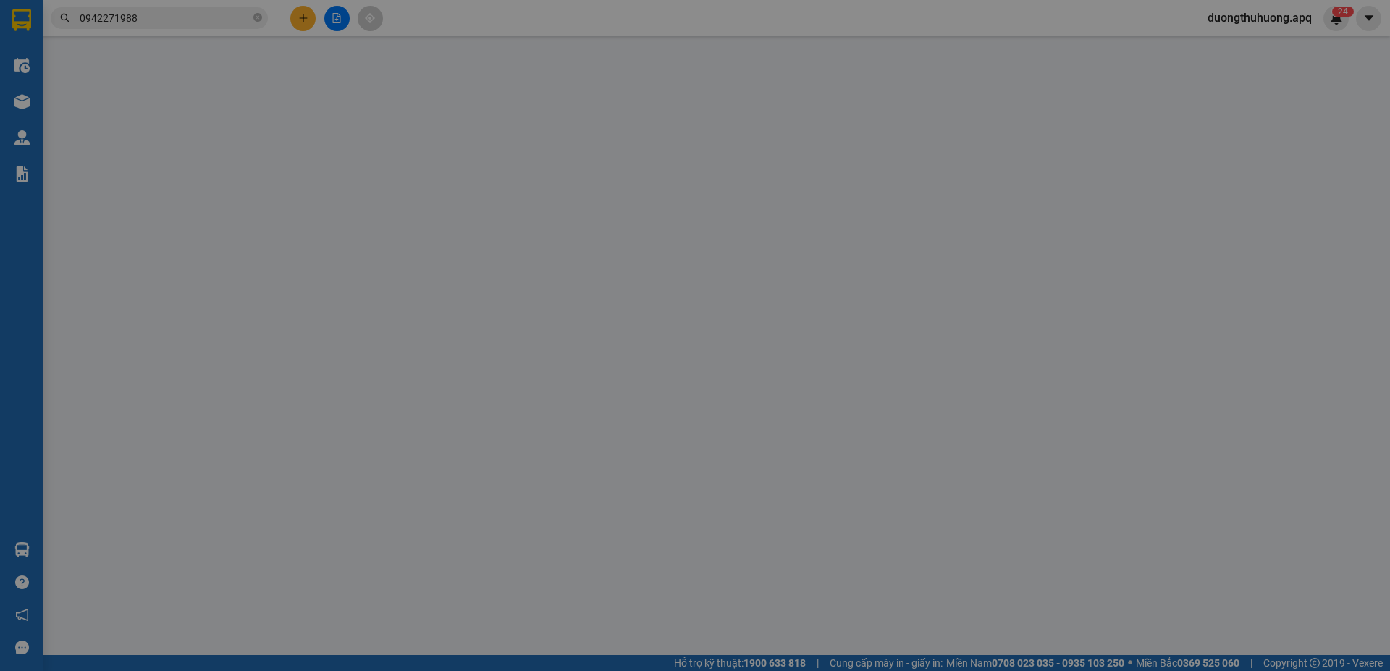
type input "0396898589"
type input "kh"
type input "0942271988"
type input "c vân"
checkbox input "true"
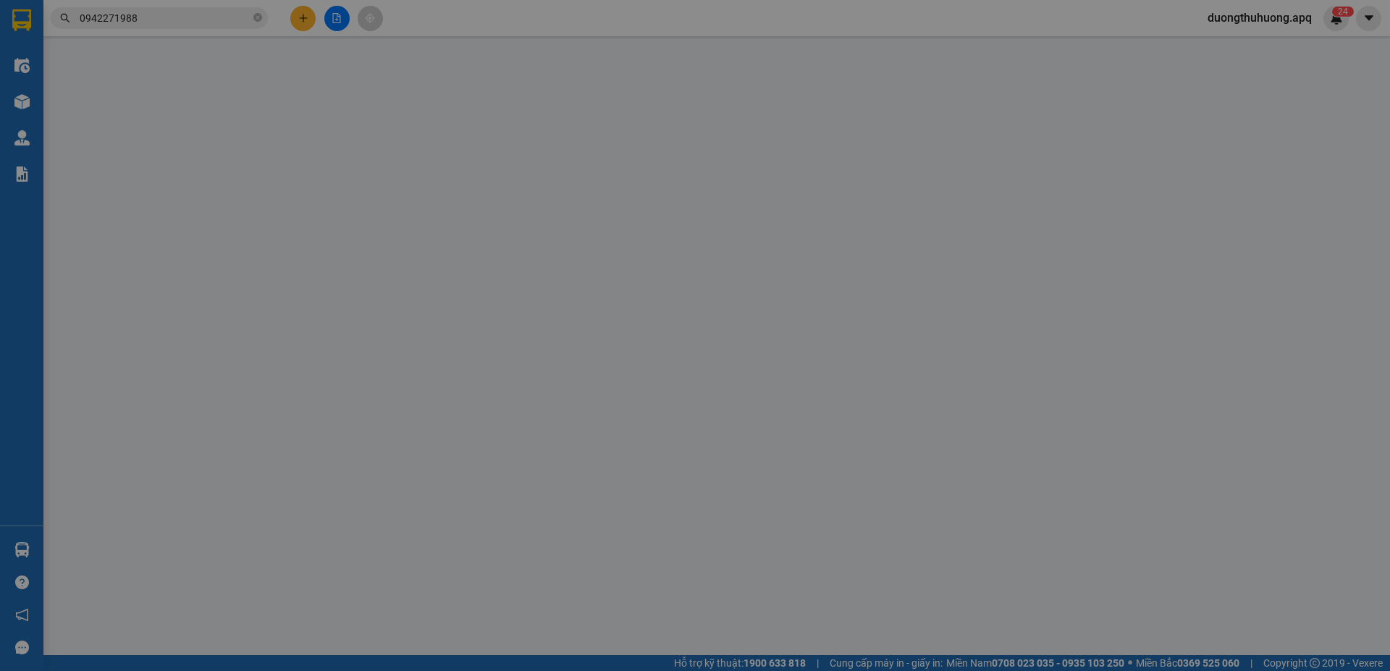
type input "17 tân phúc"
type input "80.000"
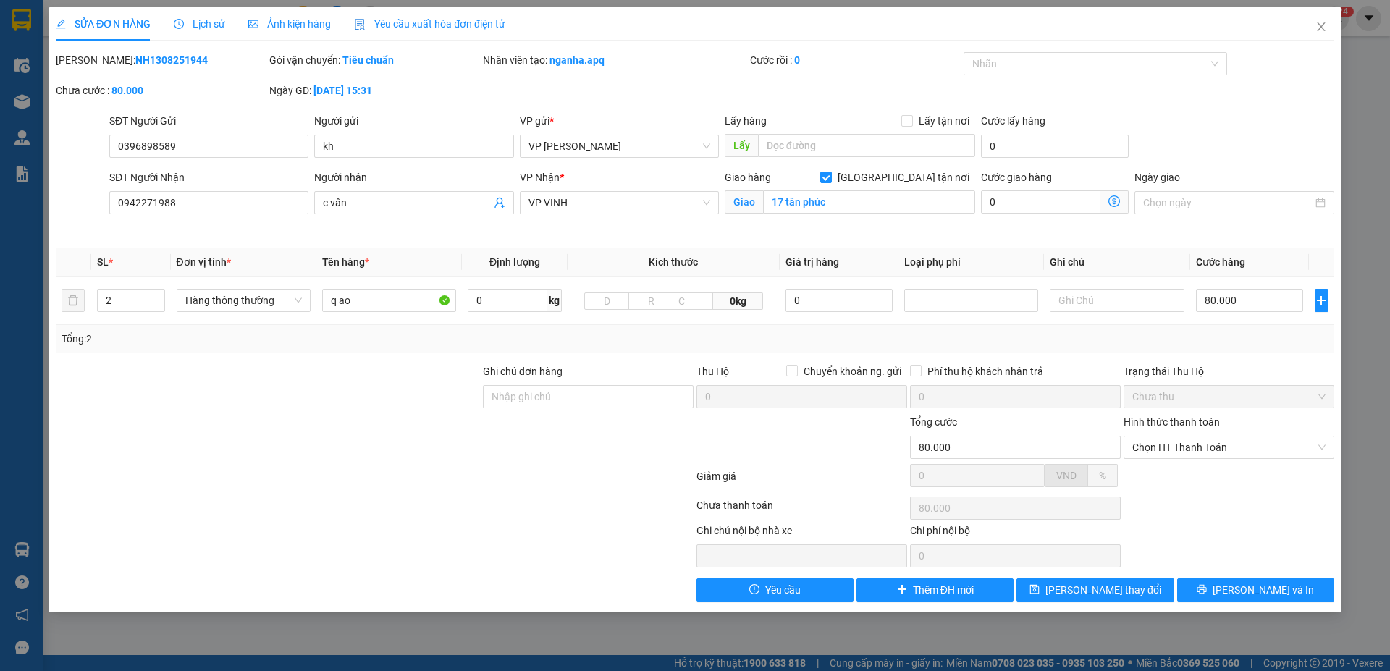
drag, startPoint x: 90, startPoint y: 54, endPoint x: 216, endPoint y: 54, distance: 126.0
click at [216, 54] on div "[PERSON_NAME]: NH1308251944" at bounding box center [161, 60] width 211 height 16
copy b "NH1308251944"
click at [1322, 28] on icon "close" at bounding box center [1321, 26] width 8 height 9
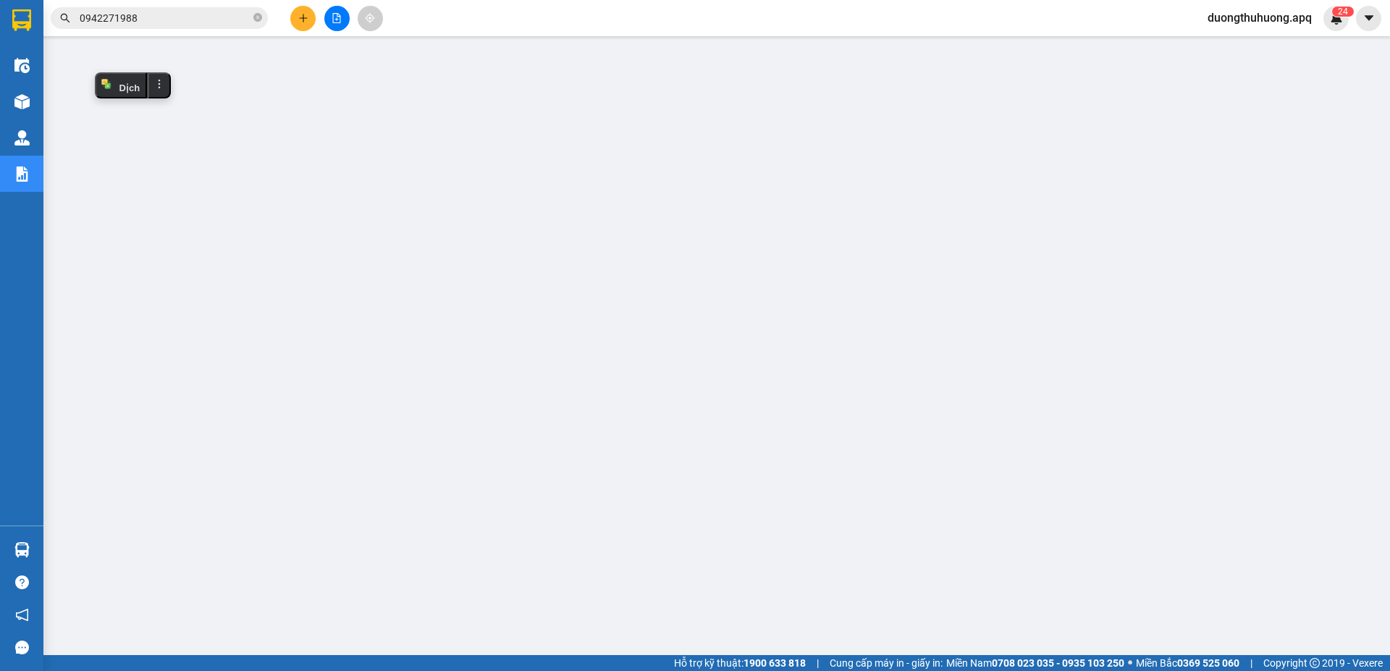
click at [203, 15] on input "0942271988" at bounding box center [165, 18] width 171 height 16
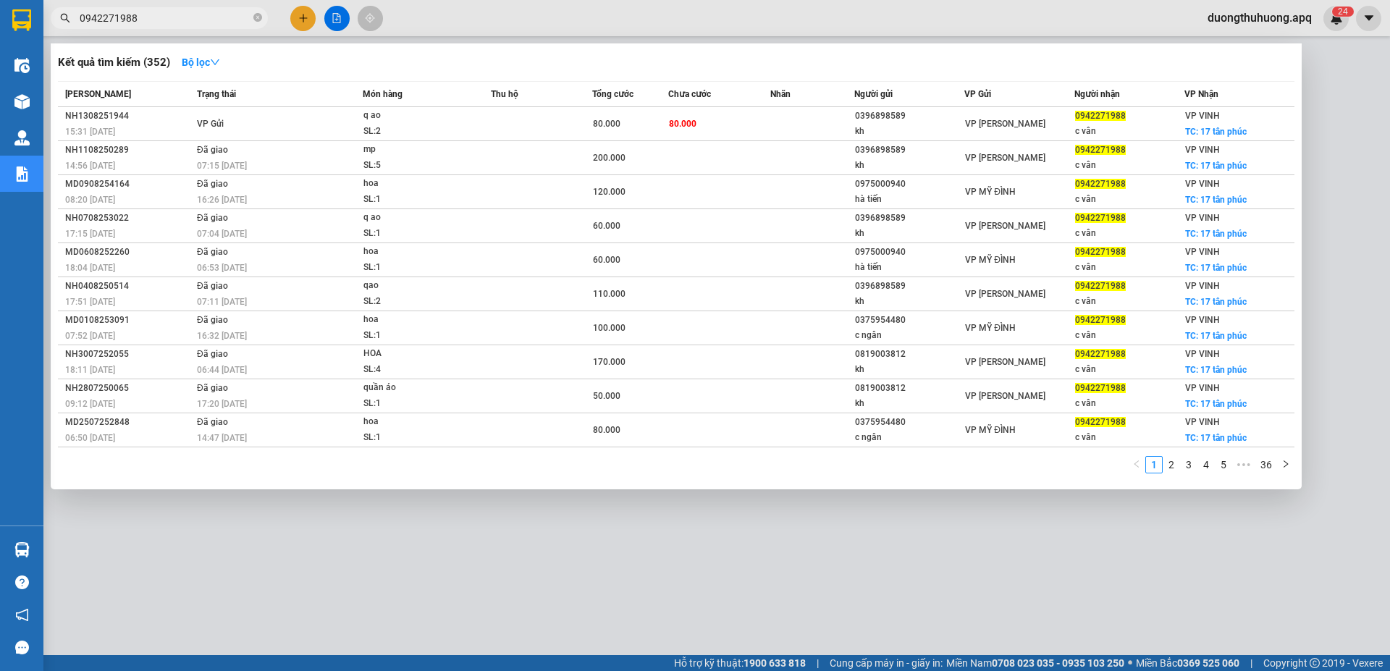
drag, startPoint x: 258, startPoint y: 18, endPoint x: 219, endPoint y: 19, distance: 39.8
click at [258, 17] on icon "close-circle" at bounding box center [257, 17] width 9 height 9
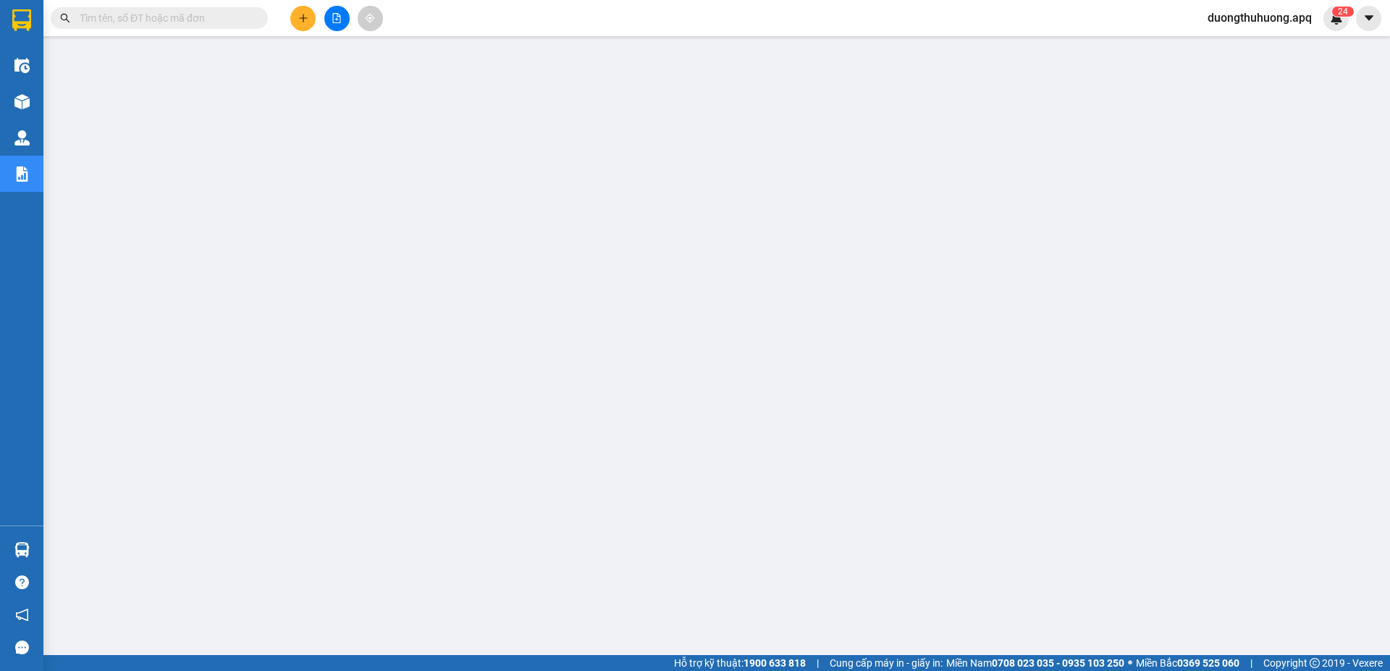
paste input "0986666878"
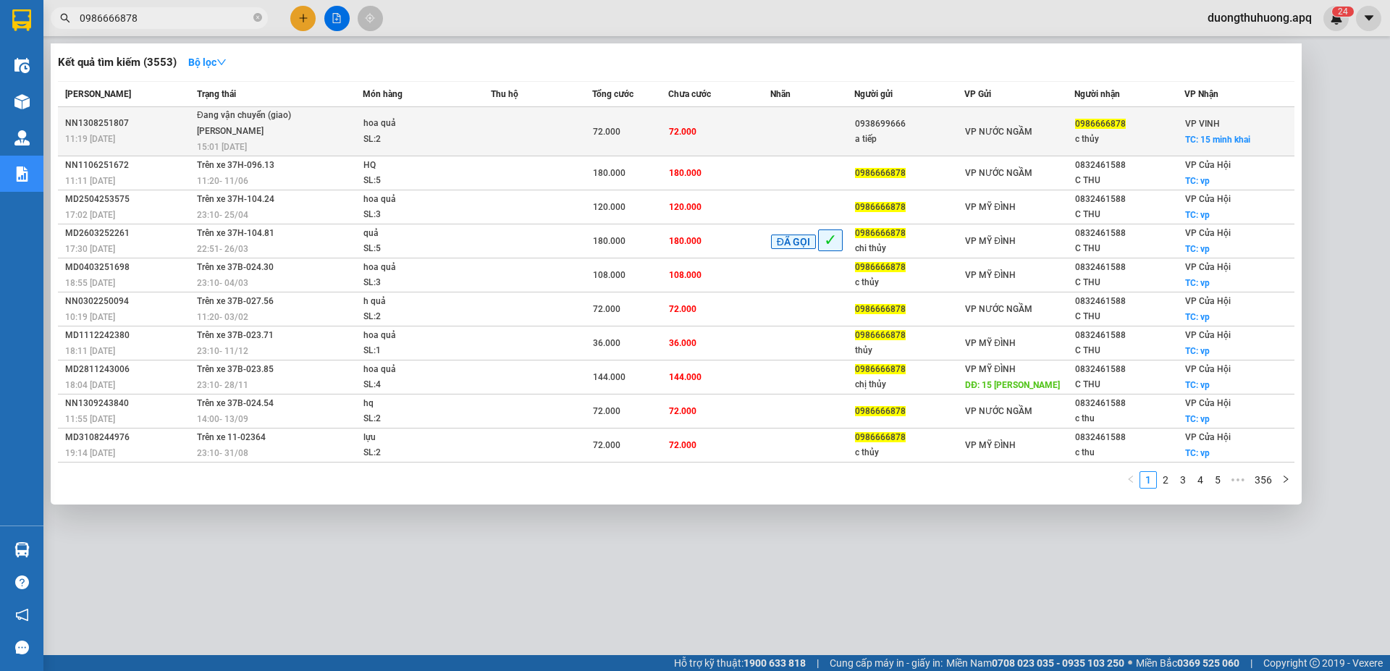
type input "0986666878"
click at [86, 124] on div "NN1308251807" at bounding box center [128, 123] width 127 height 15
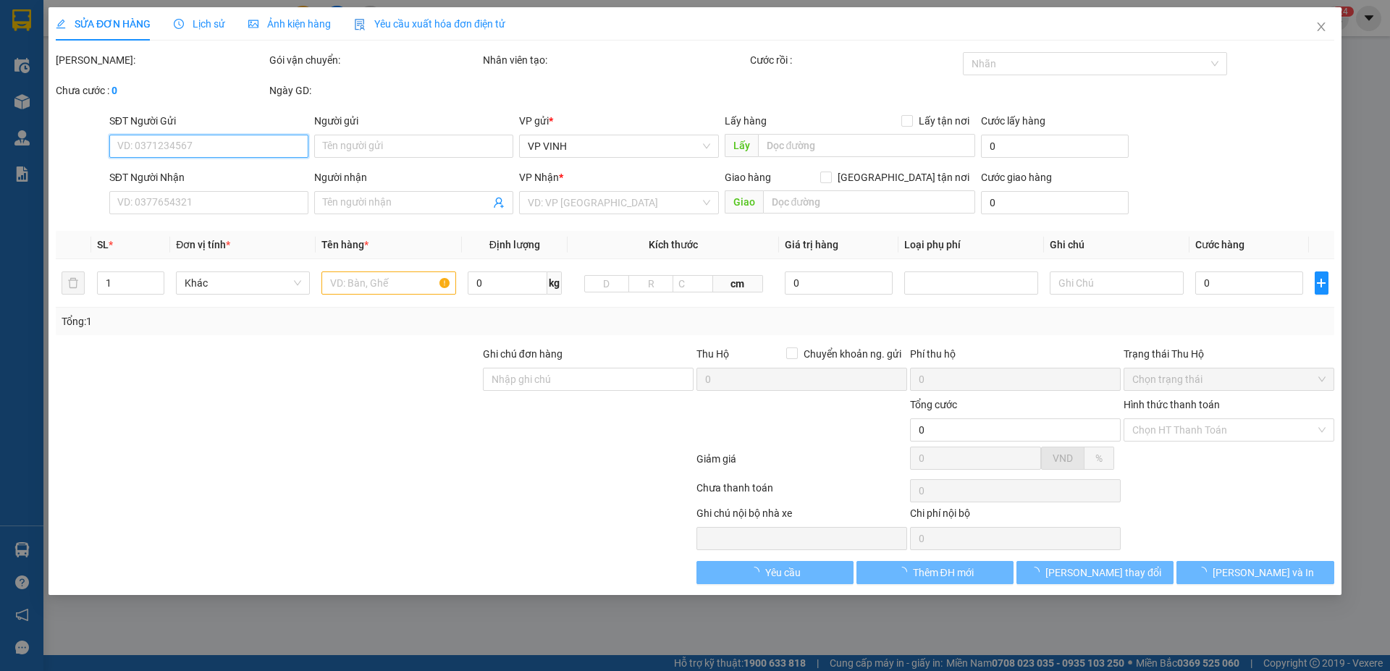
type input "0938699666"
type input "a tiếp"
type input "0986666878"
type input "c thủy"
checkbox input "true"
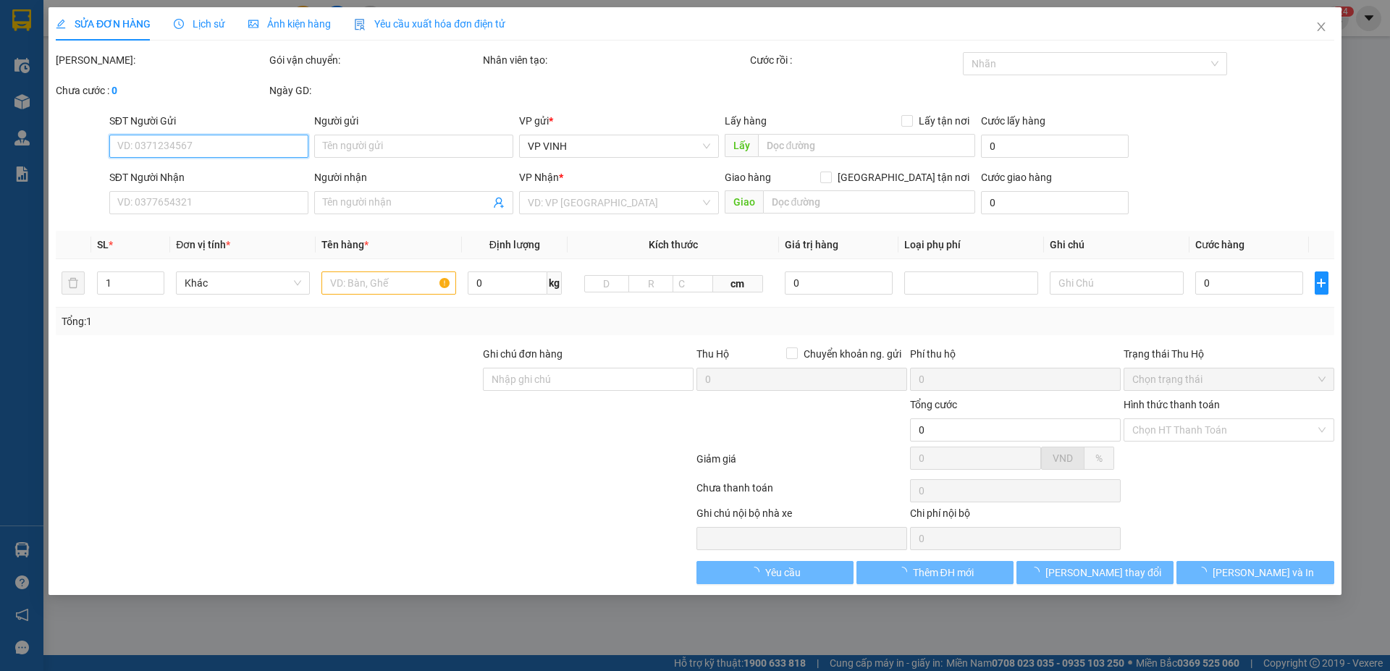
type input "15 minh khai"
type input "72.000"
type input "10"
type input "72.000"
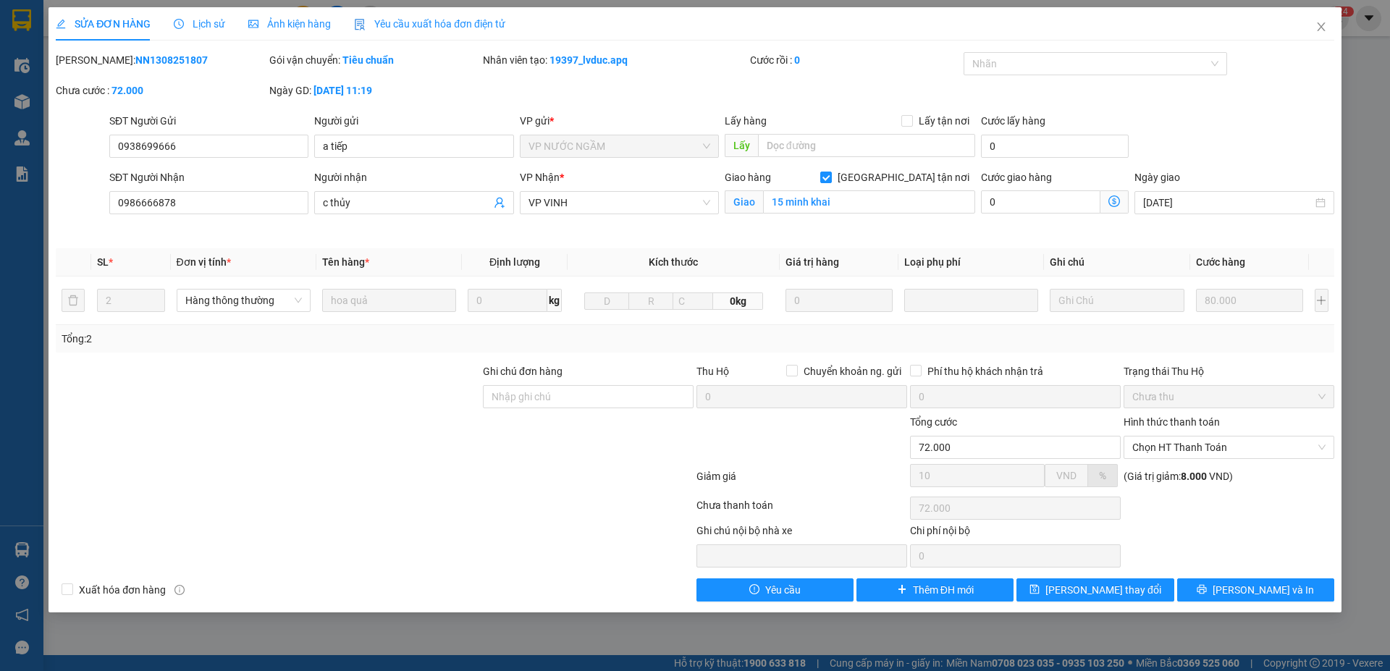
drag, startPoint x: 106, startPoint y: 62, endPoint x: 157, endPoint y: 63, distance: 50.7
click at [197, 67] on div "[PERSON_NAME]: NN1308251807" at bounding box center [161, 60] width 211 height 16
copy b "NN1308251807"
click at [1319, 26] on icon "close" at bounding box center [1321, 27] width 12 height 12
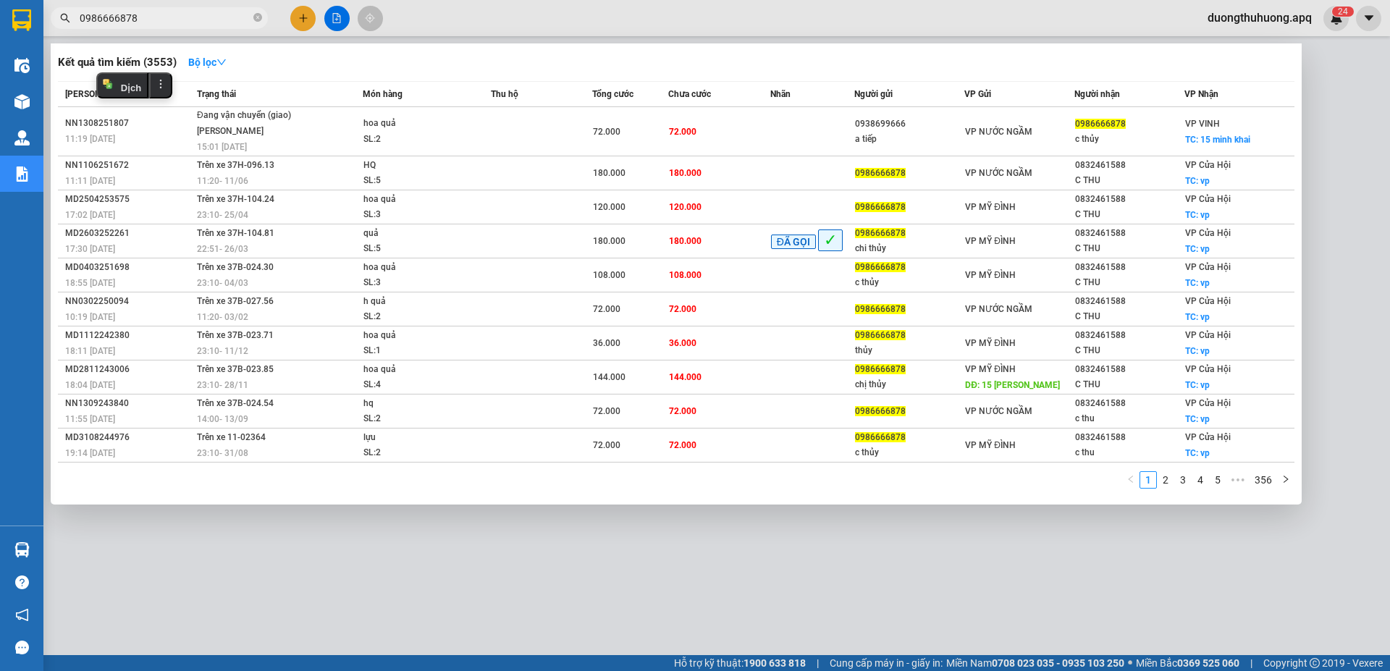
click at [177, 9] on span "0986666878" at bounding box center [159, 18] width 217 height 22
click at [176, 14] on input "0986666878" at bounding box center [165, 18] width 171 height 16
click at [1169, 481] on link "2" at bounding box center [1166, 480] width 16 height 16
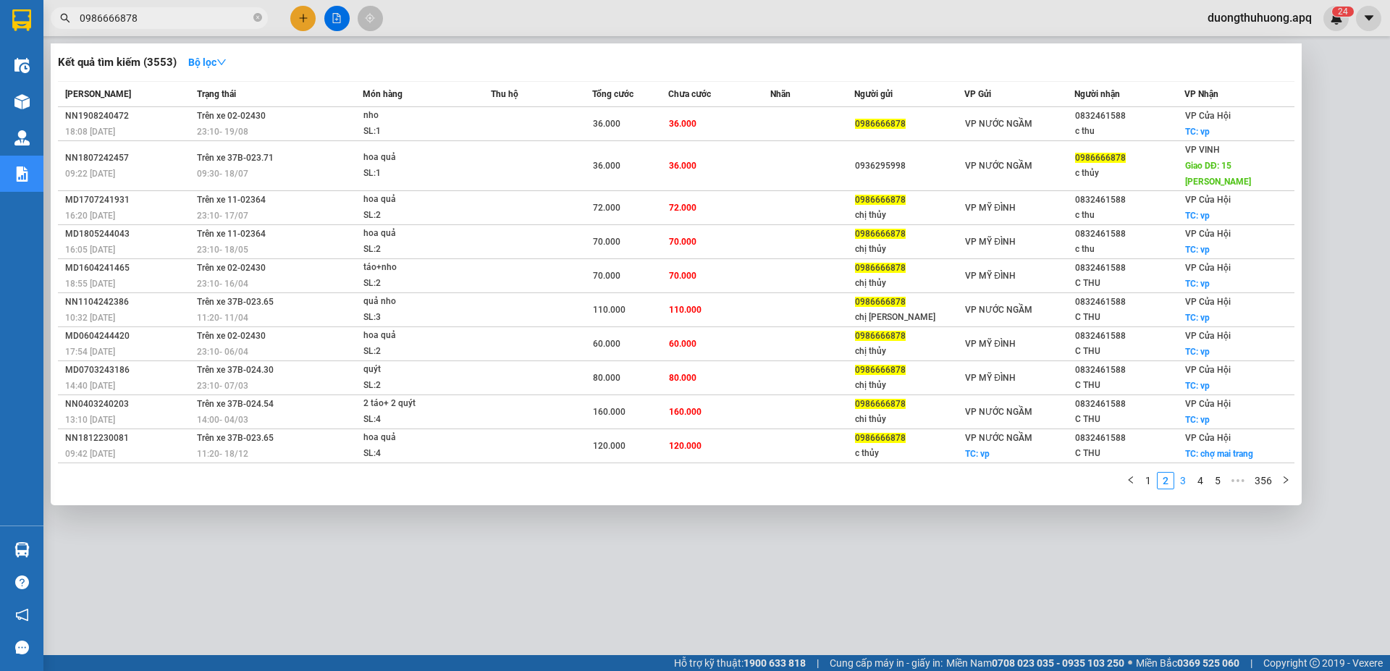
click at [1181, 473] on link "3" at bounding box center [1183, 481] width 16 height 16
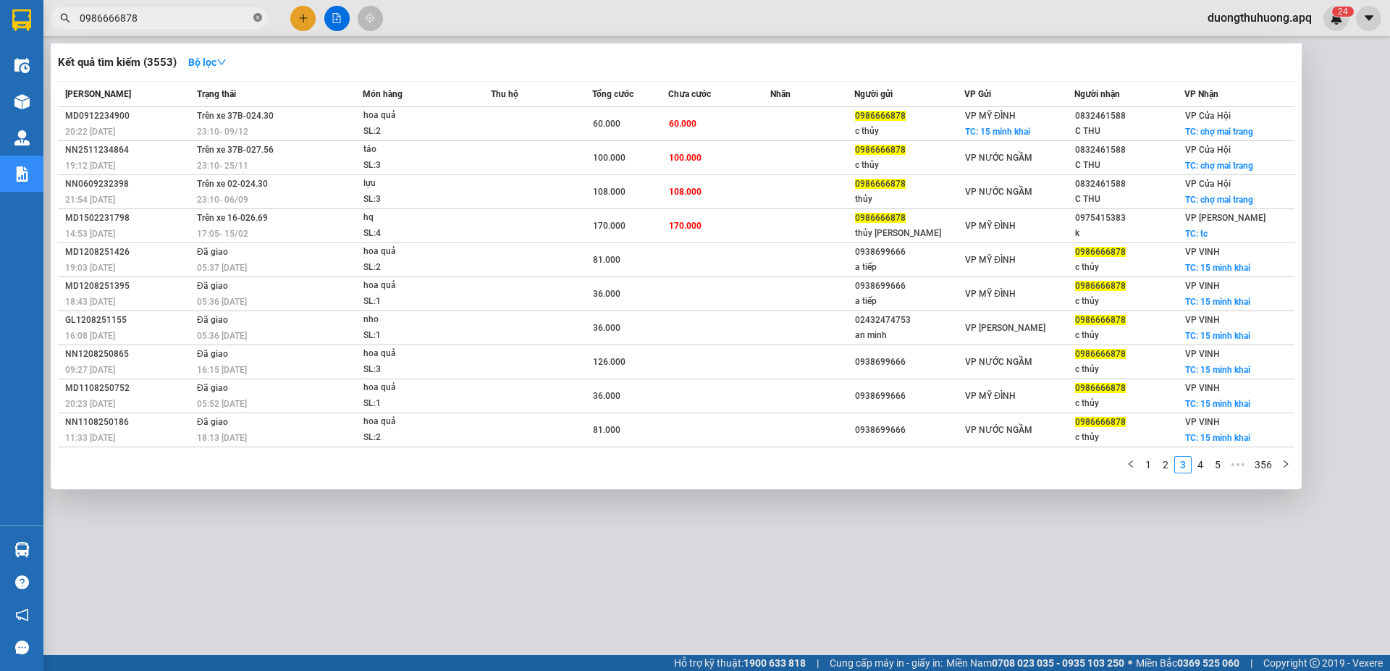
click at [255, 22] on icon "close-circle" at bounding box center [257, 17] width 9 height 9
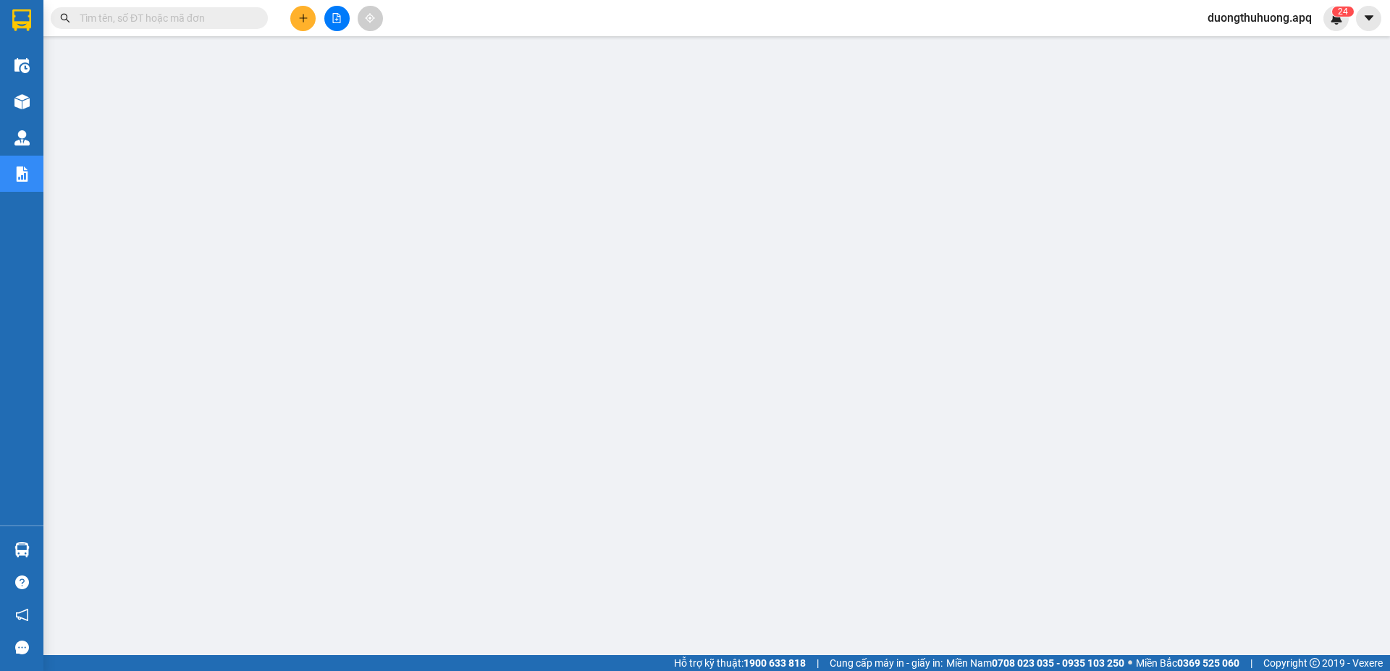
paste input "0389933139"
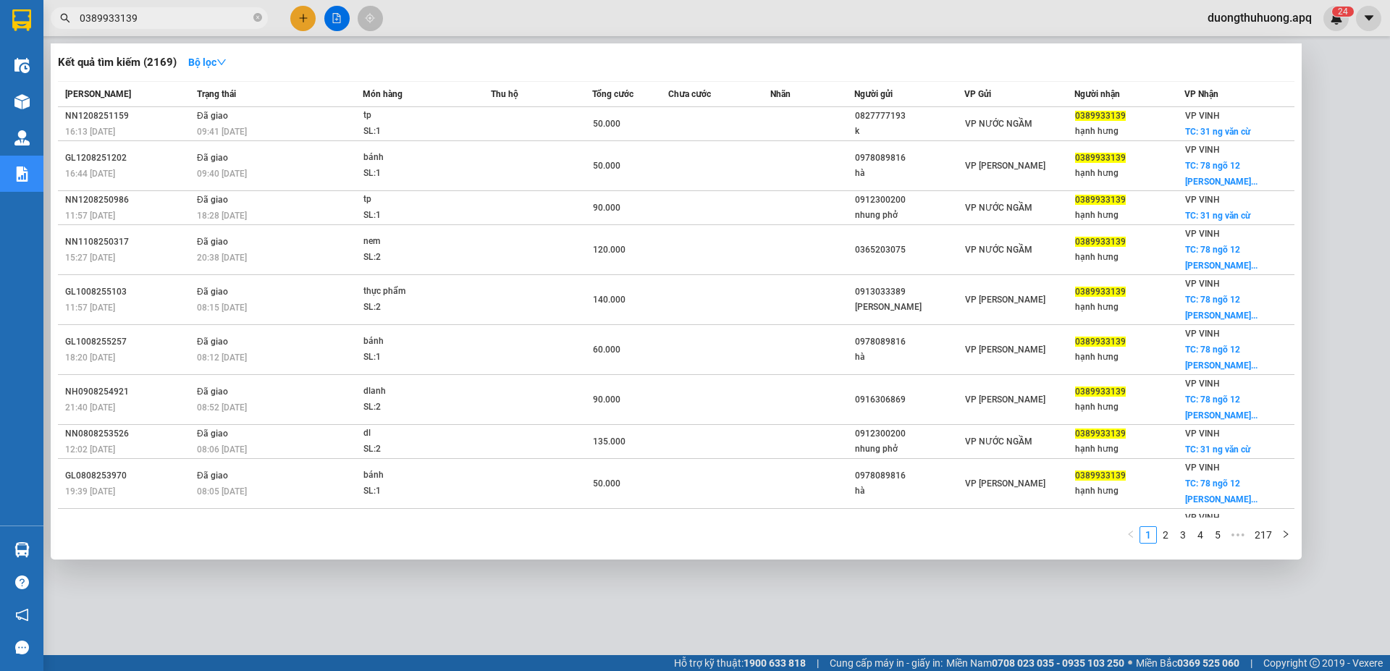
type input "0389933139"
click at [257, 17] on icon "close-circle" at bounding box center [257, 17] width 9 height 9
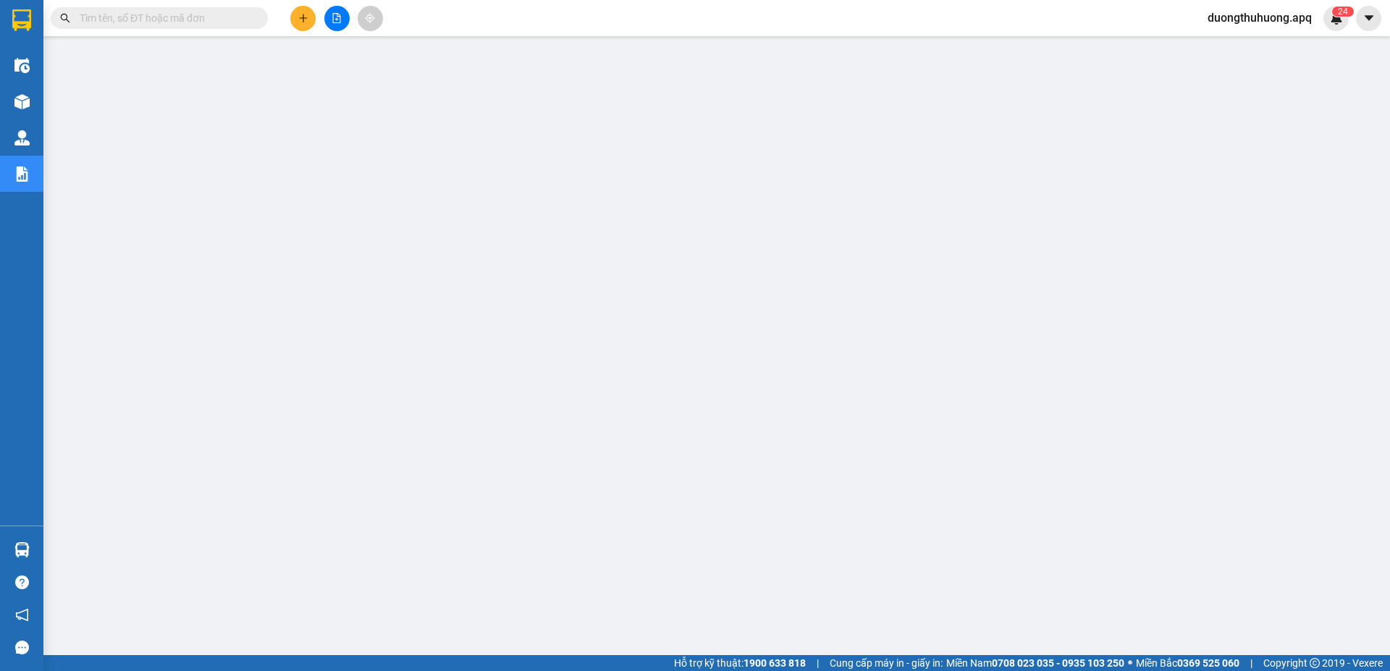
paste input "0971370408"
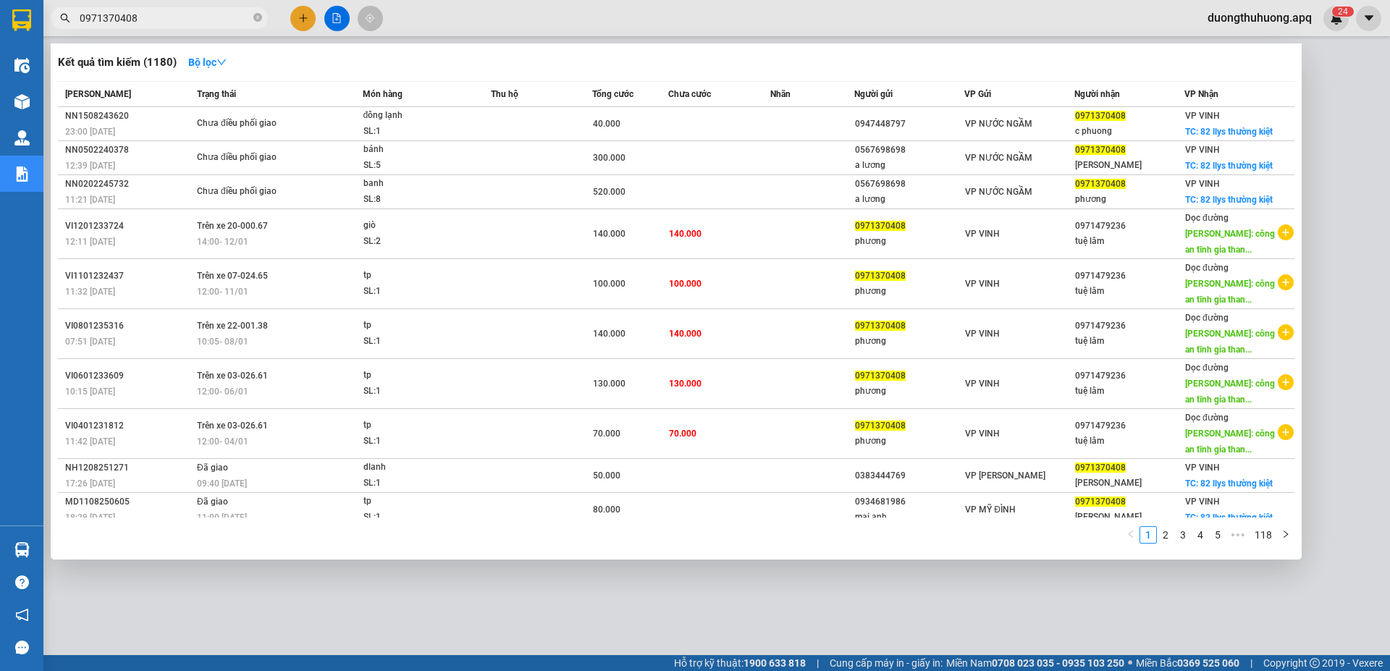
type input "0971370408"
click at [254, 16] on icon "close-circle" at bounding box center [257, 17] width 9 height 9
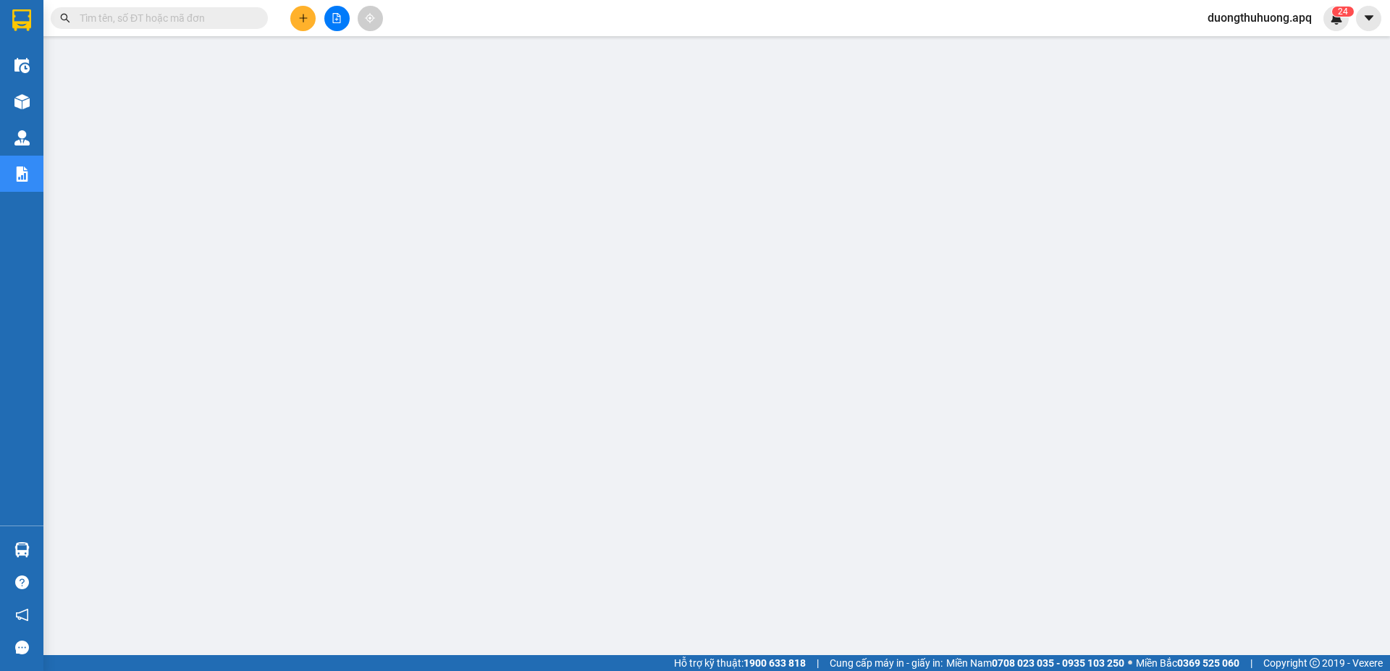
paste input "0969908037"
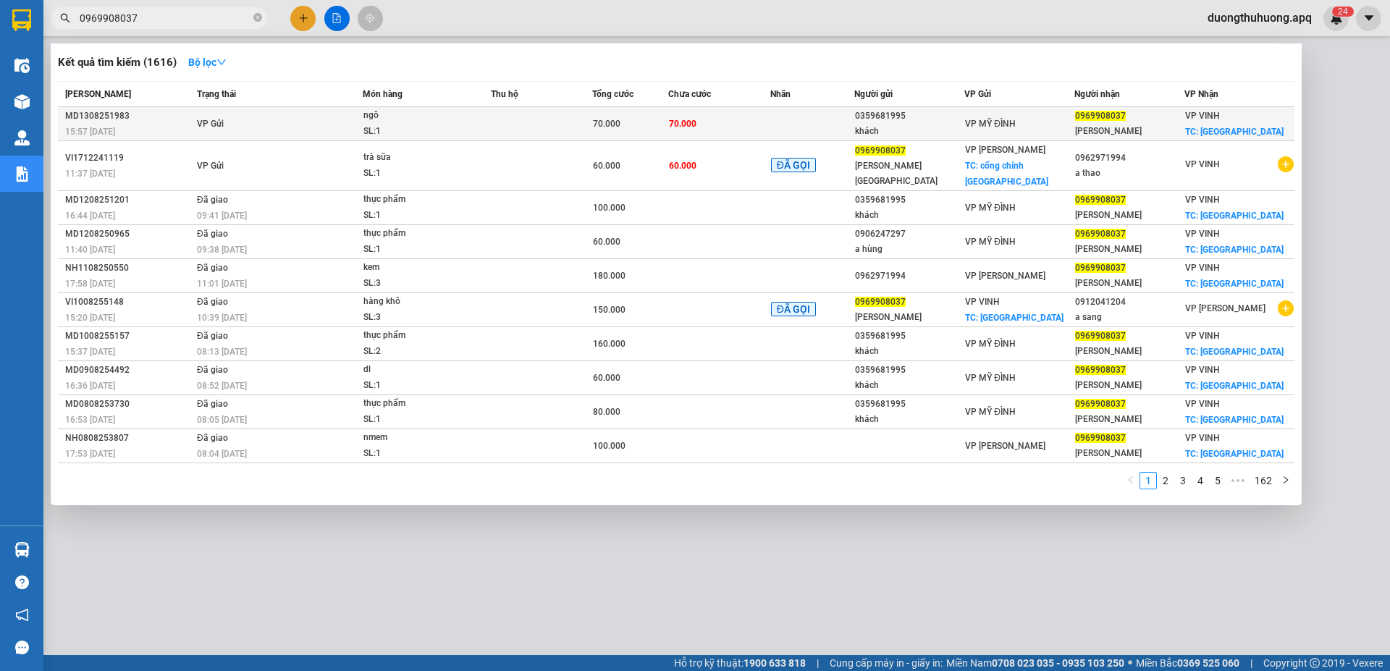
type input "0969908037"
click at [98, 115] on div "MD1308251983" at bounding box center [128, 116] width 127 height 15
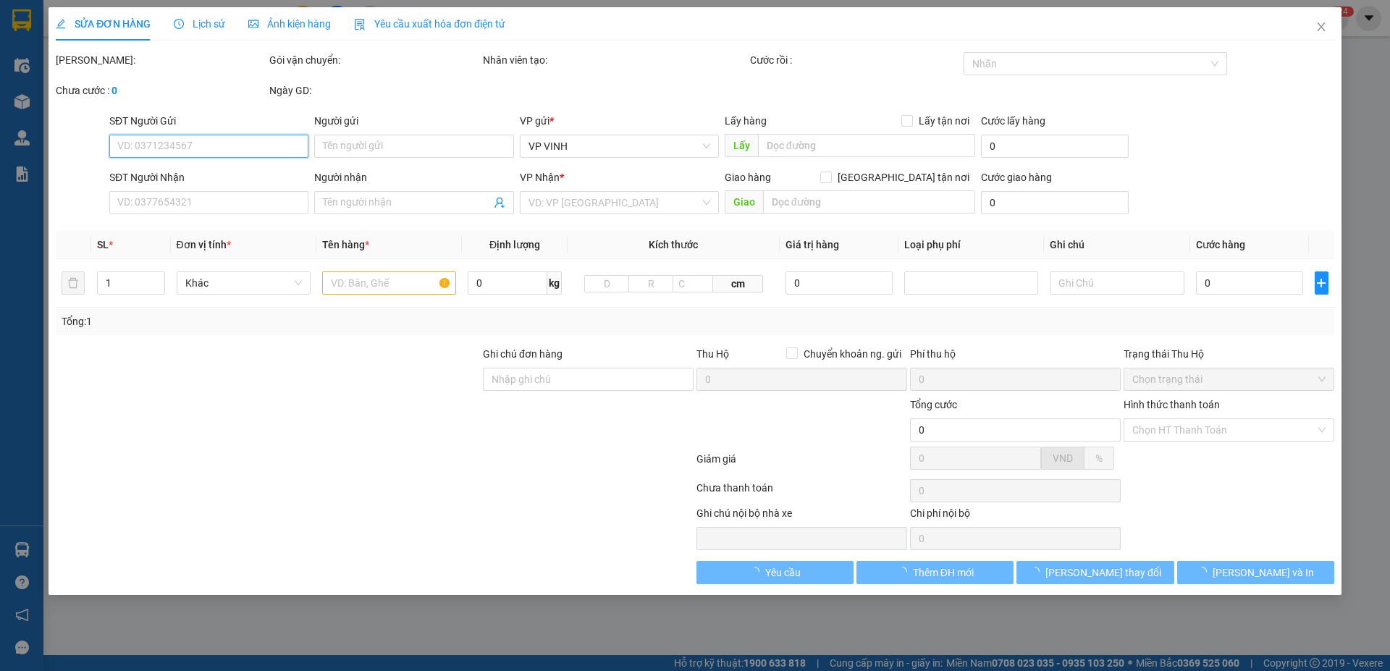
type input "0359681995"
type input "khách"
type input "0969908037"
type input "[PERSON_NAME]"
checkbox input "true"
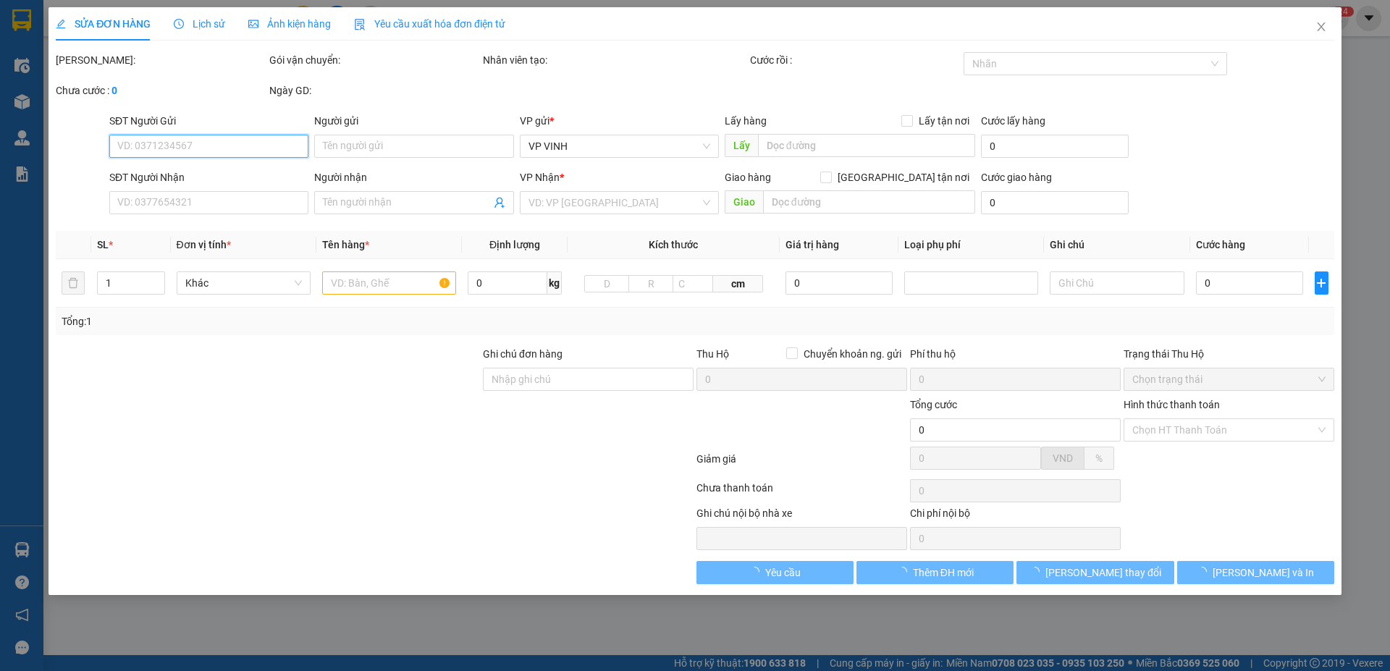
type input "[GEOGRAPHIC_DATA]"
type input "70.000"
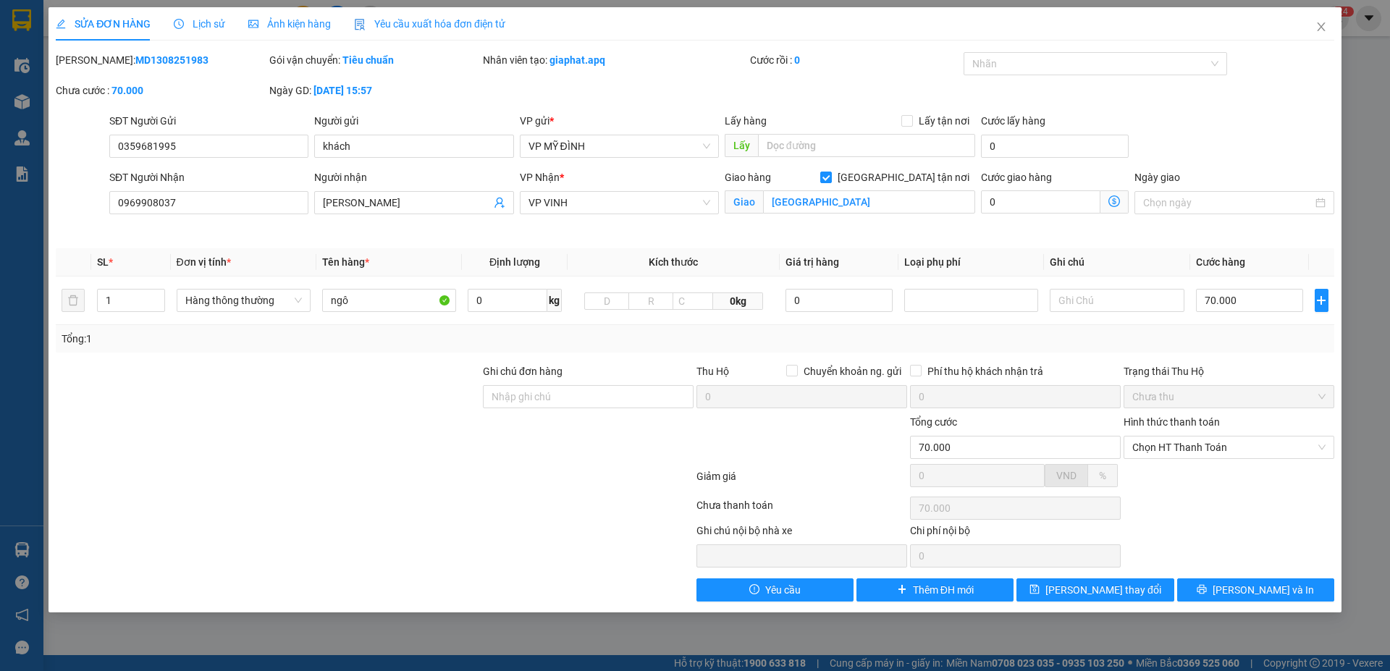
drag, startPoint x: 97, startPoint y: 57, endPoint x: 174, endPoint y: 56, distance: 76.7
click at [193, 59] on div "[PERSON_NAME]: MD1308251983" at bounding box center [161, 60] width 211 height 16
copy b "MD1308251983"
drag, startPoint x: 1323, startPoint y: 27, endPoint x: 715, endPoint y: 11, distance: 608.3
click at [1322, 27] on icon "close" at bounding box center [1321, 27] width 12 height 12
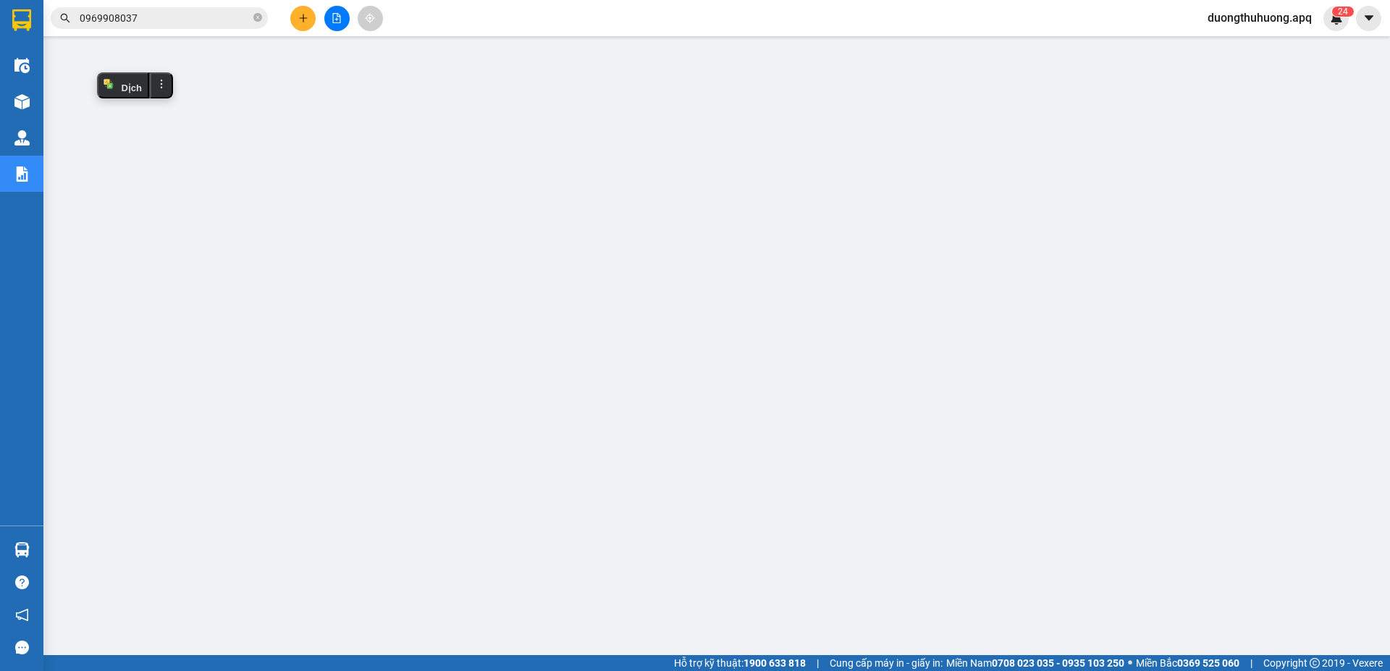
click at [195, 15] on input "0969908037" at bounding box center [165, 18] width 171 height 16
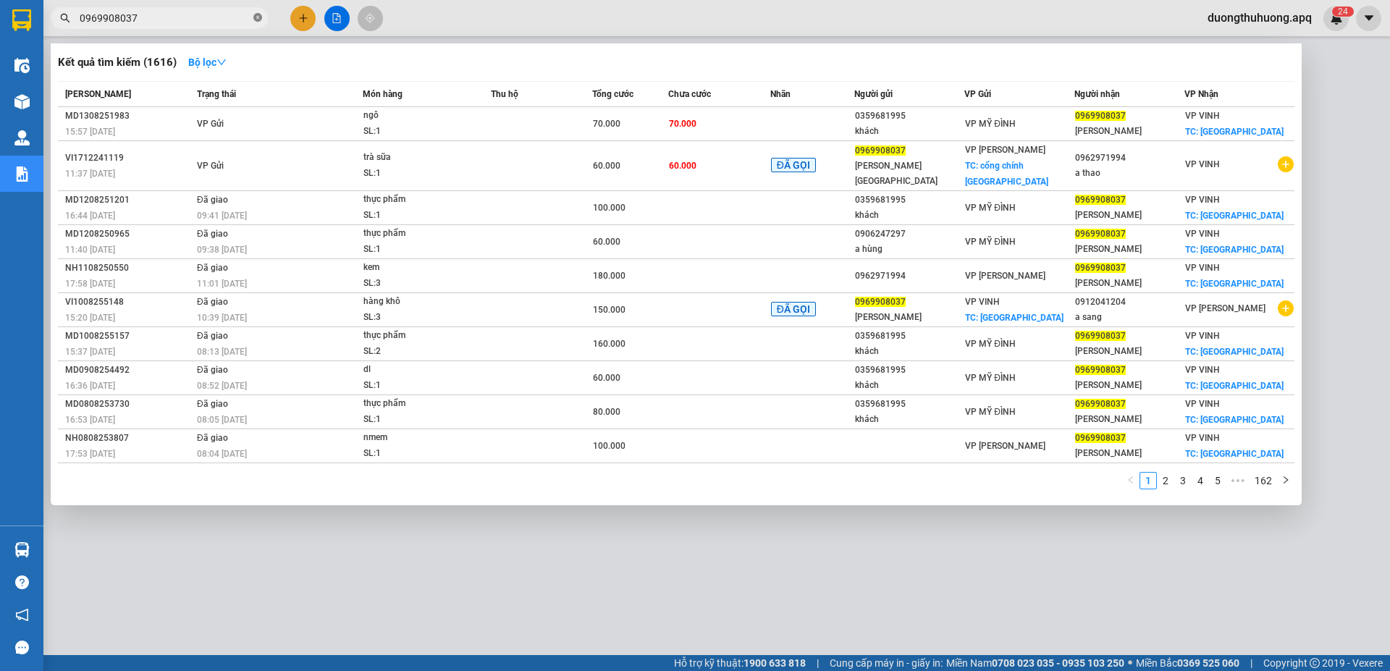
drag, startPoint x: 259, startPoint y: 14, endPoint x: 252, endPoint y: 15, distance: 7.4
click at [259, 13] on span at bounding box center [257, 19] width 9 height 14
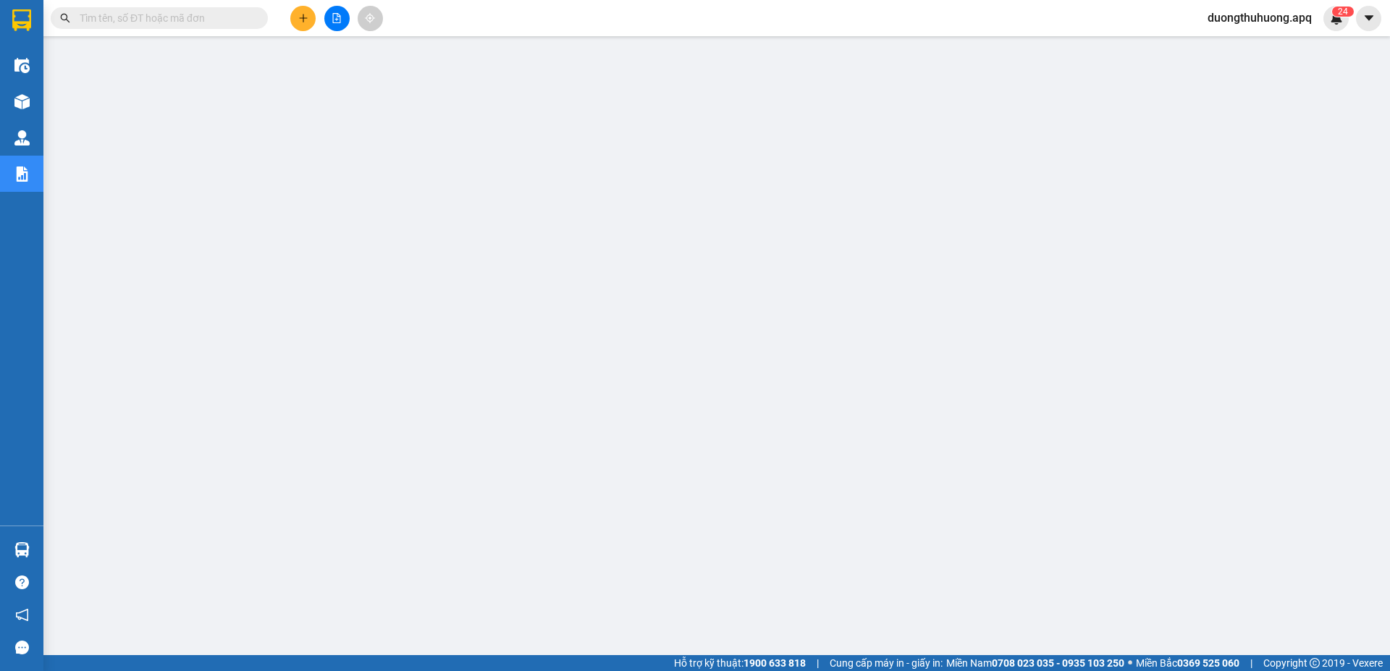
paste input "0914560807"
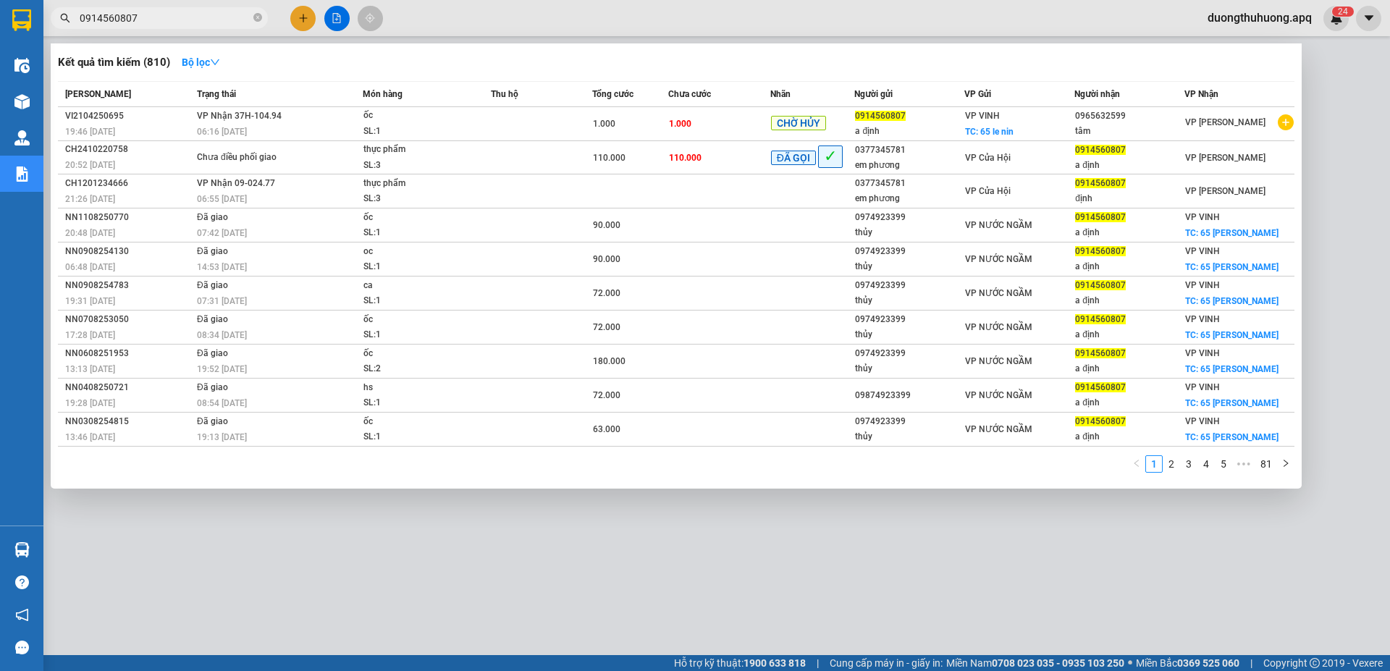
type input "0914560807"
drag, startPoint x: 258, startPoint y: 17, endPoint x: 185, endPoint y: 13, distance: 73.9
click at [257, 16] on icon "close-circle" at bounding box center [257, 17] width 9 height 9
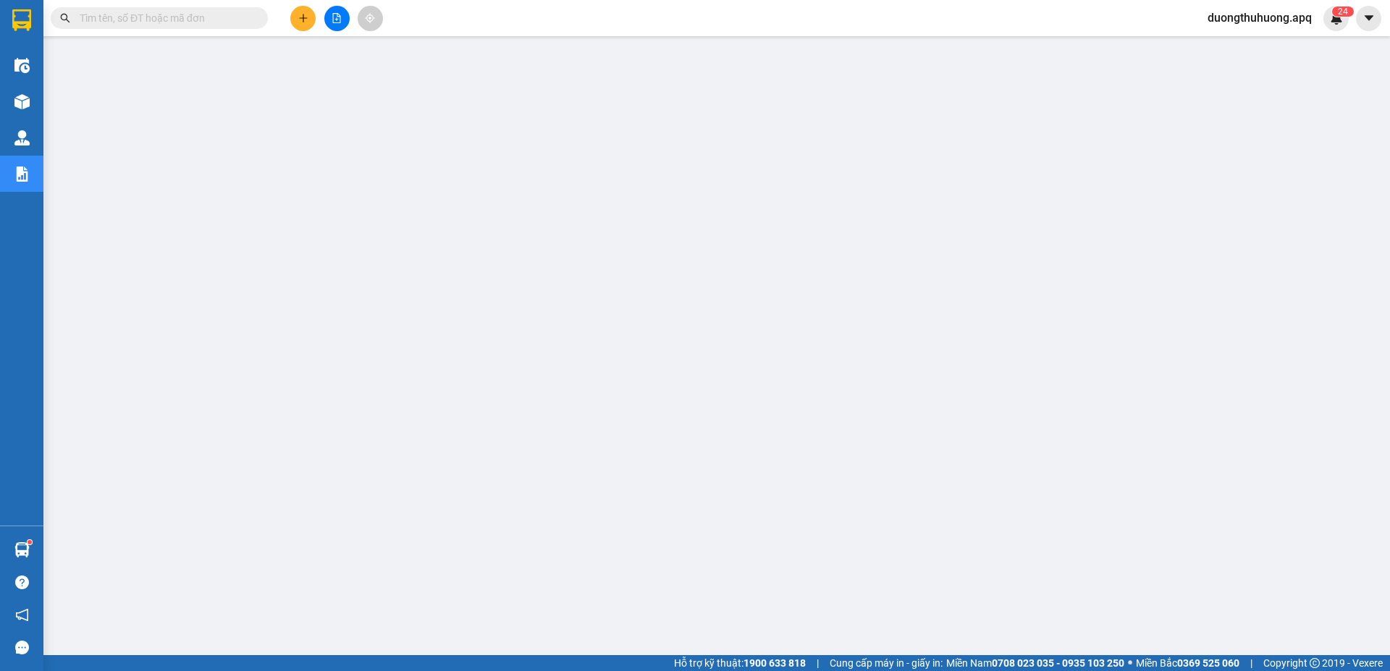
paste input "0979604207"
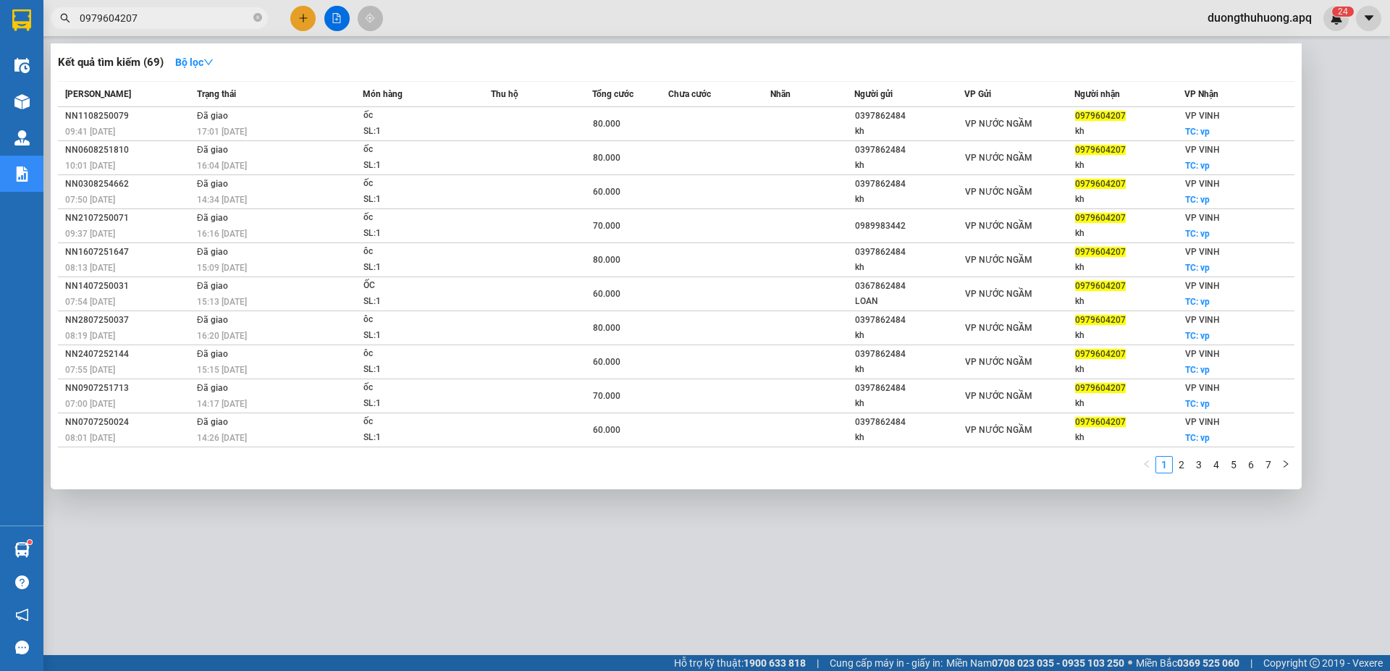
type input "0979604207"
click at [256, 16] on icon "close-circle" at bounding box center [257, 17] width 9 height 9
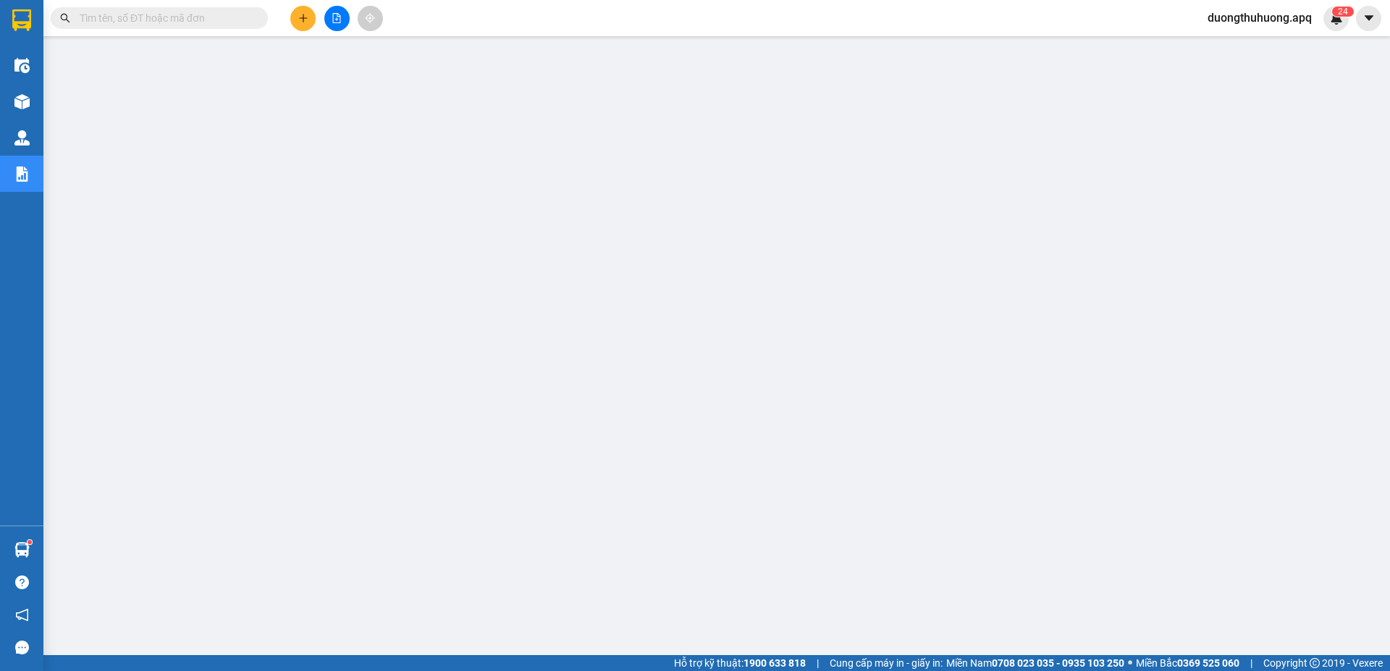
paste input "0973417352"
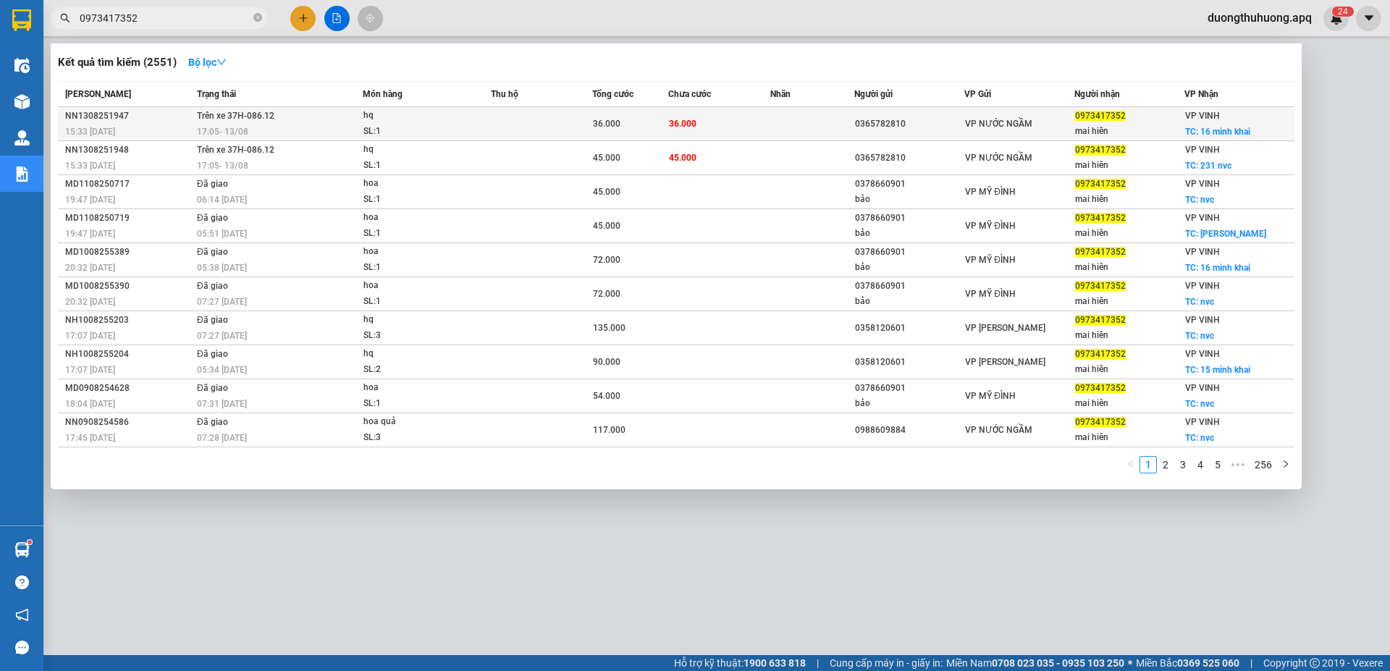
type input "0973417352"
click at [95, 117] on div "NN1308251947" at bounding box center [128, 116] width 127 height 15
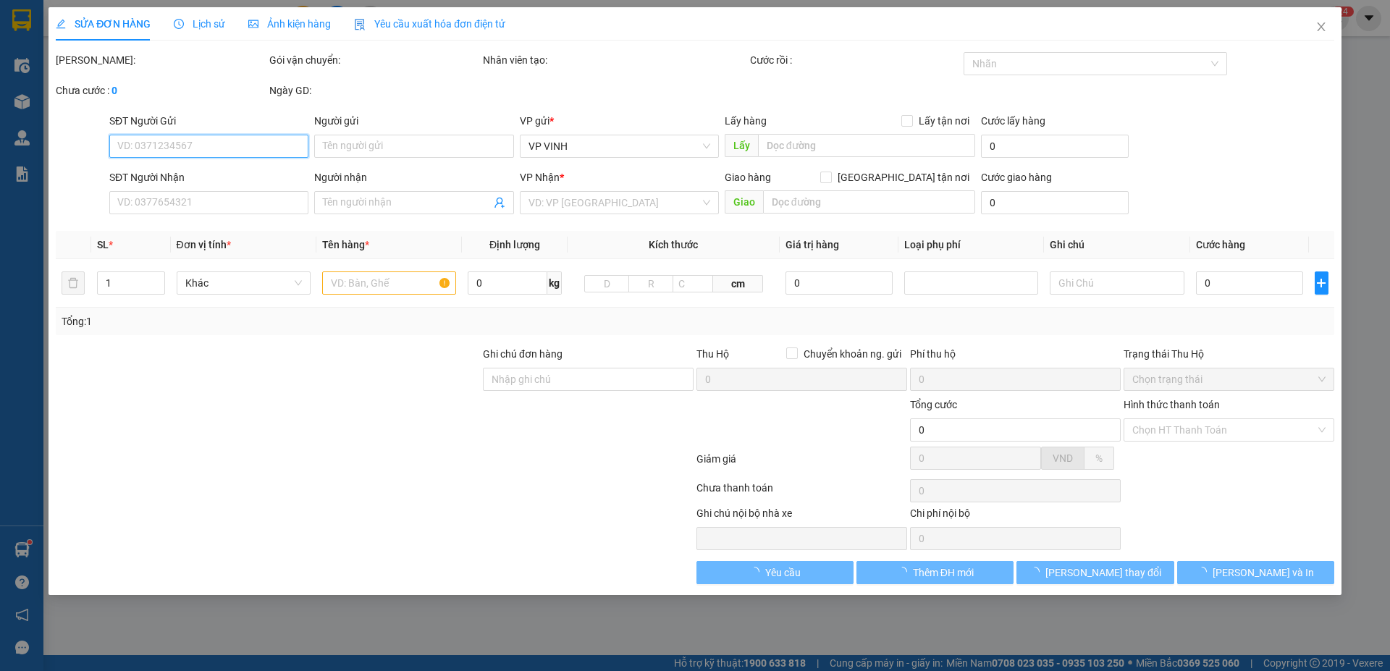
type input "0365782810"
type input "0973417352"
type input "mai hiên"
checkbox input "true"
type input "16 minh khai"
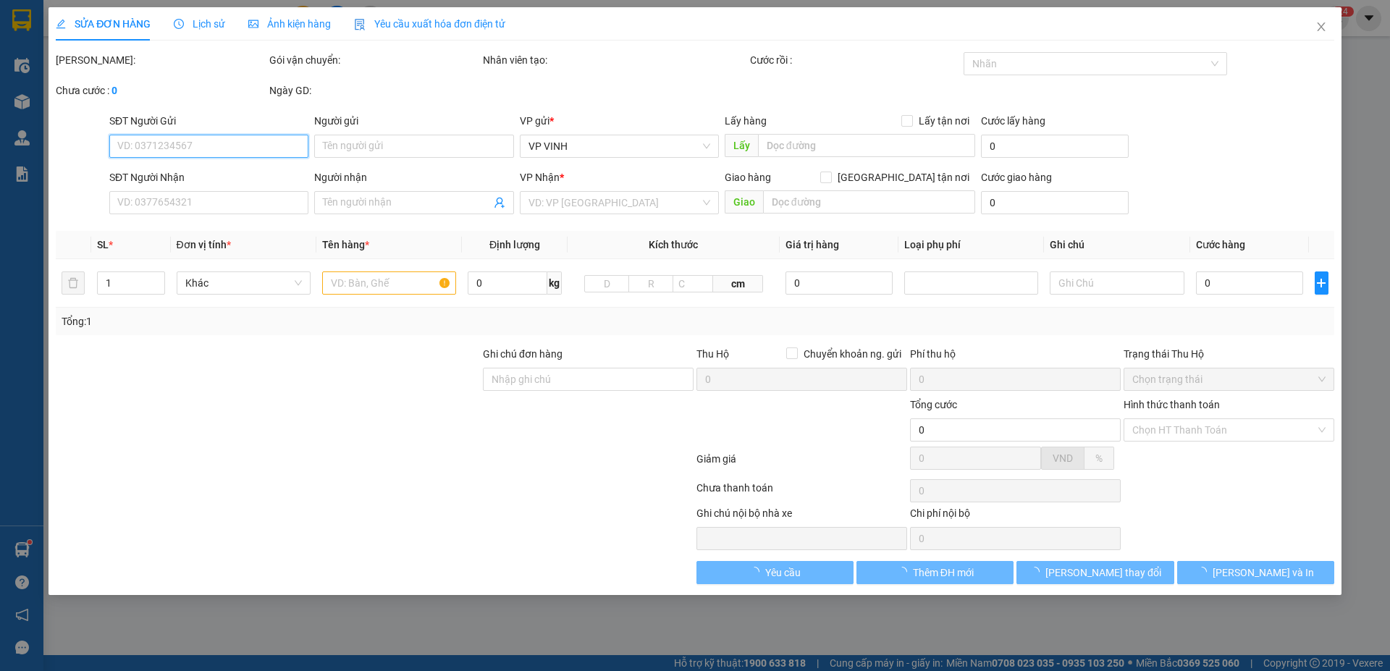
type input "36.000"
type input "10"
type input "36.000"
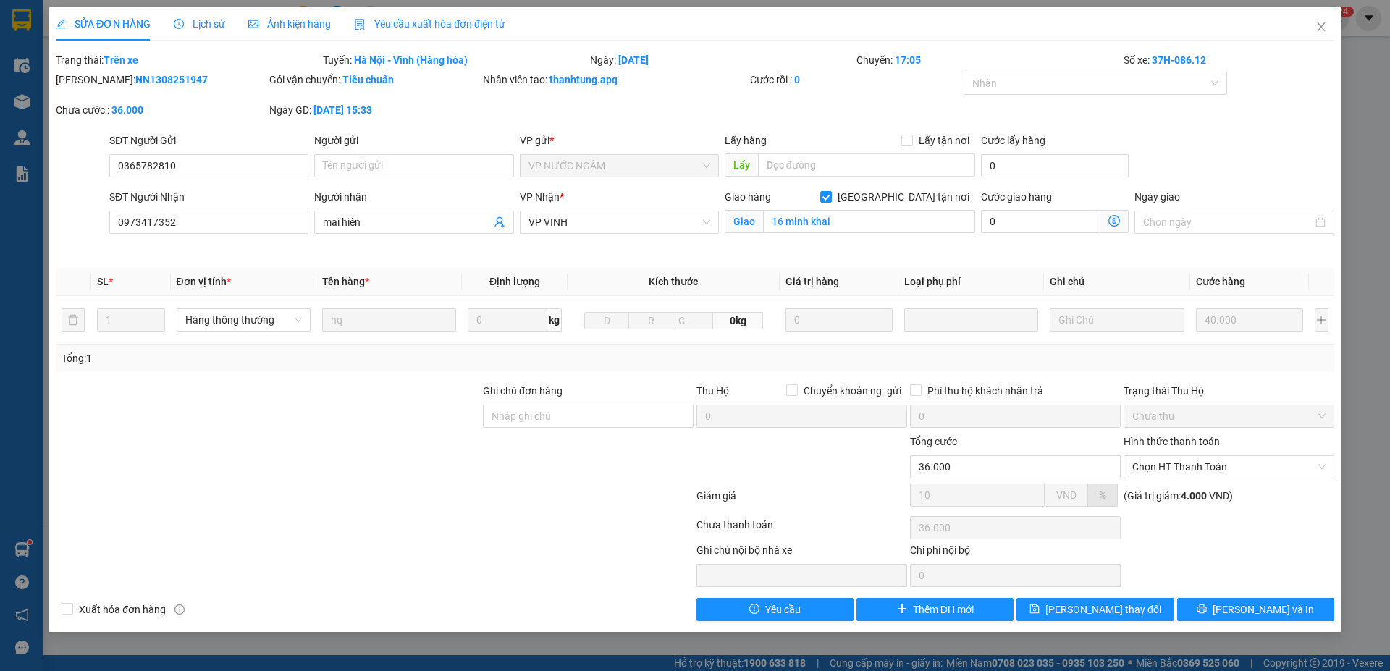
drag, startPoint x: 118, startPoint y: 79, endPoint x: 229, endPoint y: 77, distance: 110.8
click at [229, 77] on div "[PERSON_NAME]: NN1308251947" at bounding box center [161, 80] width 211 height 16
copy b "NN1308251947"
click at [1320, 28] on icon "close" at bounding box center [1321, 27] width 12 height 12
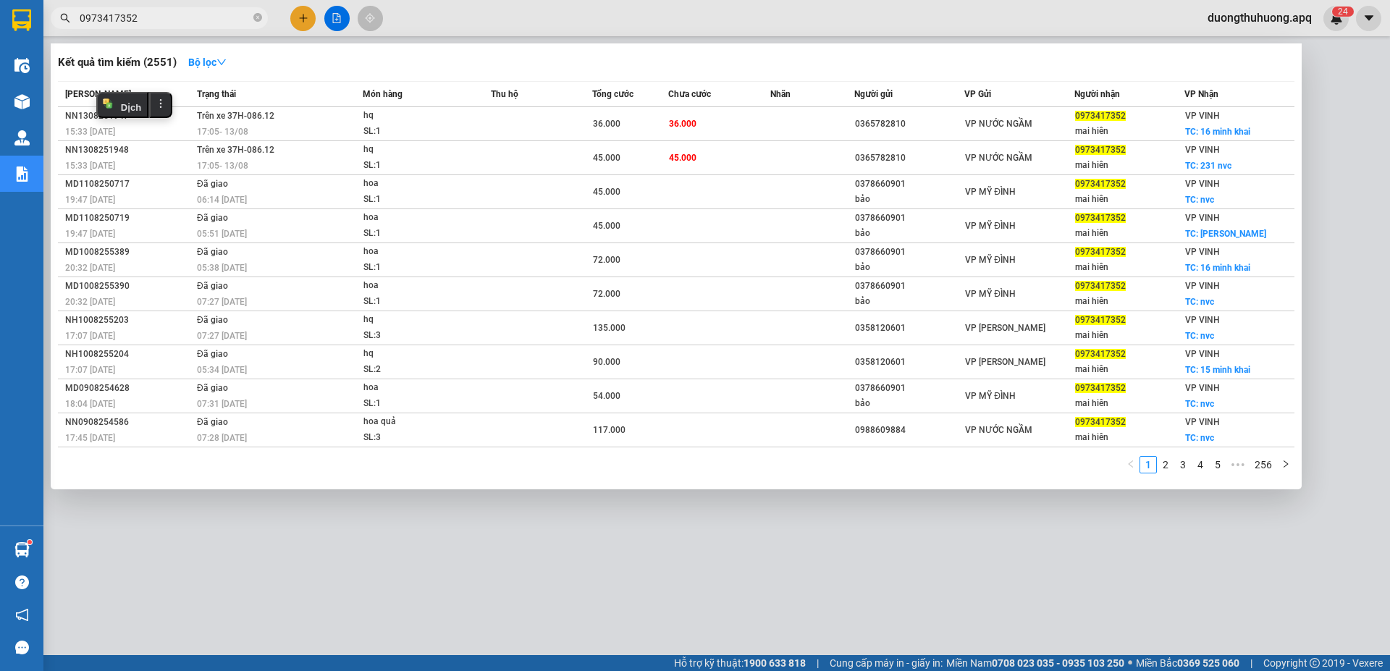
click at [217, 21] on input "0973417352" at bounding box center [165, 18] width 171 height 16
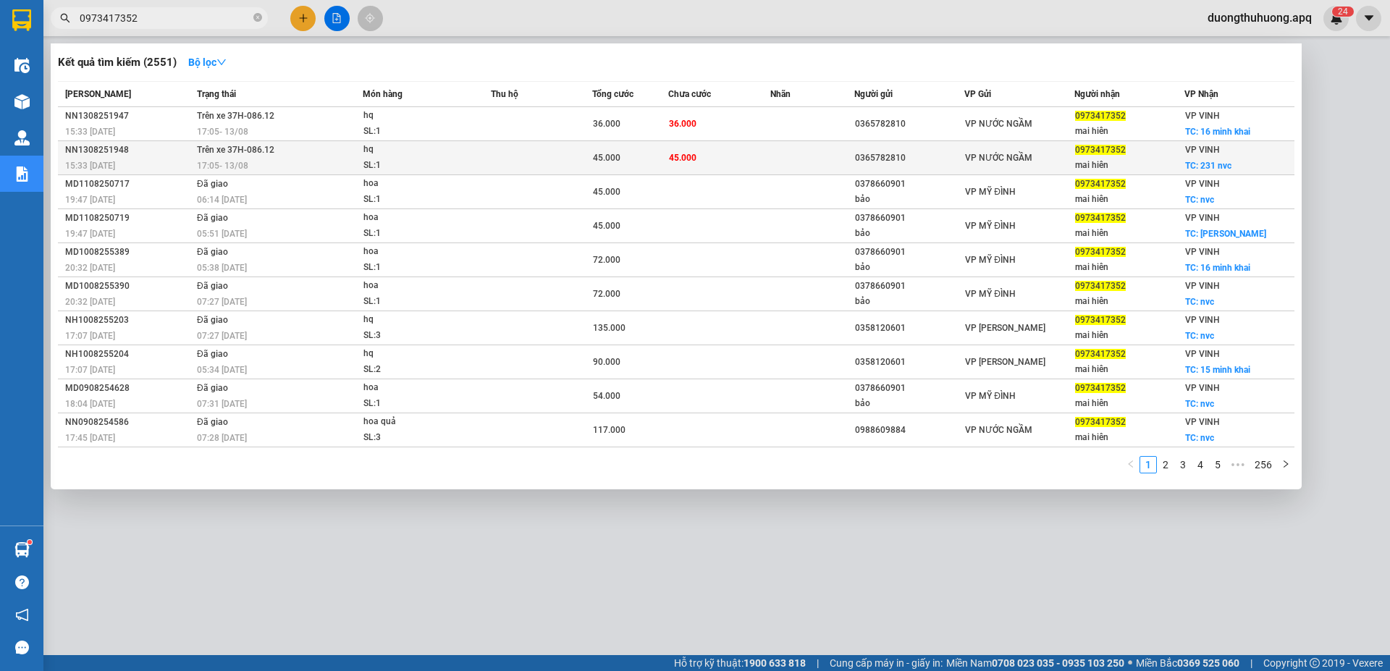
click at [91, 150] on div "NN1308251948" at bounding box center [128, 150] width 127 height 15
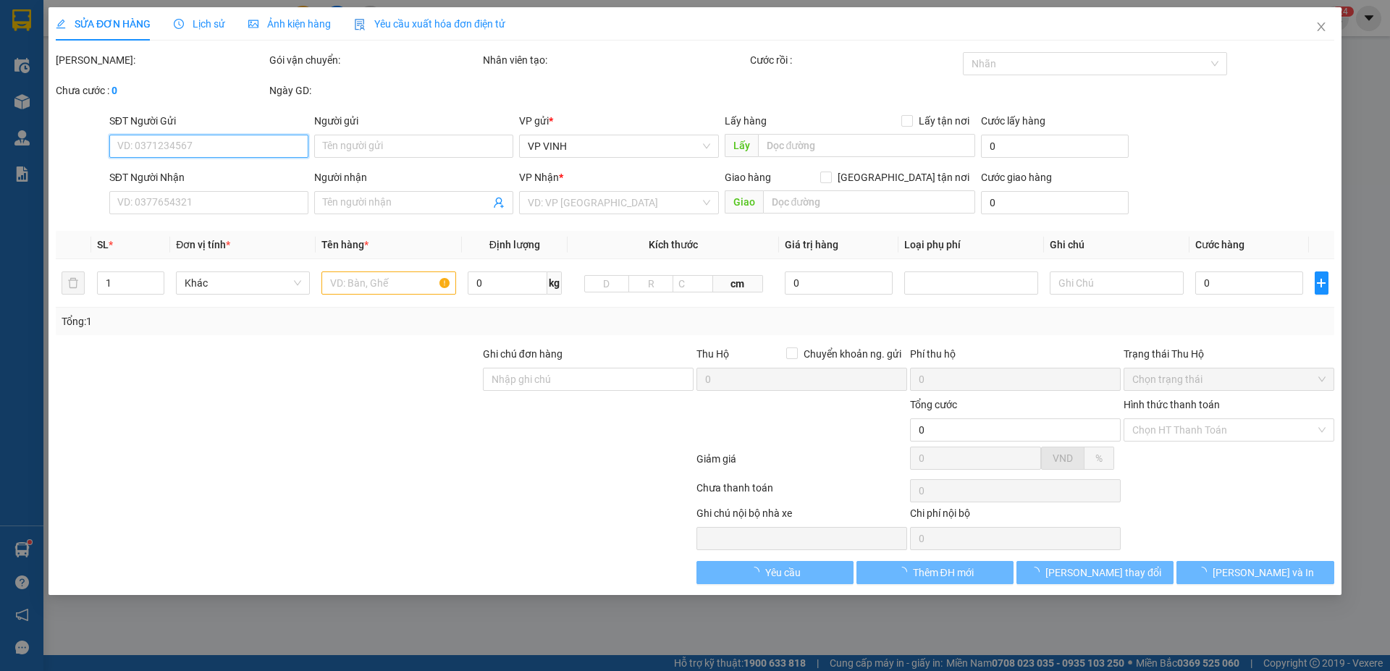
type input "0365782810"
type input "0973417352"
type input "mai hiên"
checkbox input "true"
type input "231 nvc"
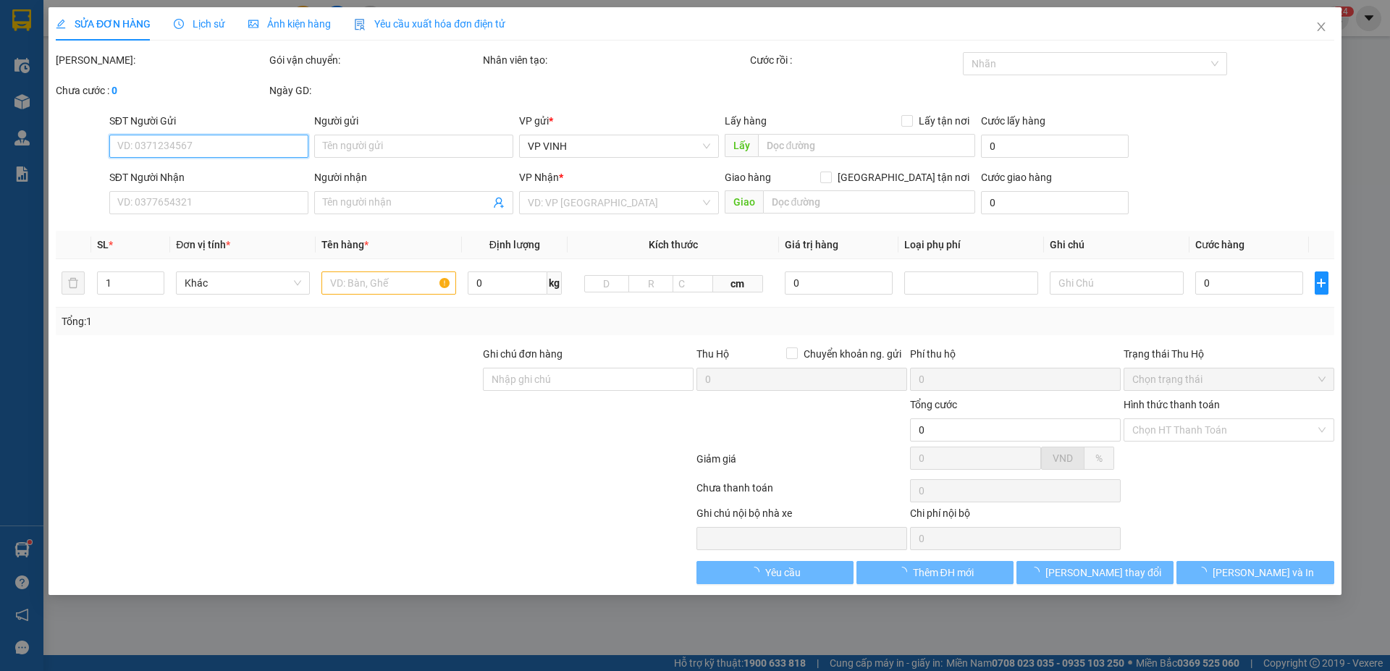
type input "45.000"
type input "10"
type input "45.000"
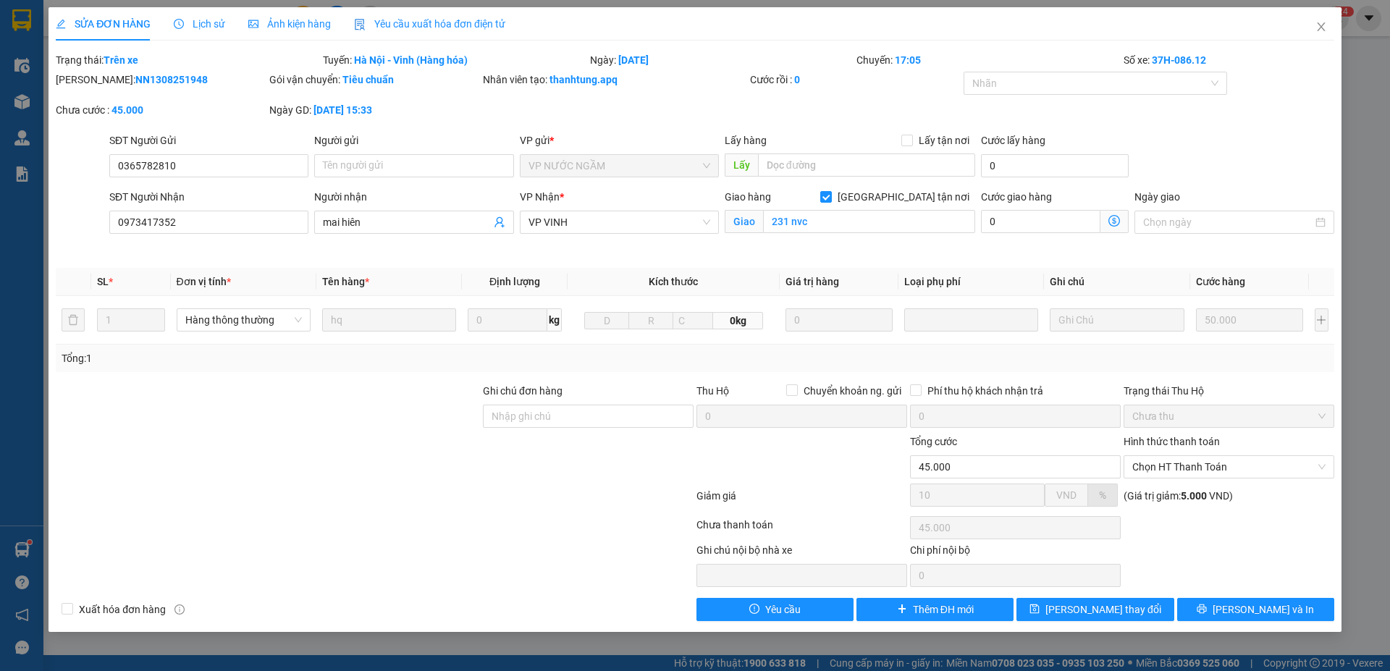
drag, startPoint x: 93, startPoint y: 77, endPoint x: 187, endPoint y: 83, distance: 94.3
click at [197, 85] on div "[PERSON_NAME]: NN1308251948" at bounding box center [161, 80] width 211 height 16
copy b "NN1308251948"
click at [1319, 26] on icon "close" at bounding box center [1321, 27] width 12 height 12
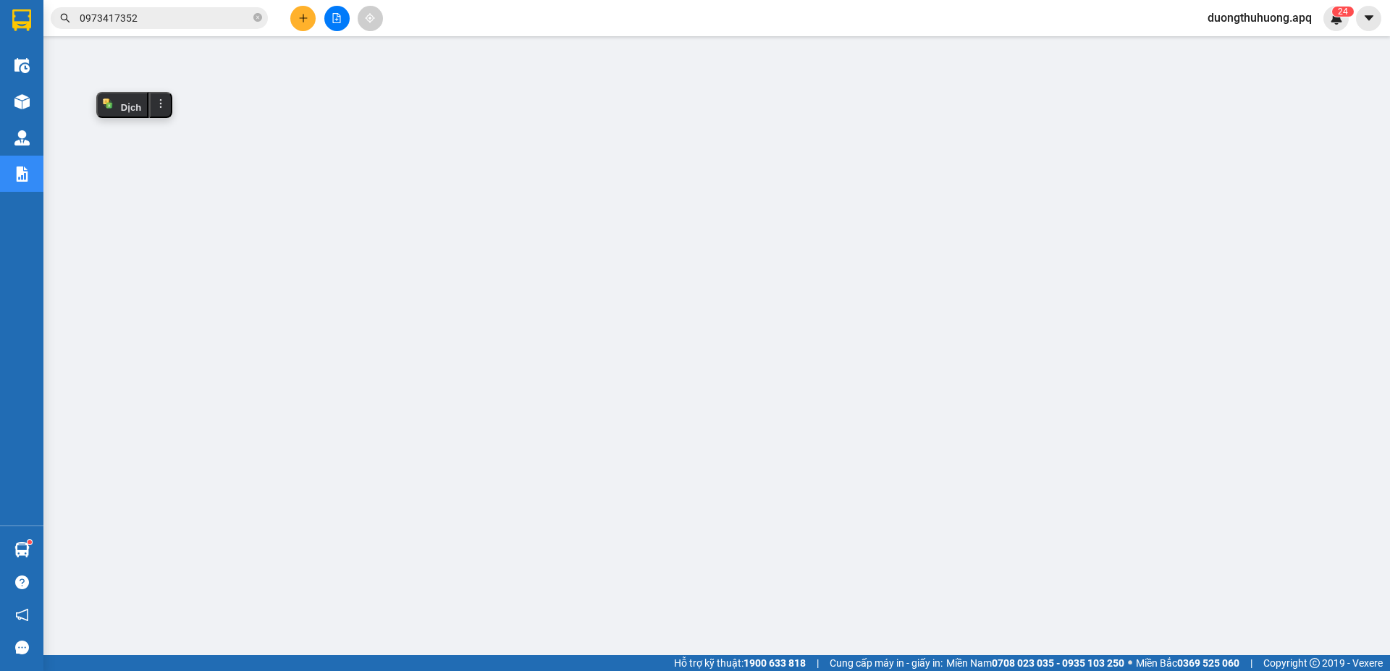
click at [180, 18] on input "0973417352" at bounding box center [165, 18] width 171 height 16
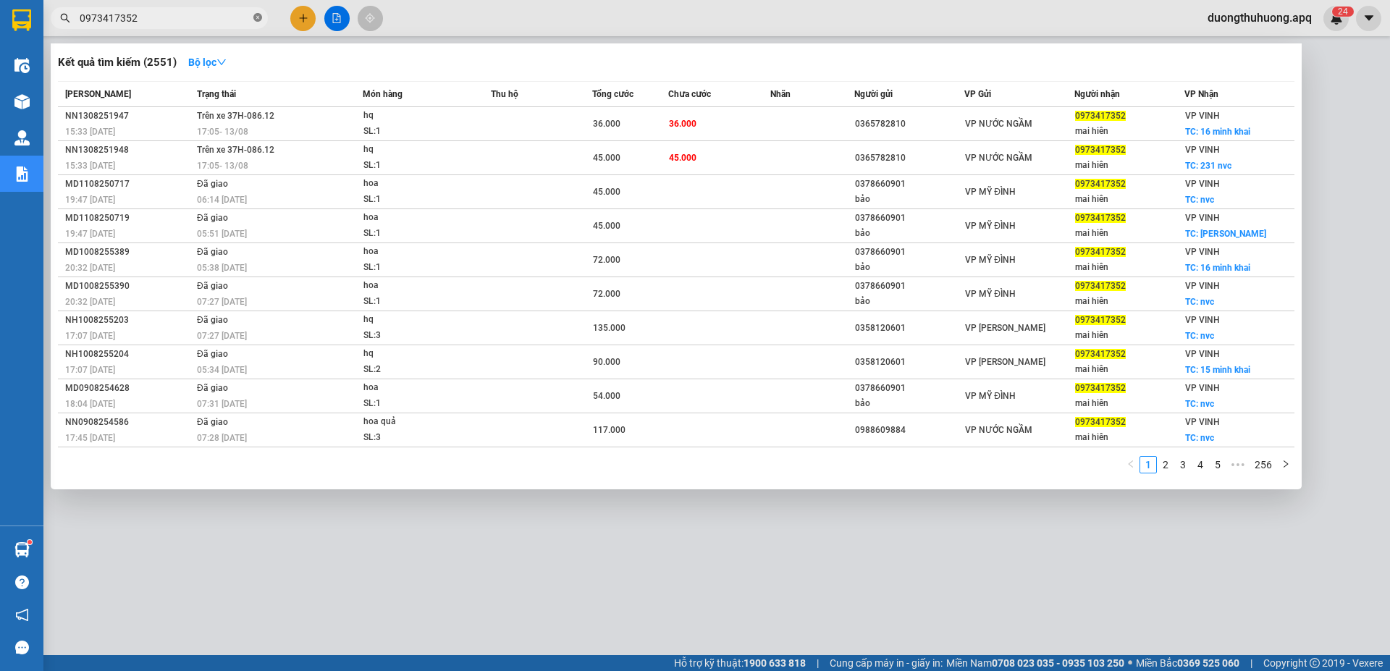
click at [255, 17] on icon "close-circle" at bounding box center [257, 17] width 9 height 9
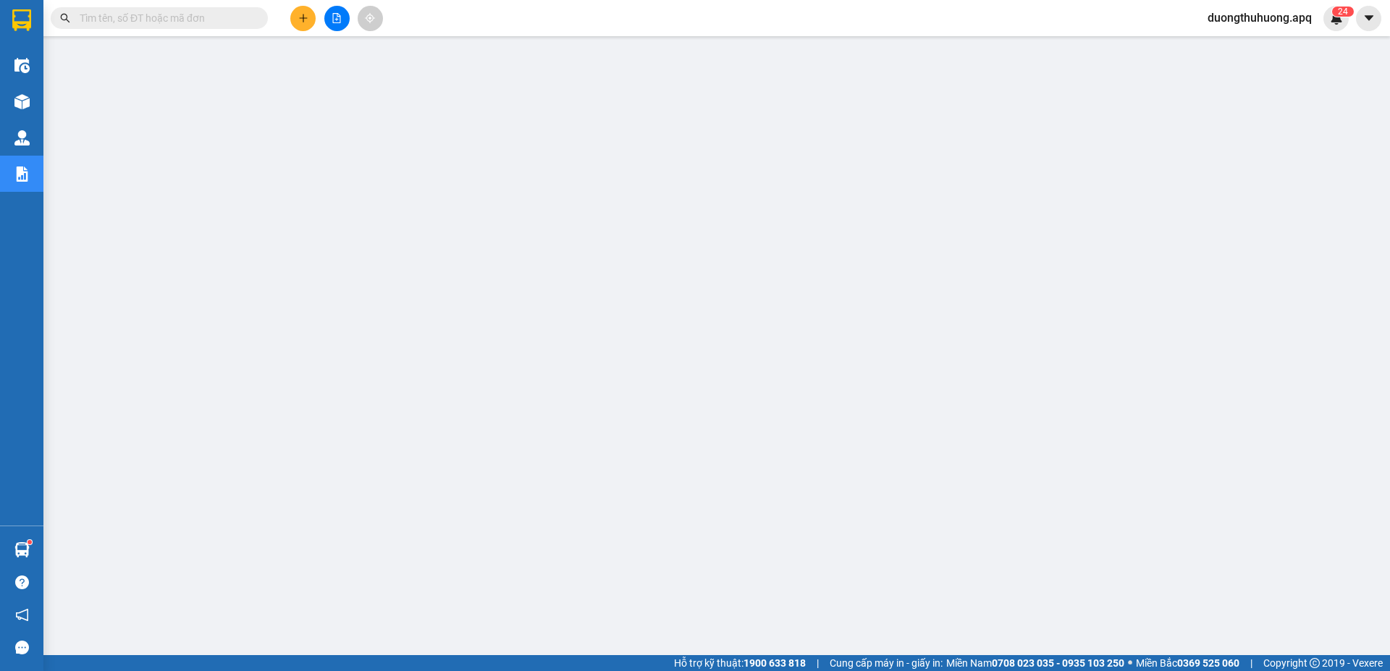
paste input "0983548956"
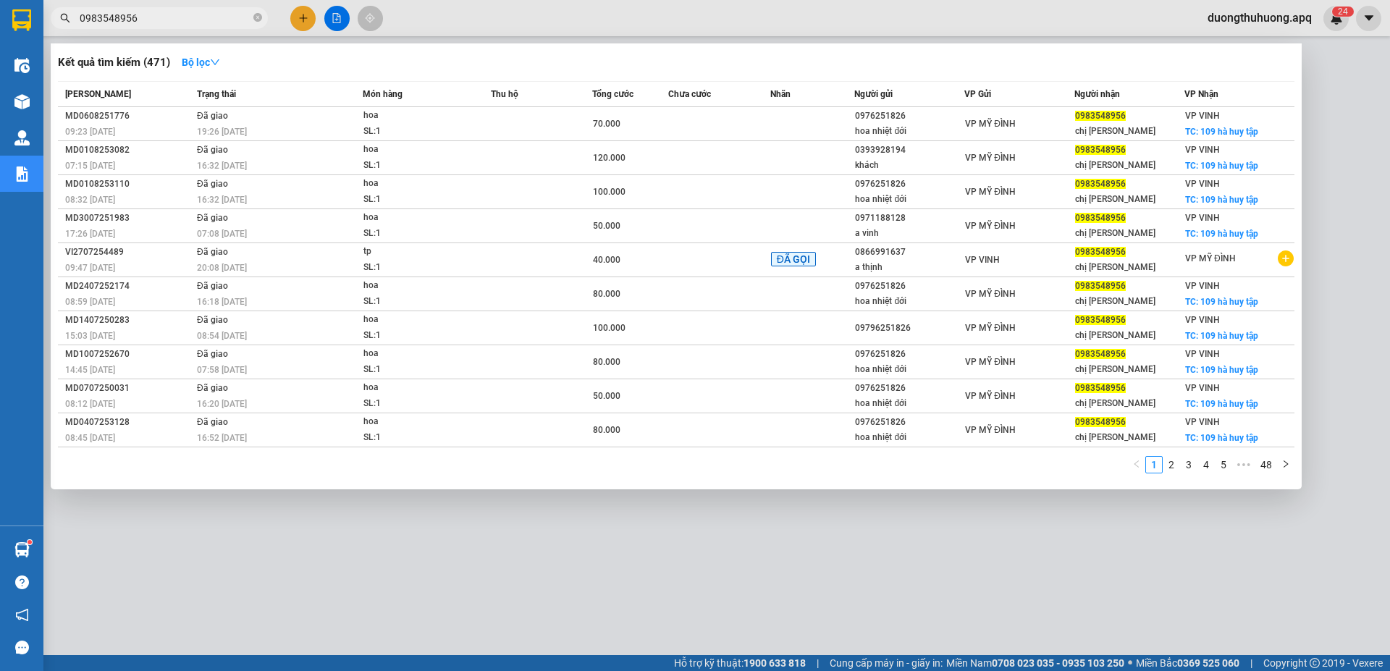
type input "0983548956"
drag, startPoint x: 257, startPoint y: 16, endPoint x: 240, endPoint y: 17, distance: 17.4
click at [256, 16] on icon "close-circle" at bounding box center [257, 17] width 9 height 9
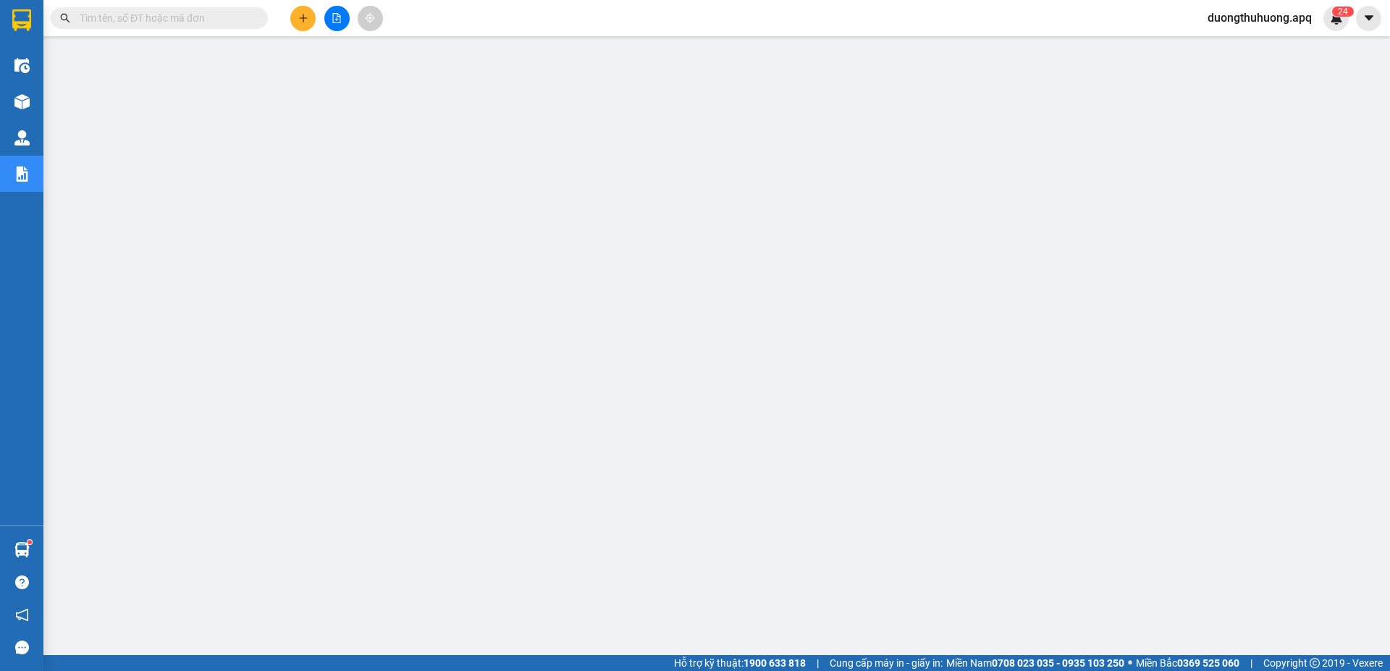
paste input "0988529035"
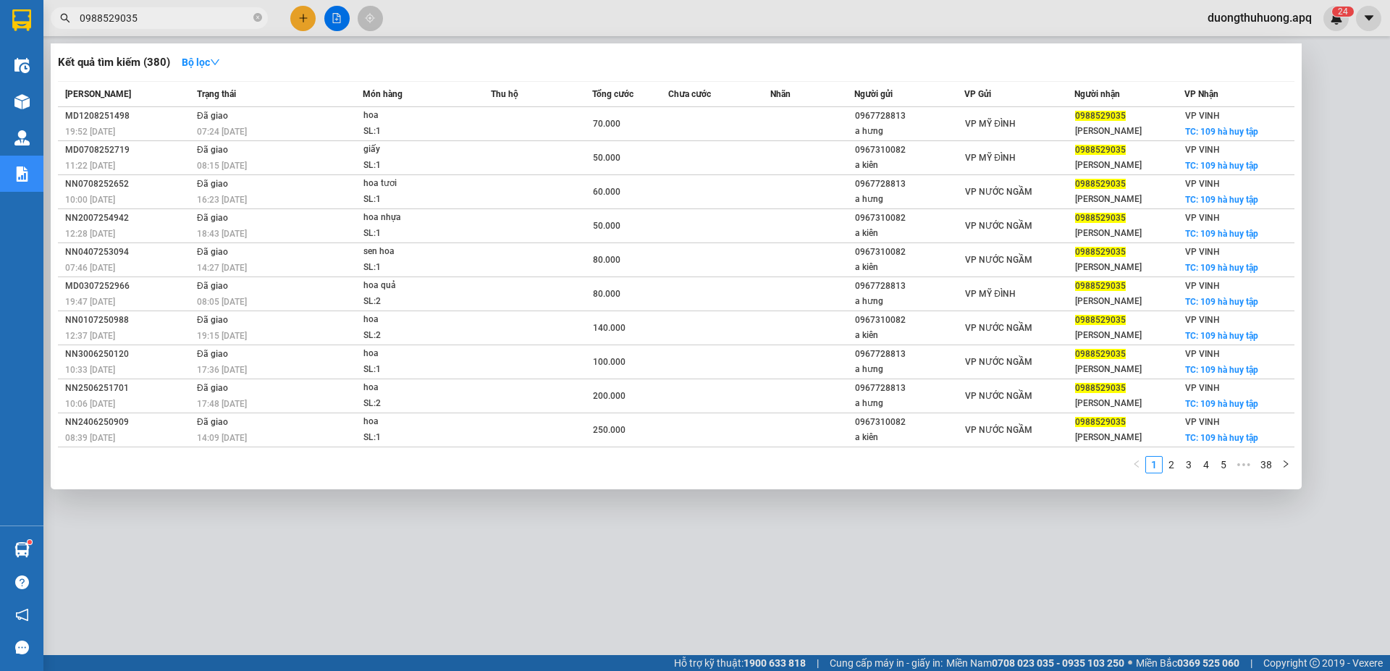
type input "0988529035"
drag, startPoint x: 257, startPoint y: 17, endPoint x: 224, endPoint y: 16, distance: 33.3
click at [256, 17] on icon "close-circle" at bounding box center [257, 17] width 9 height 9
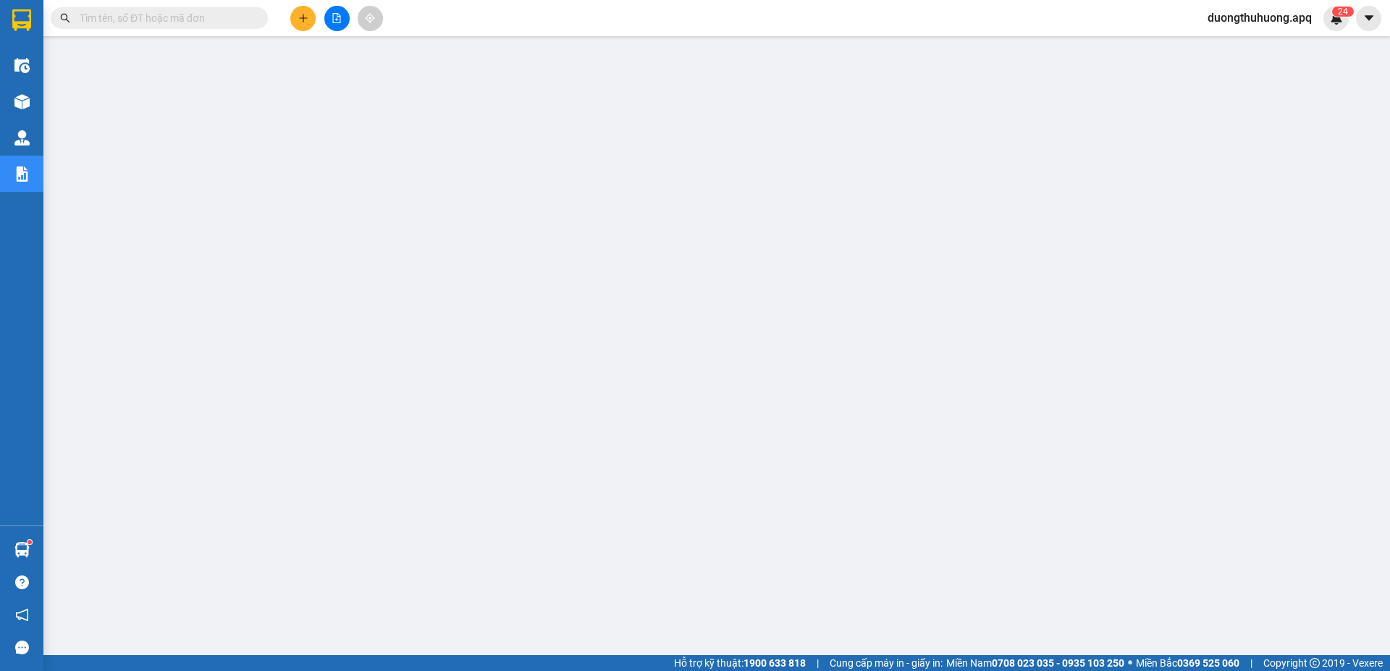
paste input "0983695936"
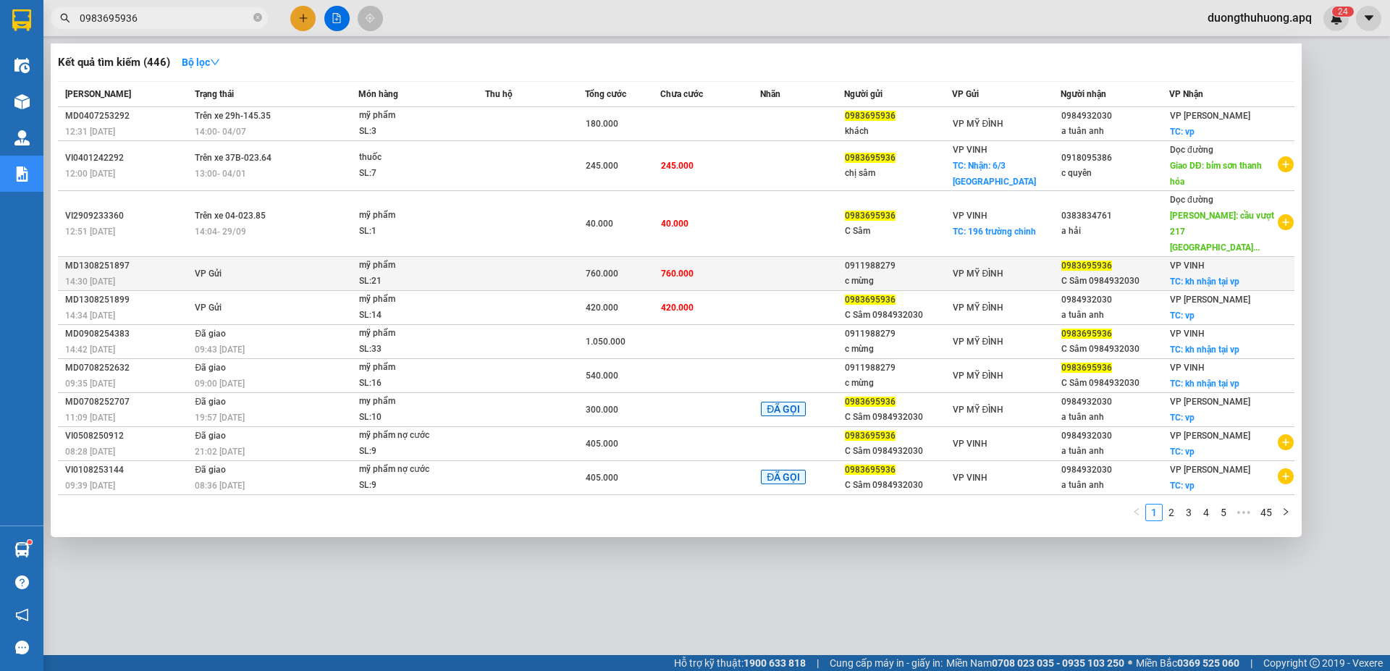
type input "0983695936"
click at [86, 258] on div "MD1308251897" at bounding box center [127, 265] width 125 height 15
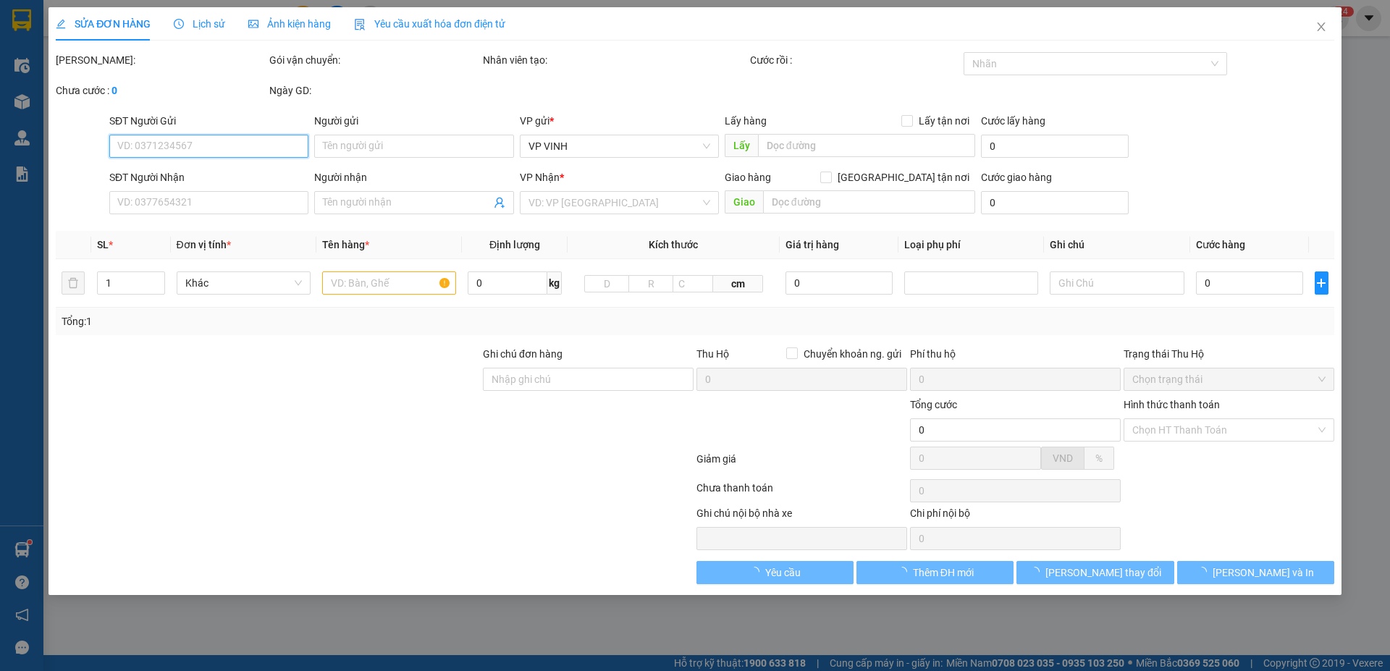
type input "0911988279"
type input "c mừng"
type input "0983695936"
type input "C Sâm 0984932030"
checkbox input "true"
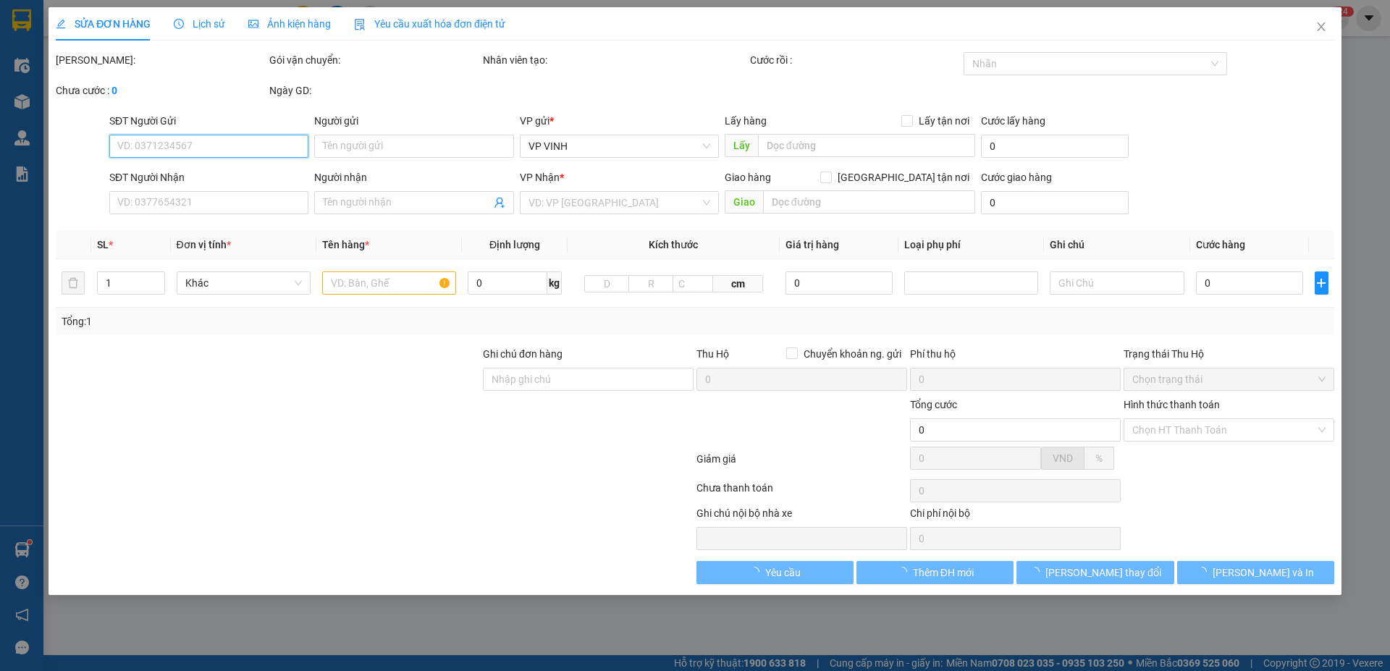
type input "kh nhận tại vp"
type input "760.000"
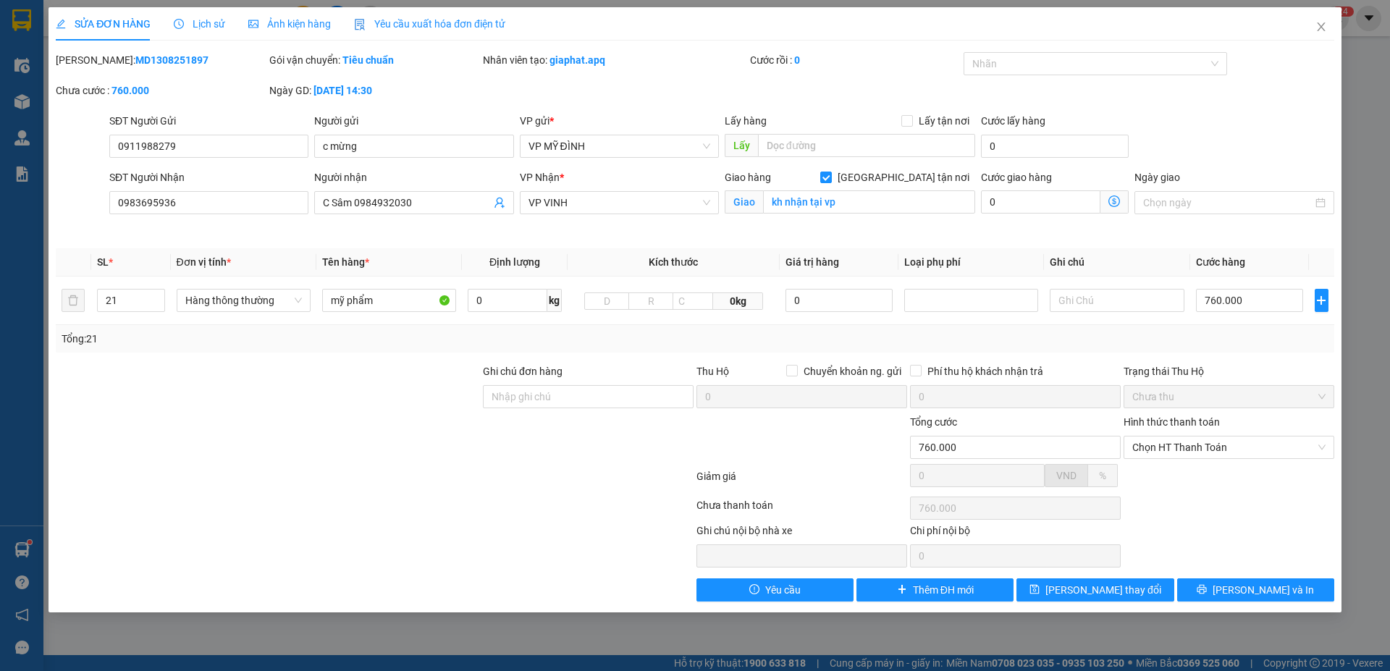
drag, startPoint x: 96, startPoint y: 59, endPoint x: 156, endPoint y: 54, distance: 60.3
click at [195, 59] on div "[PERSON_NAME]: MD1308251897" at bounding box center [161, 60] width 211 height 16
copy b "MD1308251897"
click at [1319, 29] on icon "close" at bounding box center [1321, 27] width 12 height 12
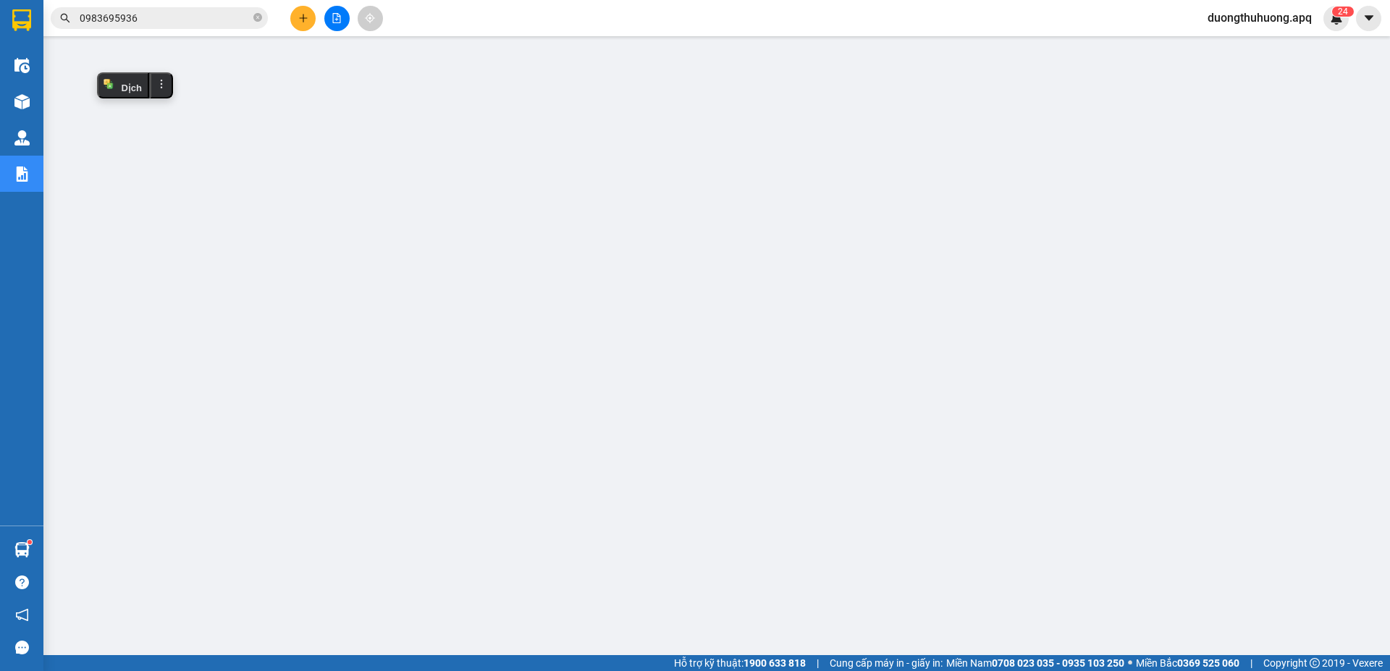
click at [185, 18] on input "0983695936" at bounding box center [165, 18] width 171 height 16
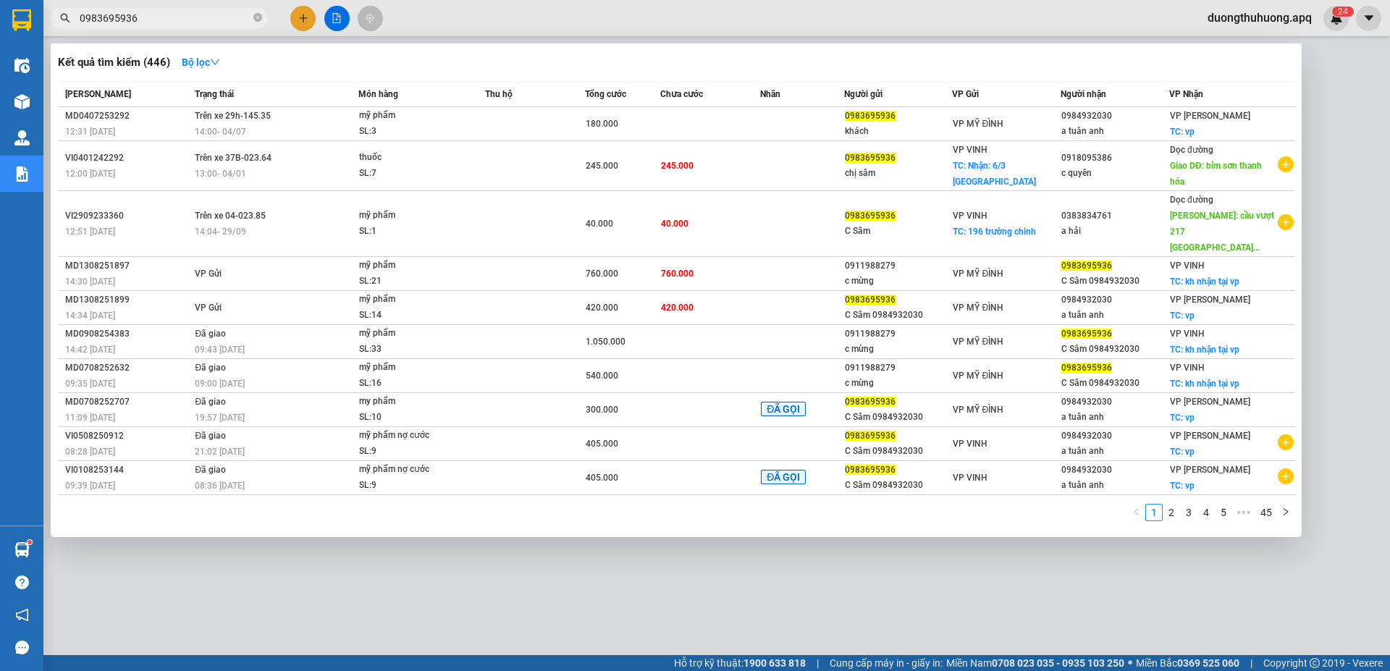
drag, startPoint x: 260, startPoint y: 18, endPoint x: 235, endPoint y: 18, distance: 24.6
click at [256, 18] on icon "close-circle" at bounding box center [257, 17] width 9 height 9
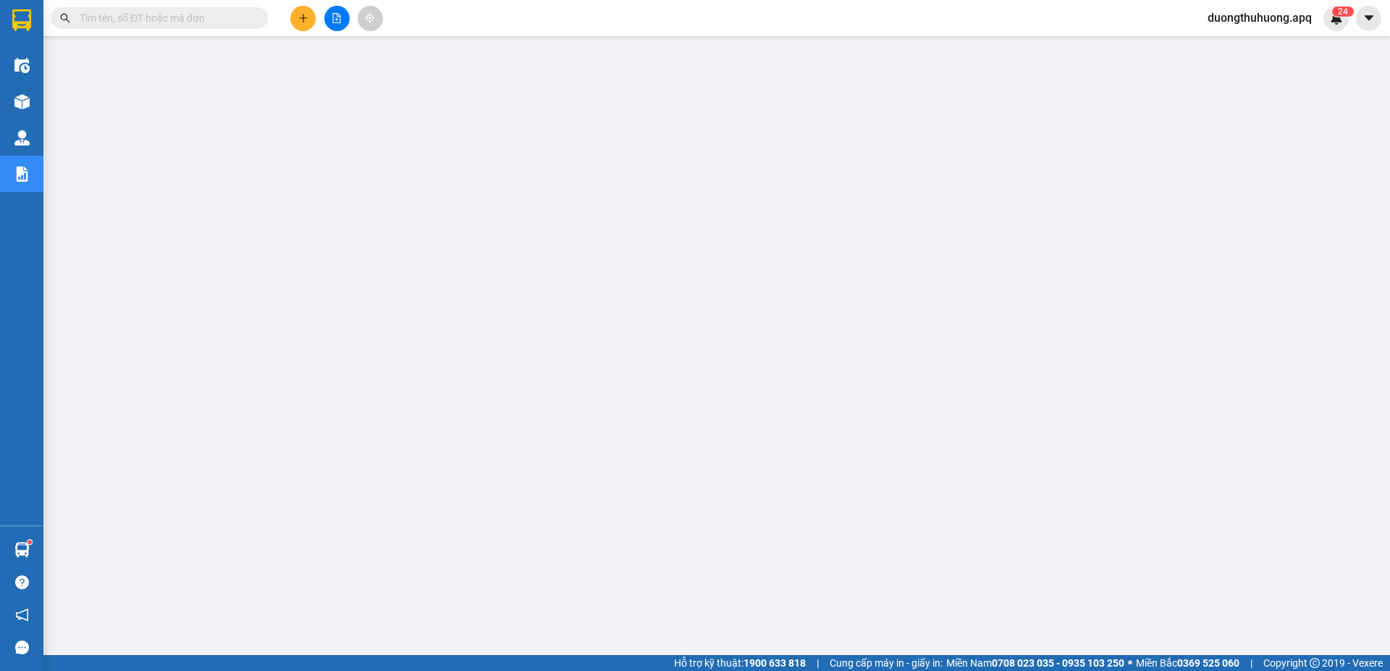
paste input "0389899999"
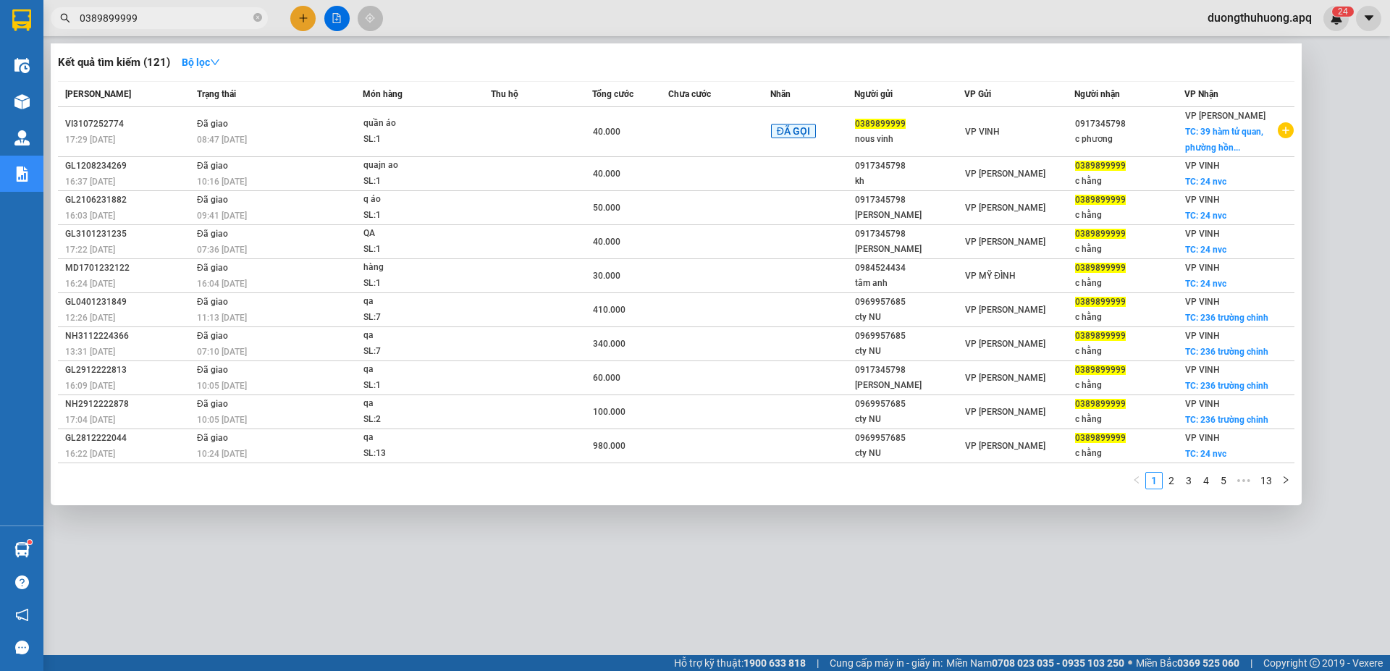
type input "0389899999"
click at [263, 14] on span "0389899999" at bounding box center [159, 18] width 217 height 22
click at [256, 14] on icon "close-circle" at bounding box center [257, 17] width 9 height 9
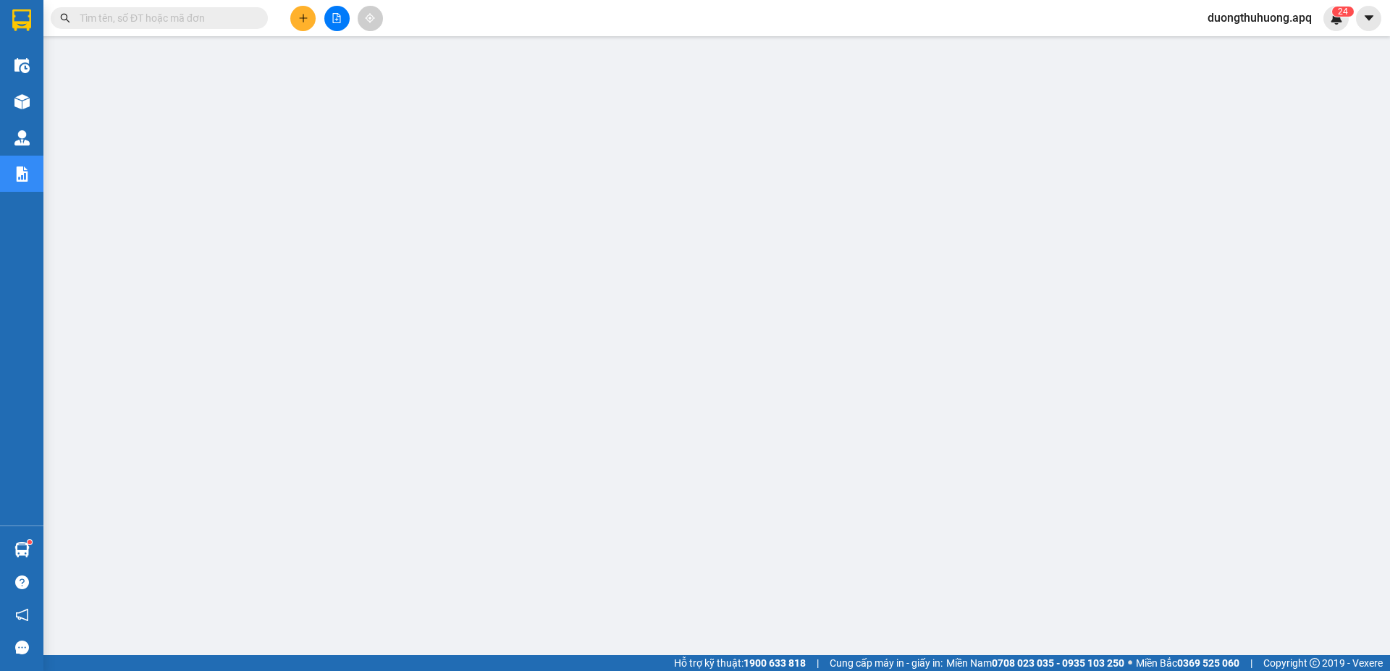
paste input "0913272621"
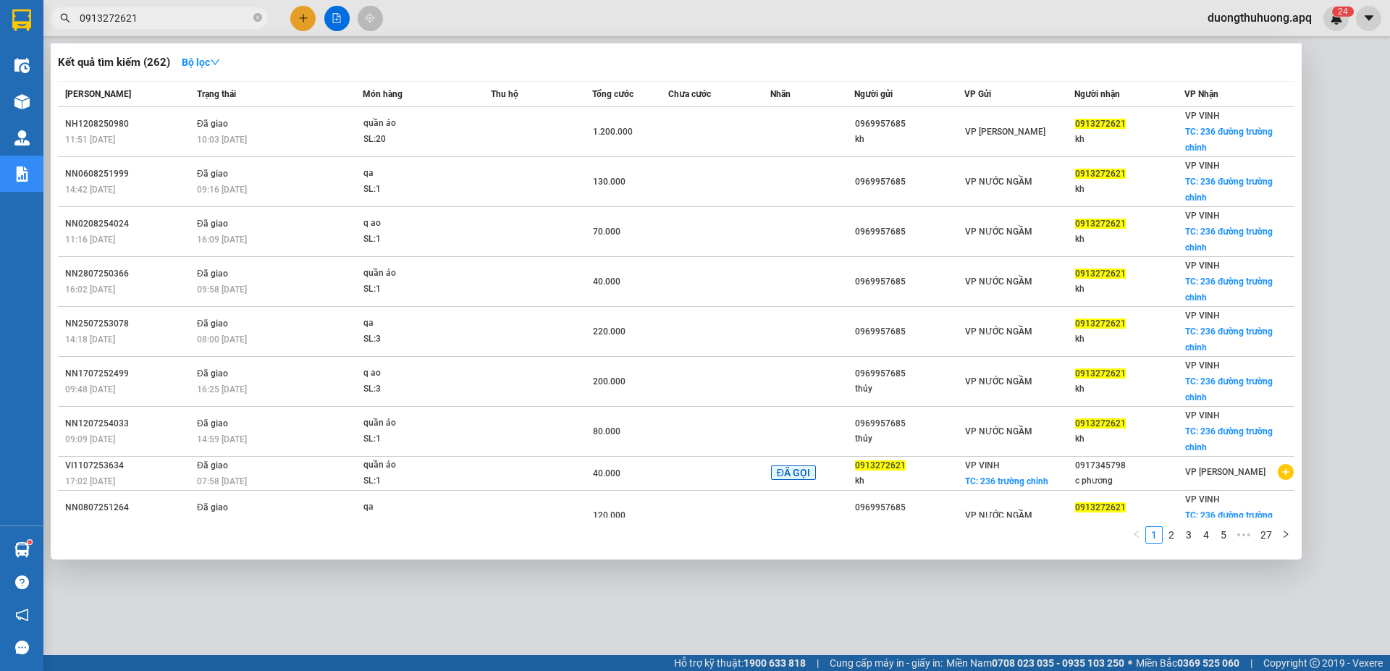
type input "0913272621"
click at [260, 16] on icon "close-circle" at bounding box center [257, 17] width 9 height 9
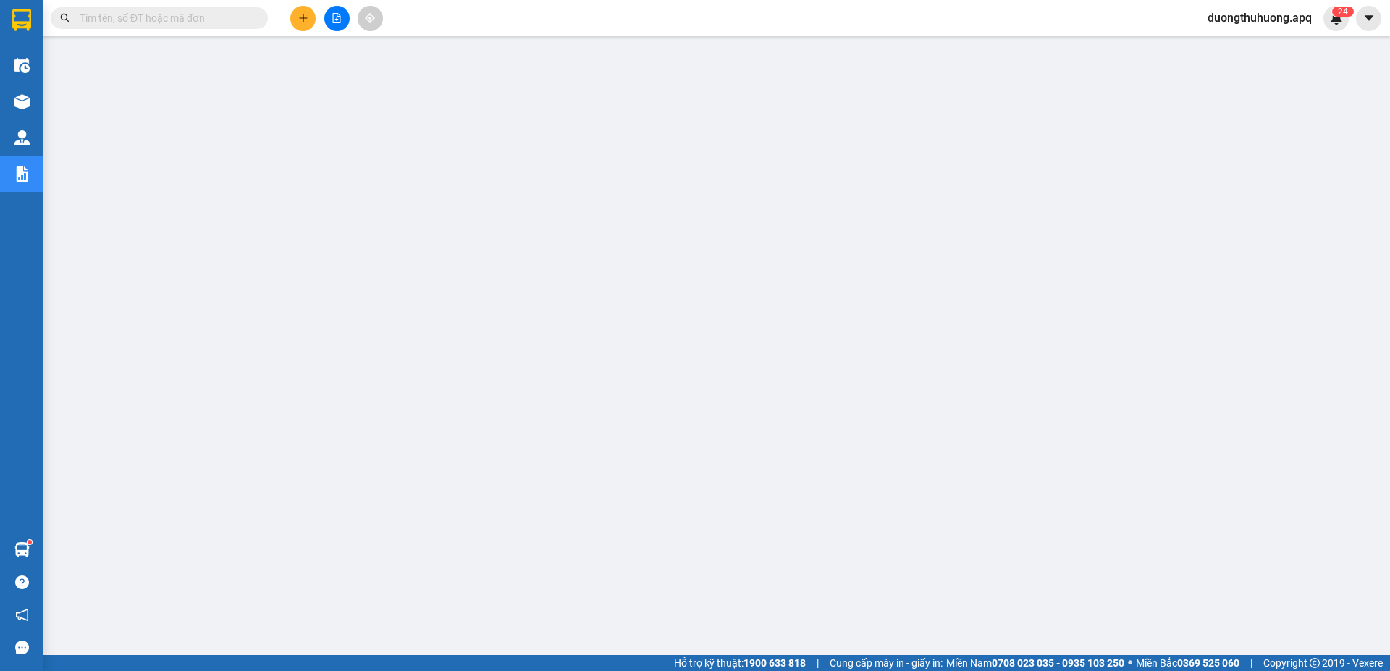
paste input "0366529948"
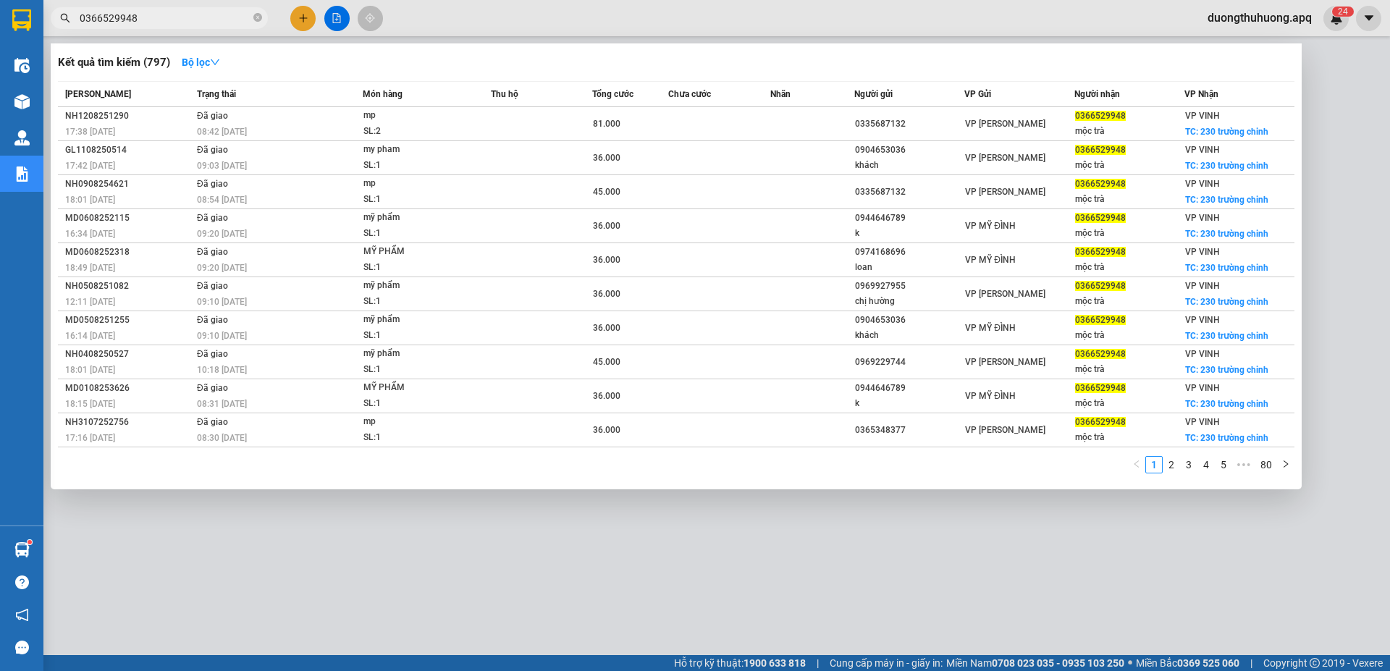
type input "0366529948"
click at [163, 19] on input "0366529948" at bounding box center [165, 18] width 171 height 16
click at [208, 20] on input "0366529948" at bounding box center [165, 18] width 171 height 16
click at [254, 17] on icon "close-circle" at bounding box center [257, 17] width 9 height 9
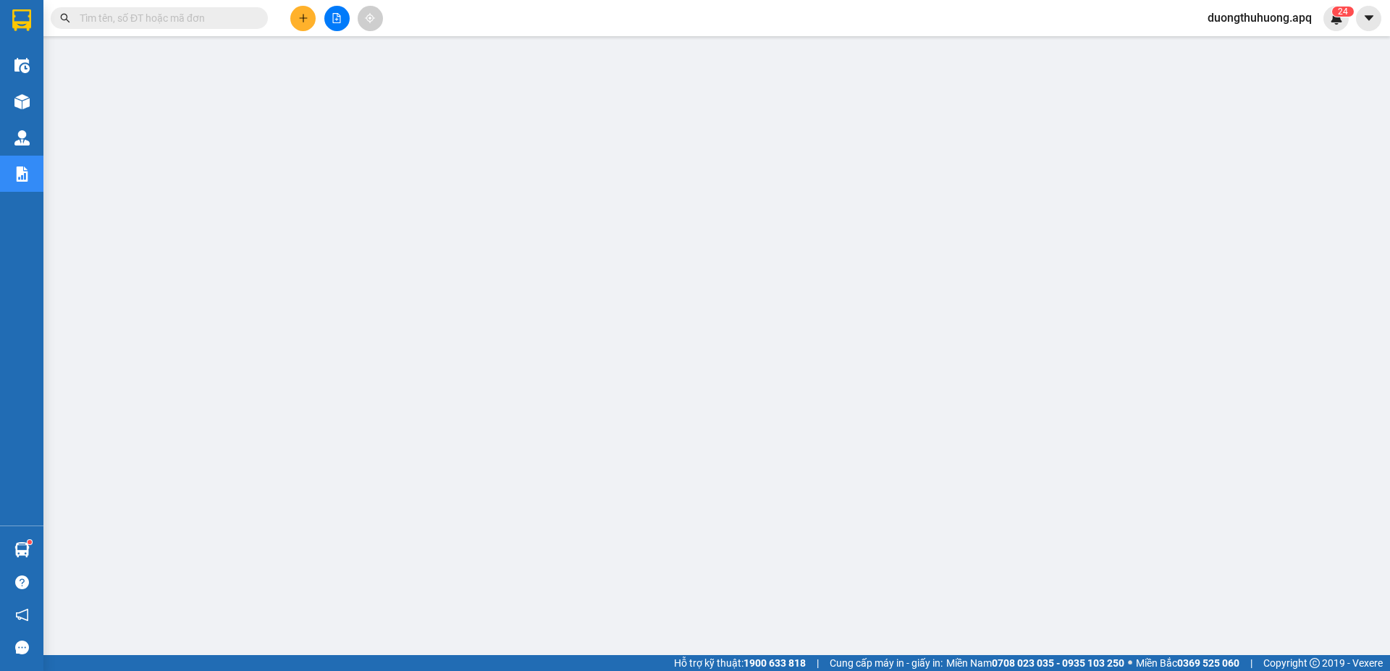
paste input "0832833444"
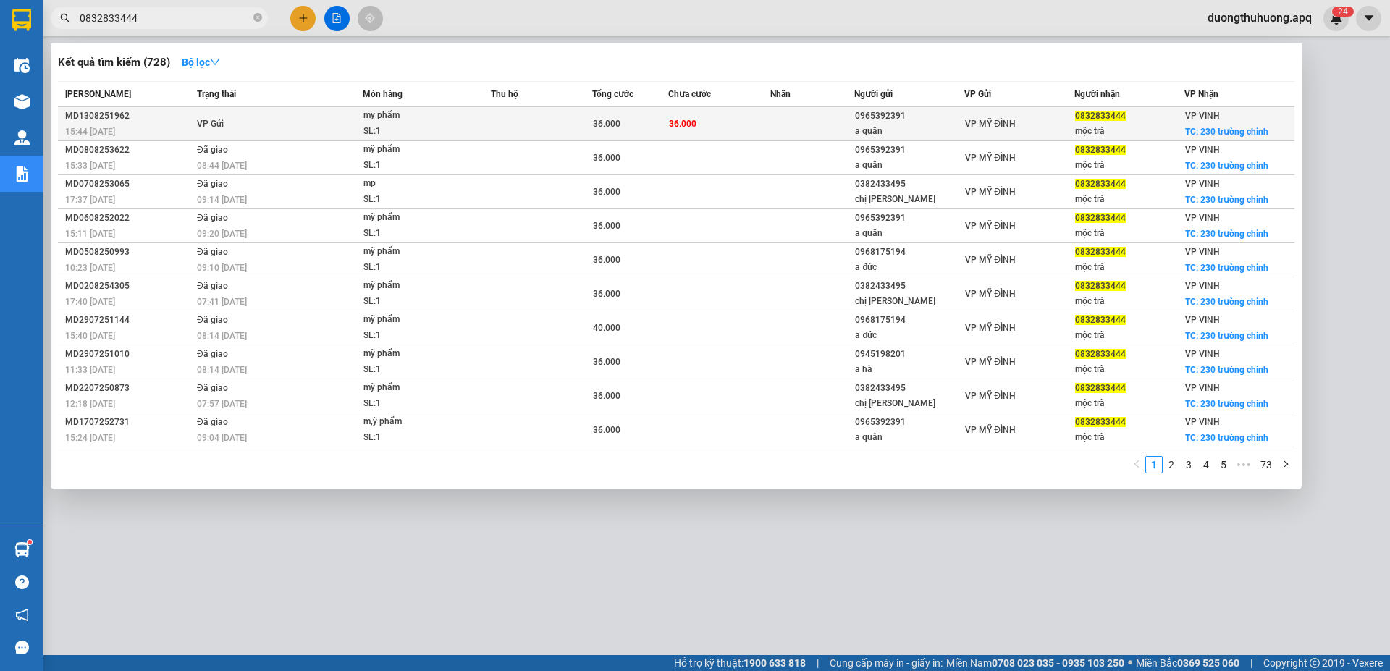
type input "0832833444"
click at [104, 114] on div "MD1308251962" at bounding box center [128, 116] width 127 height 15
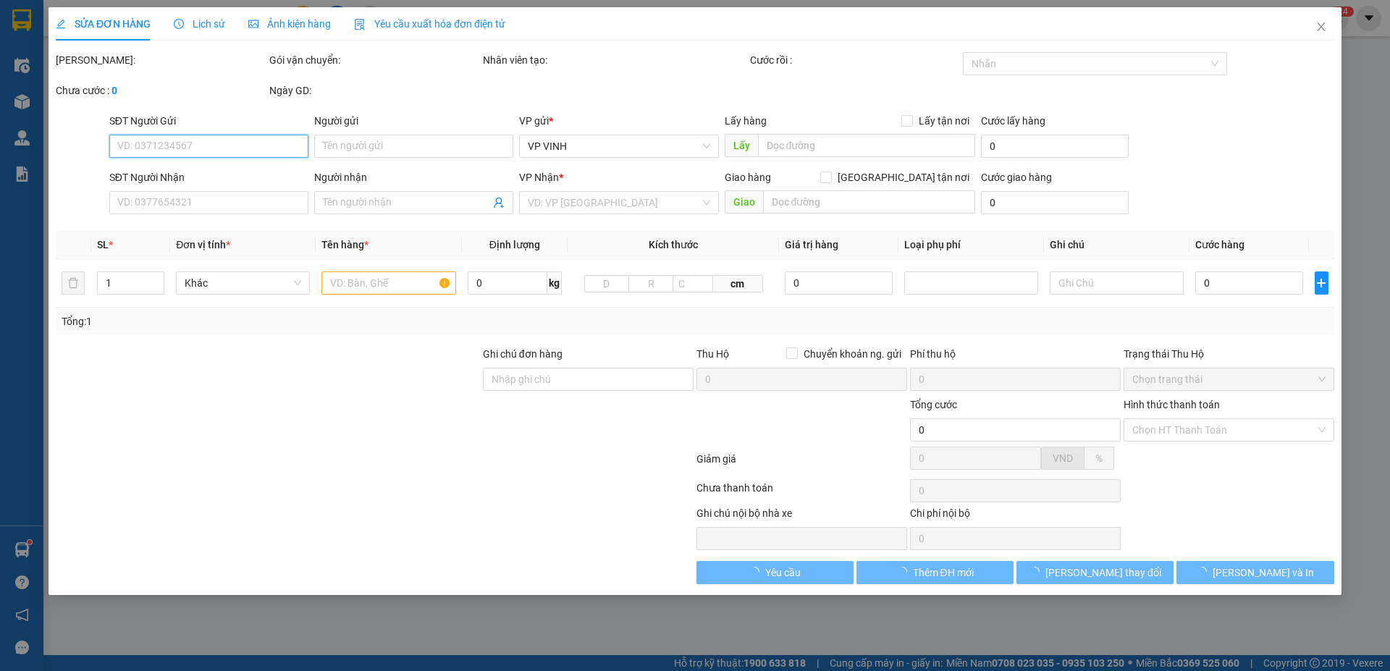
type input "0965392391"
type input "a quân"
type input "0832833444"
type input "mộc trà"
checkbox input "true"
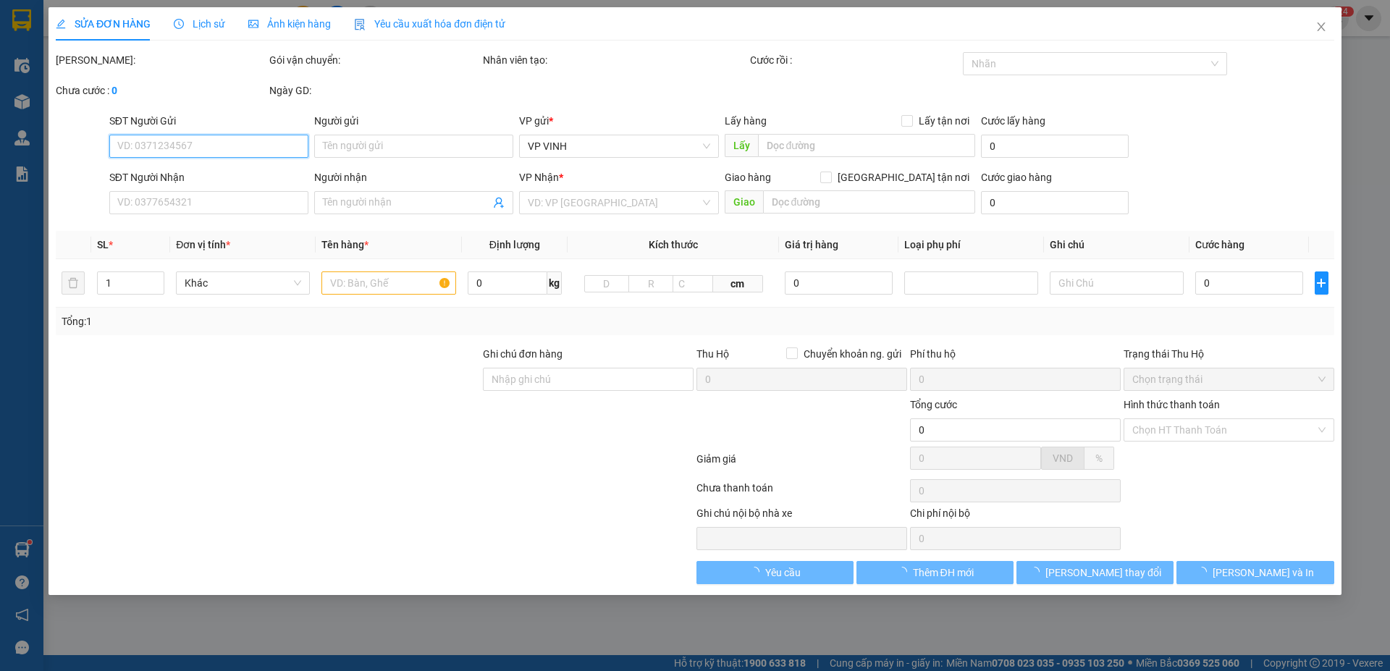
type input "230 trường chinh"
type input "36.000"
type input "10"
type input "36.000"
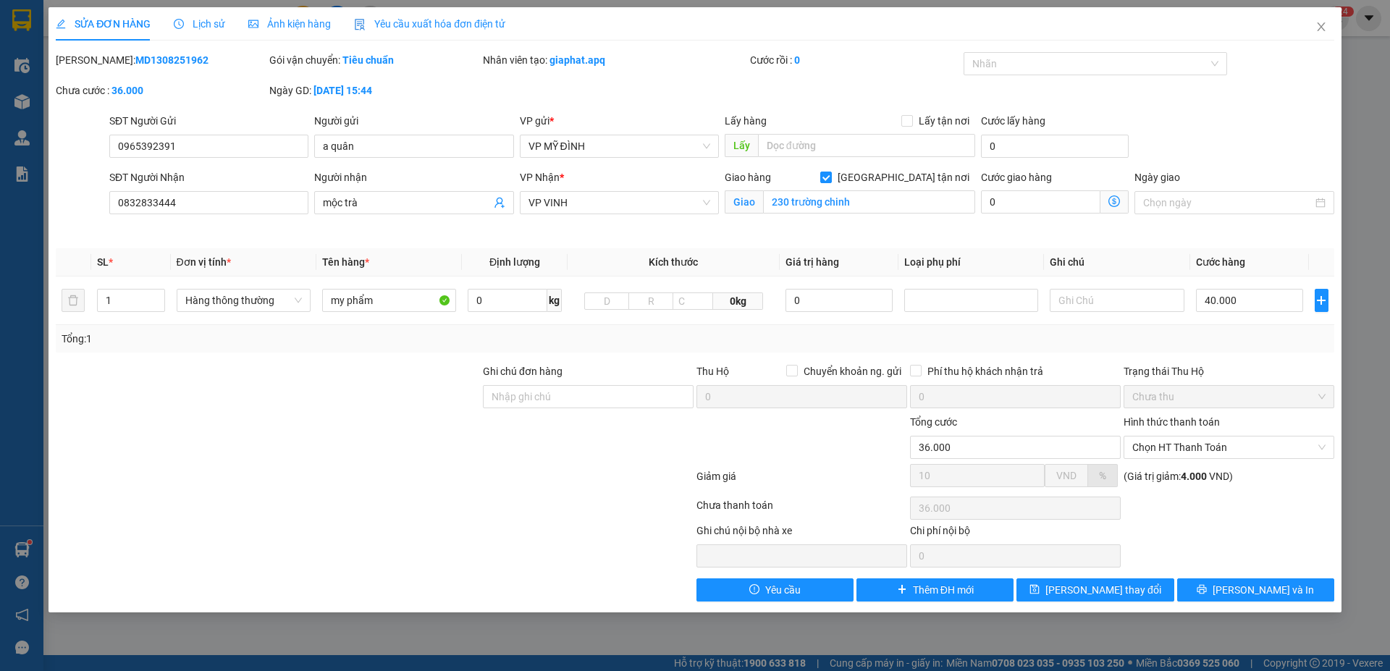
drag, startPoint x: 132, startPoint y: 61, endPoint x: 155, endPoint y: 54, distance: 24.1
click at [187, 56] on div "[PERSON_NAME]: MD1308251962" at bounding box center [161, 60] width 211 height 16
drag, startPoint x: 94, startPoint y: 60, endPoint x: 172, endPoint y: 51, distance: 78.7
click at [208, 53] on div "[PERSON_NAME]: MD1308251962" at bounding box center [161, 60] width 211 height 16
copy b "MD1308251962"
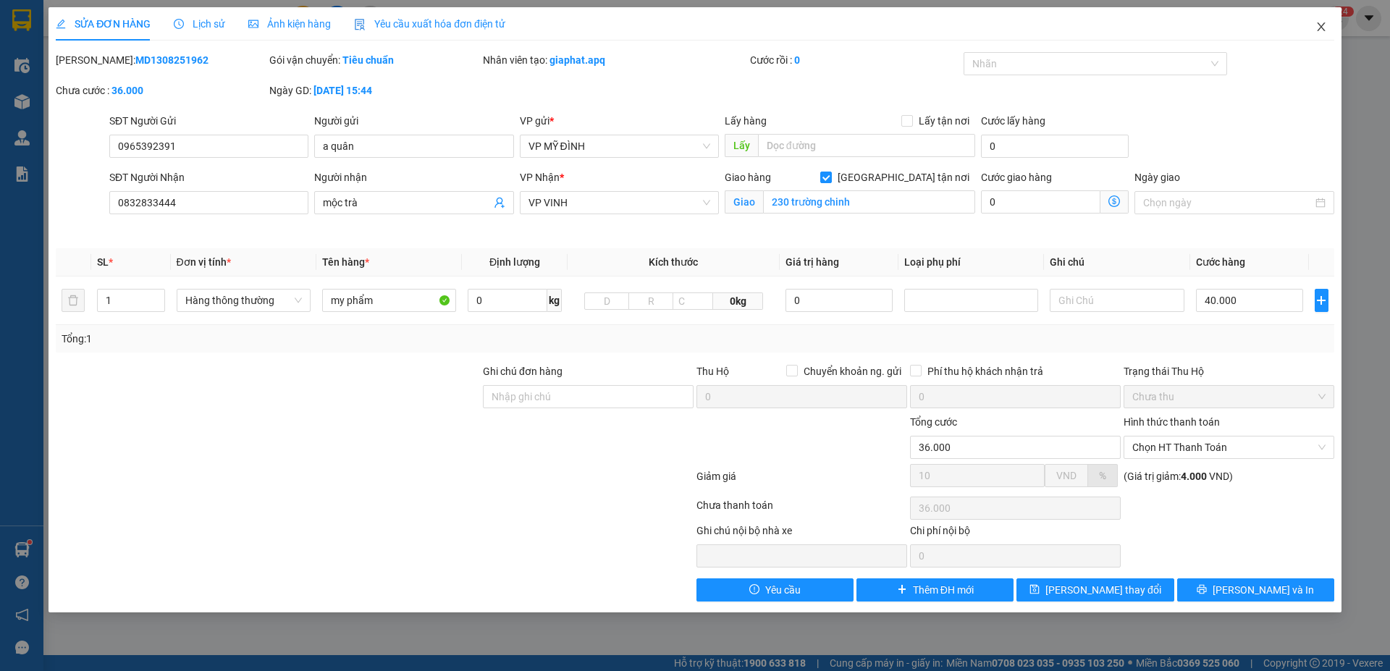
click at [1320, 19] on span "Close" at bounding box center [1321, 27] width 41 height 41
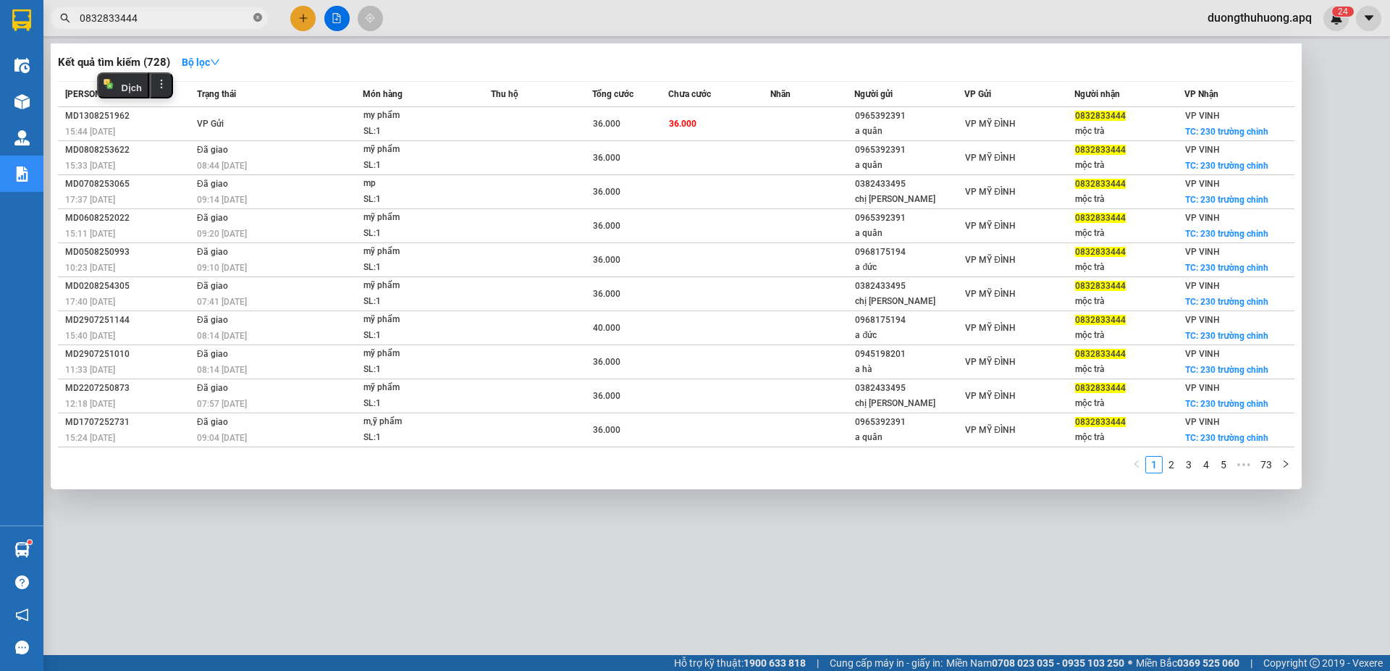
click at [255, 18] on icon "close-circle" at bounding box center [257, 17] width 9 height 9
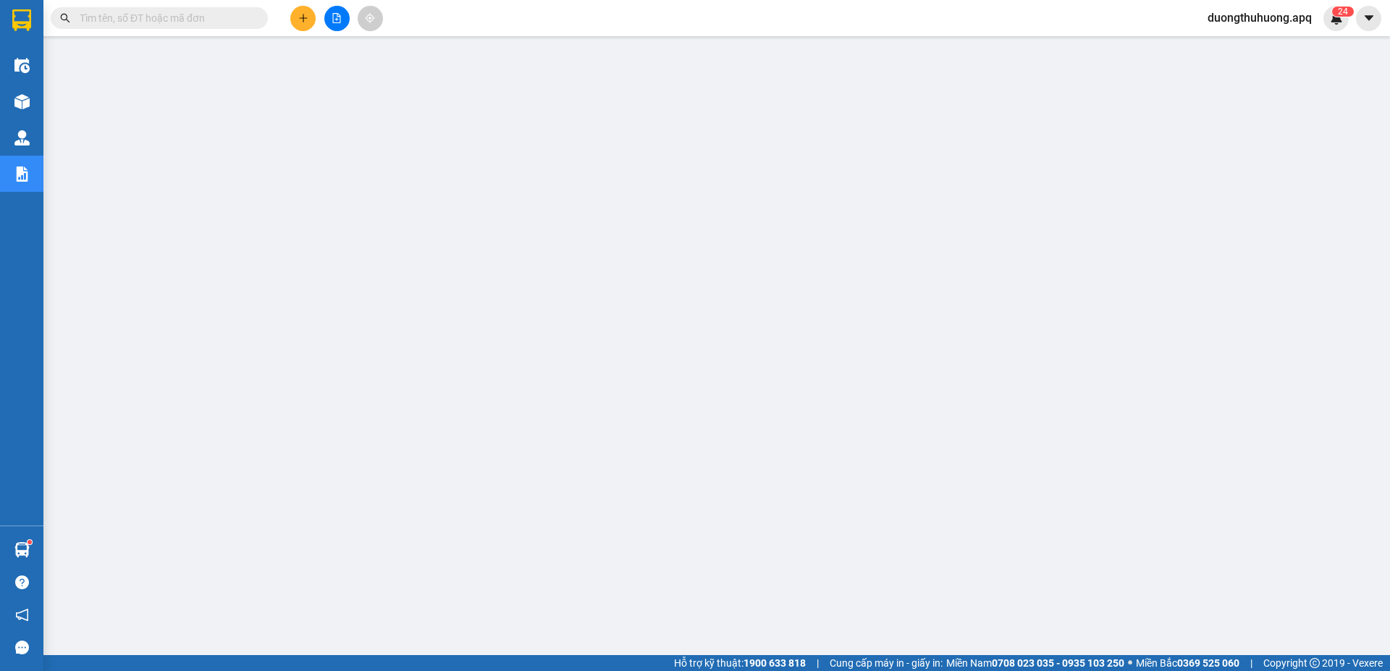
paste input "0359150687"
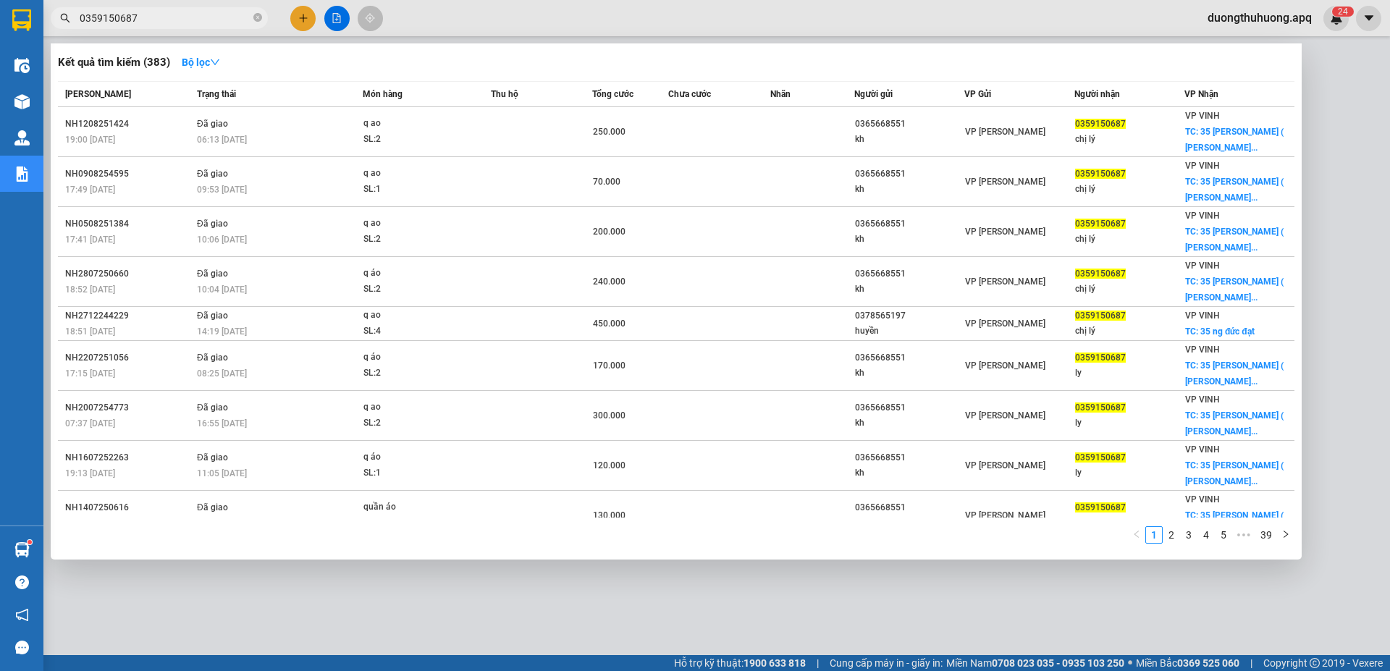
type input "0359150687"
click at [256, 20] on icon "close-circle" at bounding box center [257, 17] width 9 height 9
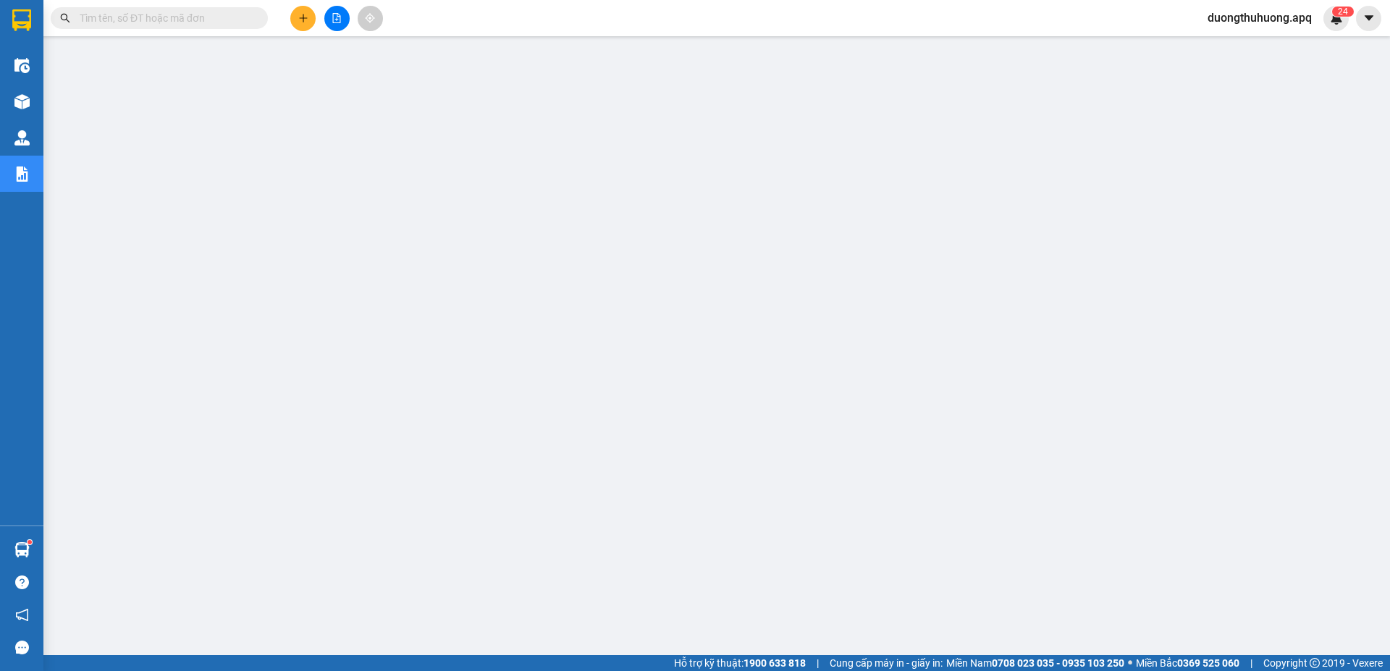
paste input "0971665999"
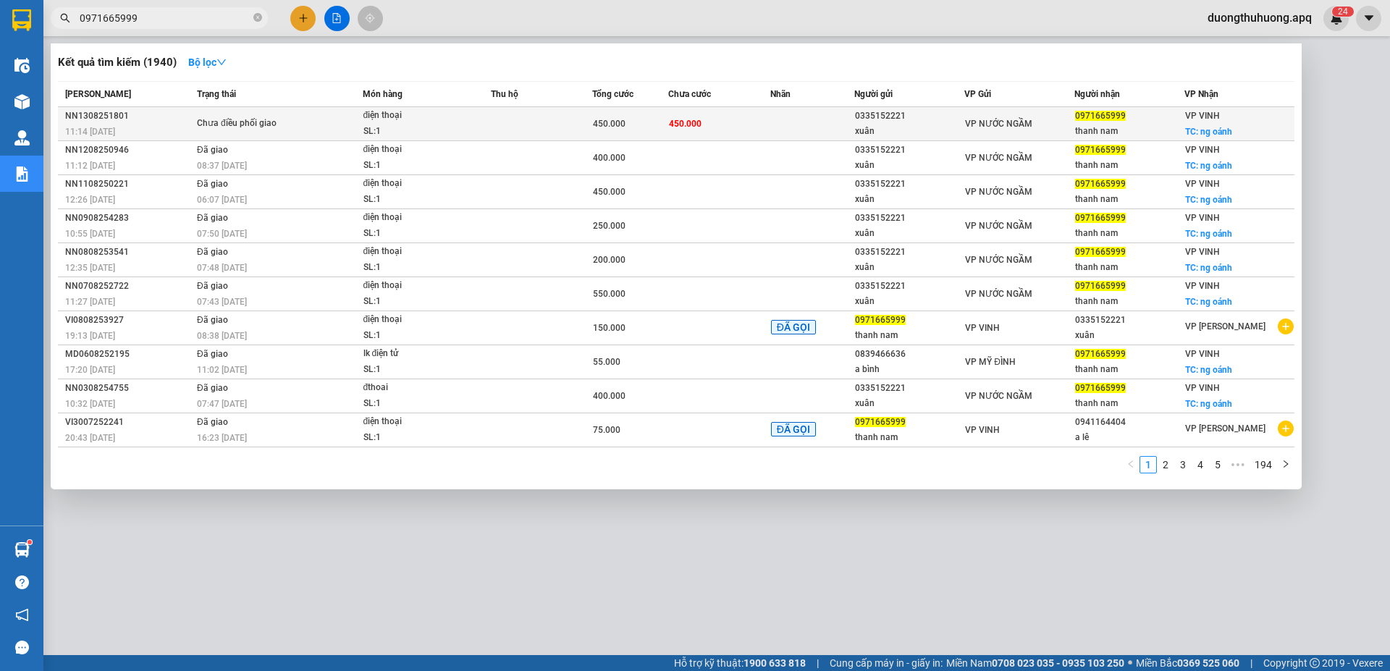
type input "0971665999"
click at [90, 115] on div "NN1308251801" at bounding box center [128, 116] width 127 height 15
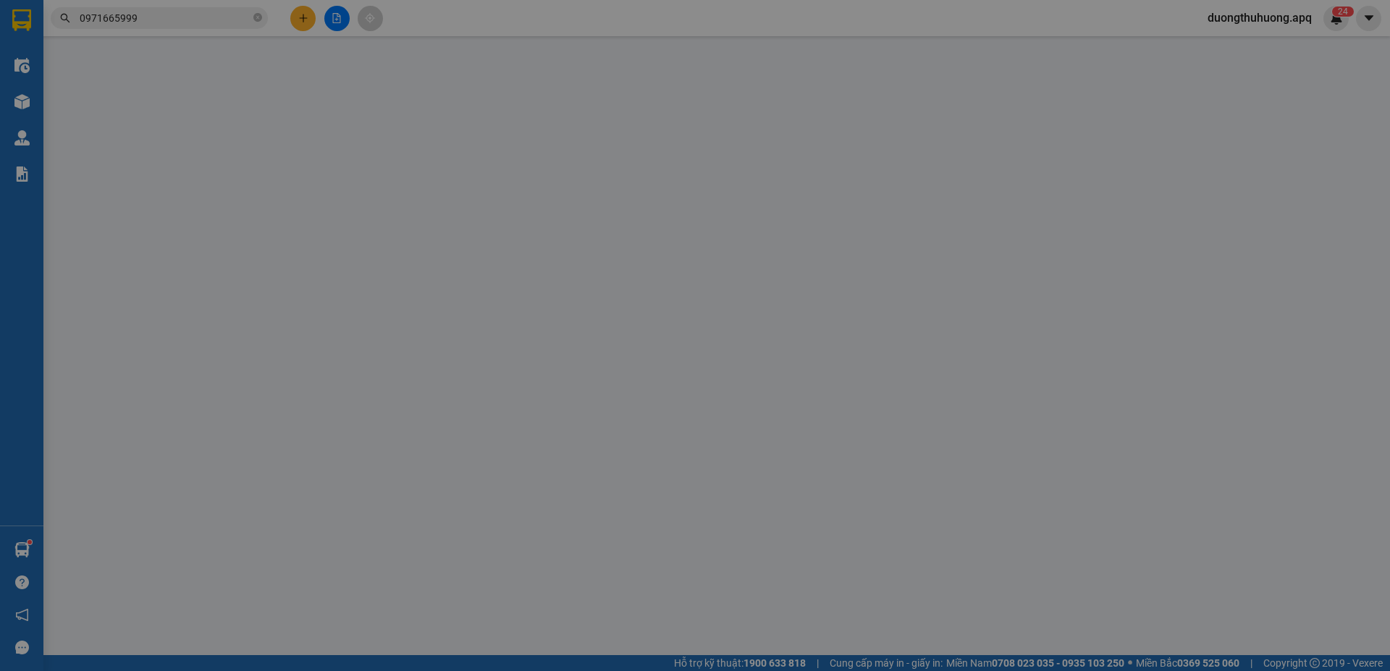
type input "0335152221"
type input "xuân"
type input "0971665999"
type input "thanh nam"
checkbox input "true"
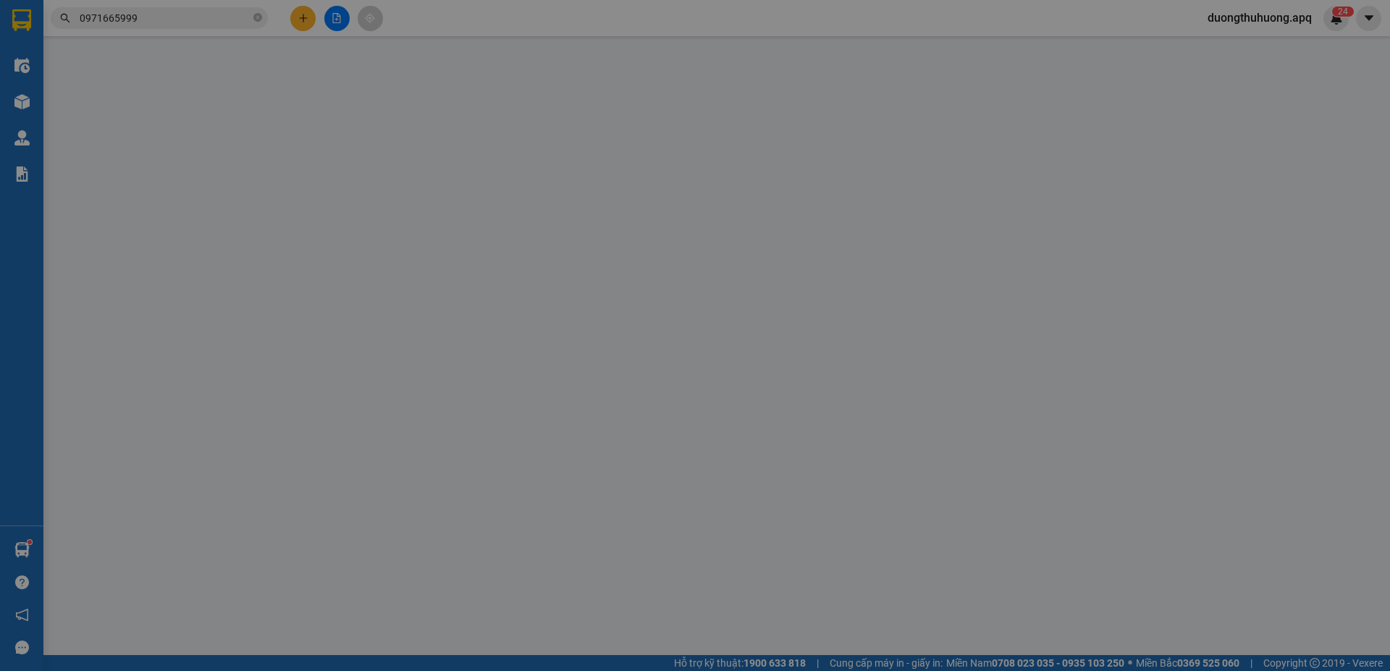
type input "ng oánh"
type input "450.000"
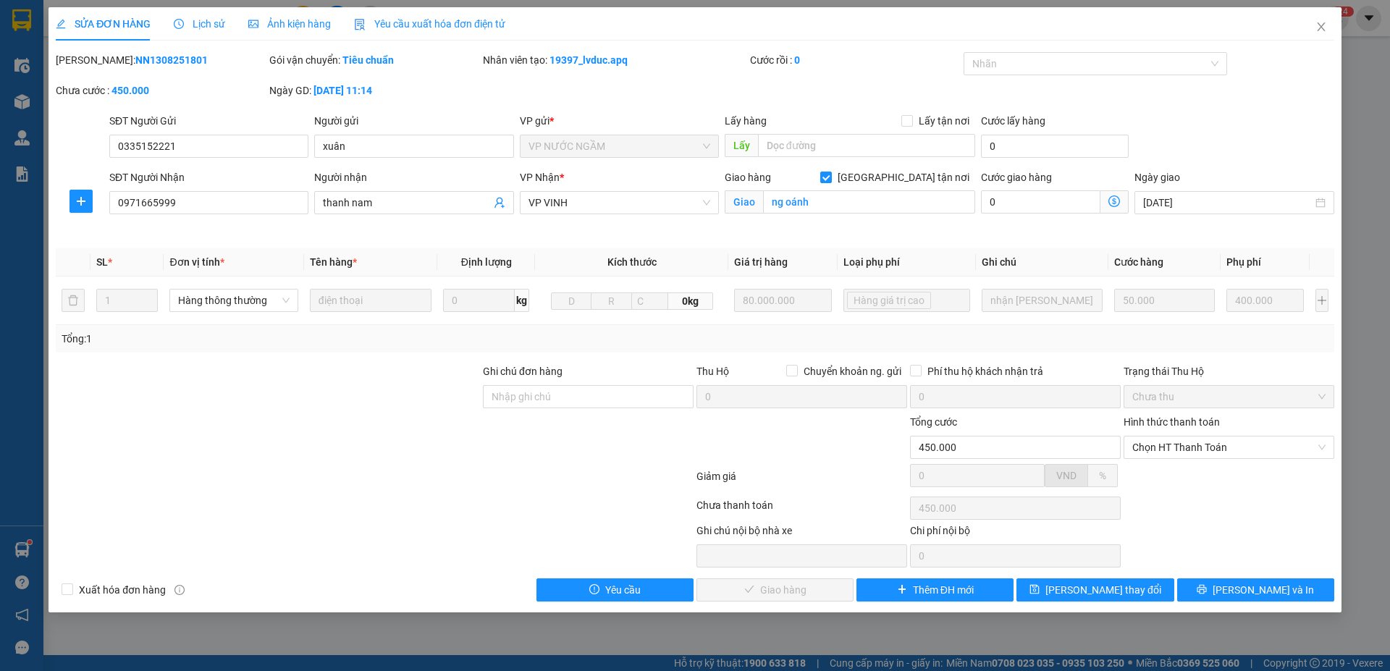
drag, startPoint x: 91, startPoint y: 59, endPoint x: 176, endPoint y: 58, distance: 84.7
click at [206, 59] on div "[PERSON_NAME]: NN1308251801" at bounding box center [161, 60] width 211 height 16
copy b "NN1308251801"
click at [1320, 27] on icon "close" at bounding box center [1321, 27] width 12 height 12
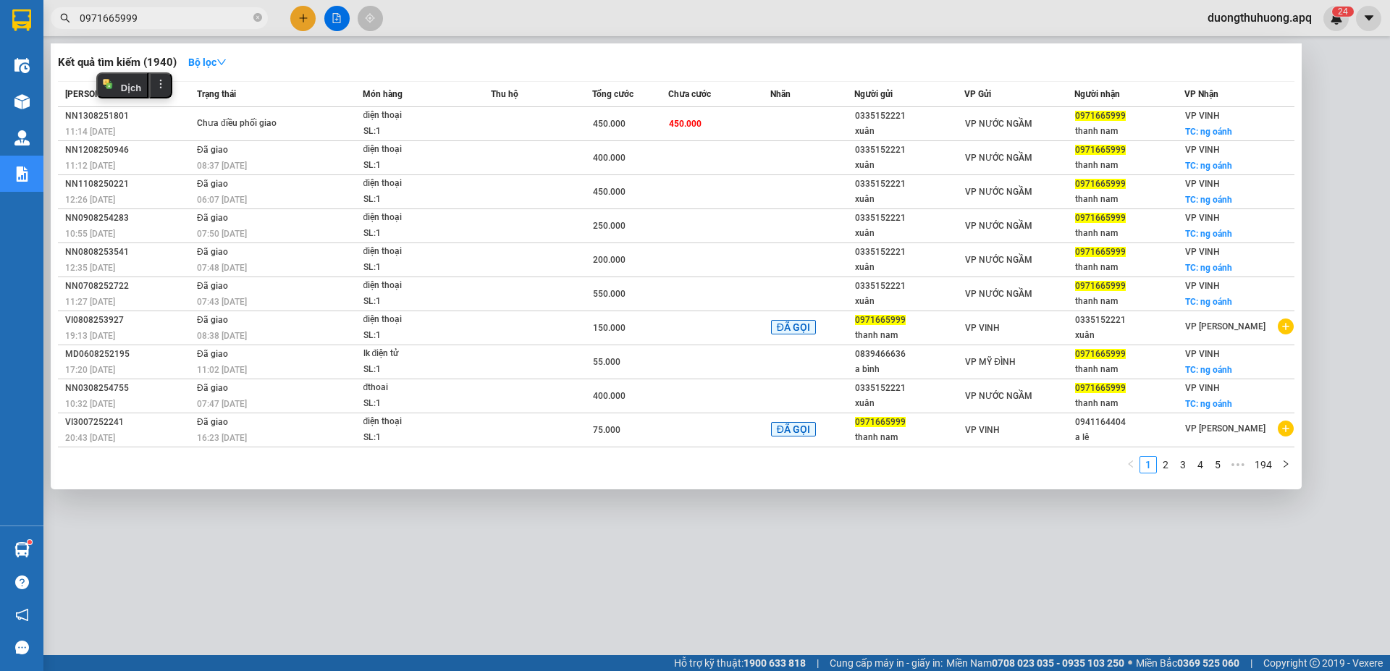
click at [184, 14] on input "0971665999" at bounding box center [165, 18] width 171 height 16
drag, startPoint x: 256, startPoint y: 17, endPoint x: 164, endPoint y: 28, distance: 93.3
click at [254, 16] on icon "close-circle" at bounding box center [257, 17] width 9 height 9
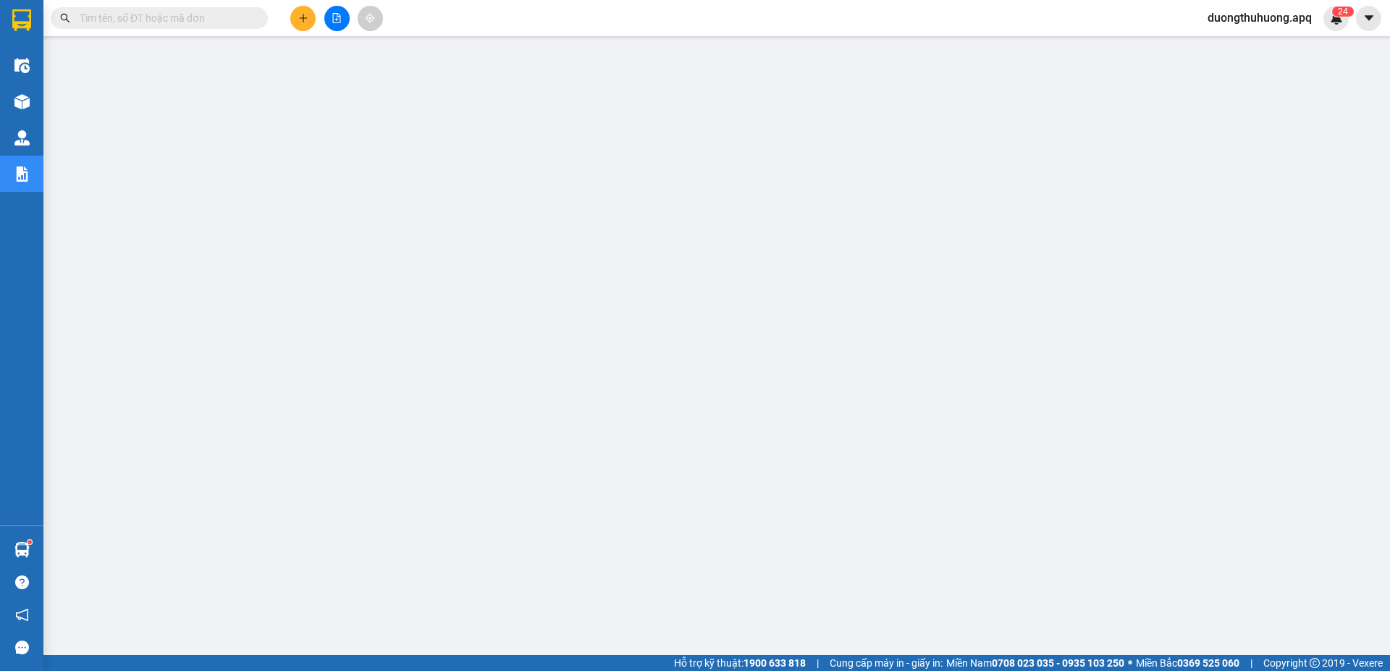
paste input "0984428888"
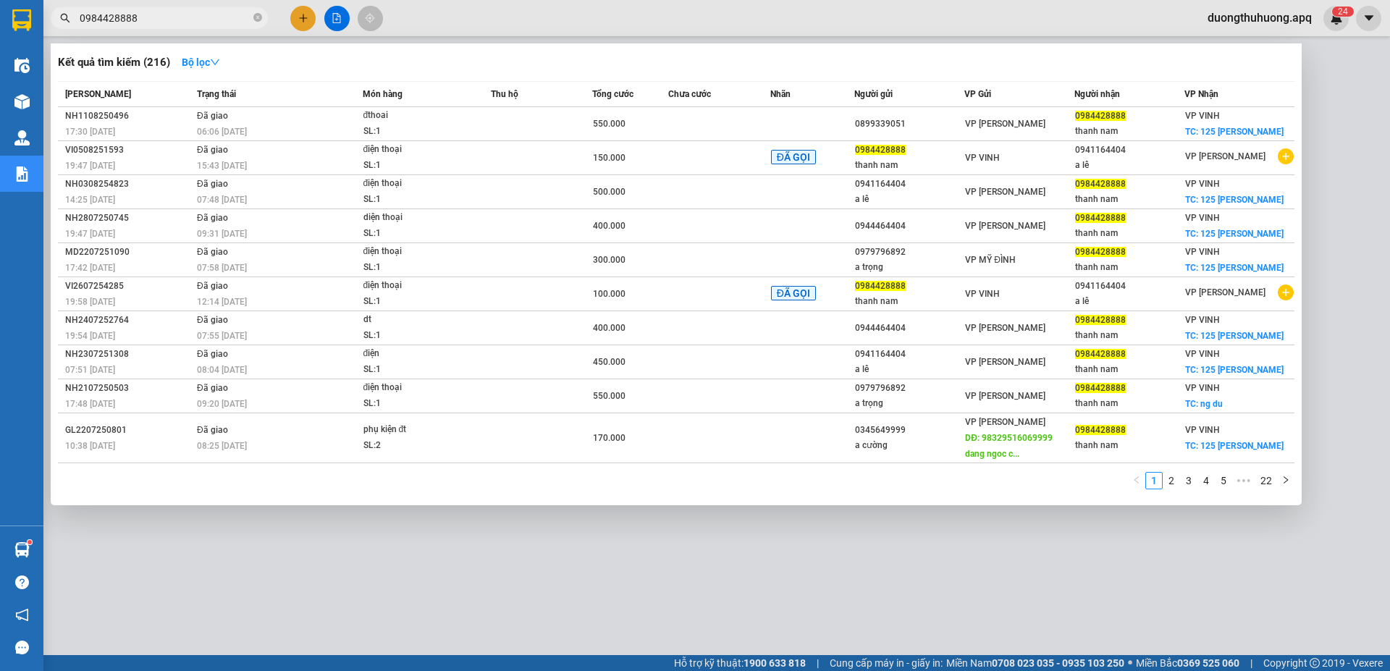
type input "0984428888"
